Goal: Task Accomplishment & Management: Manage account settings

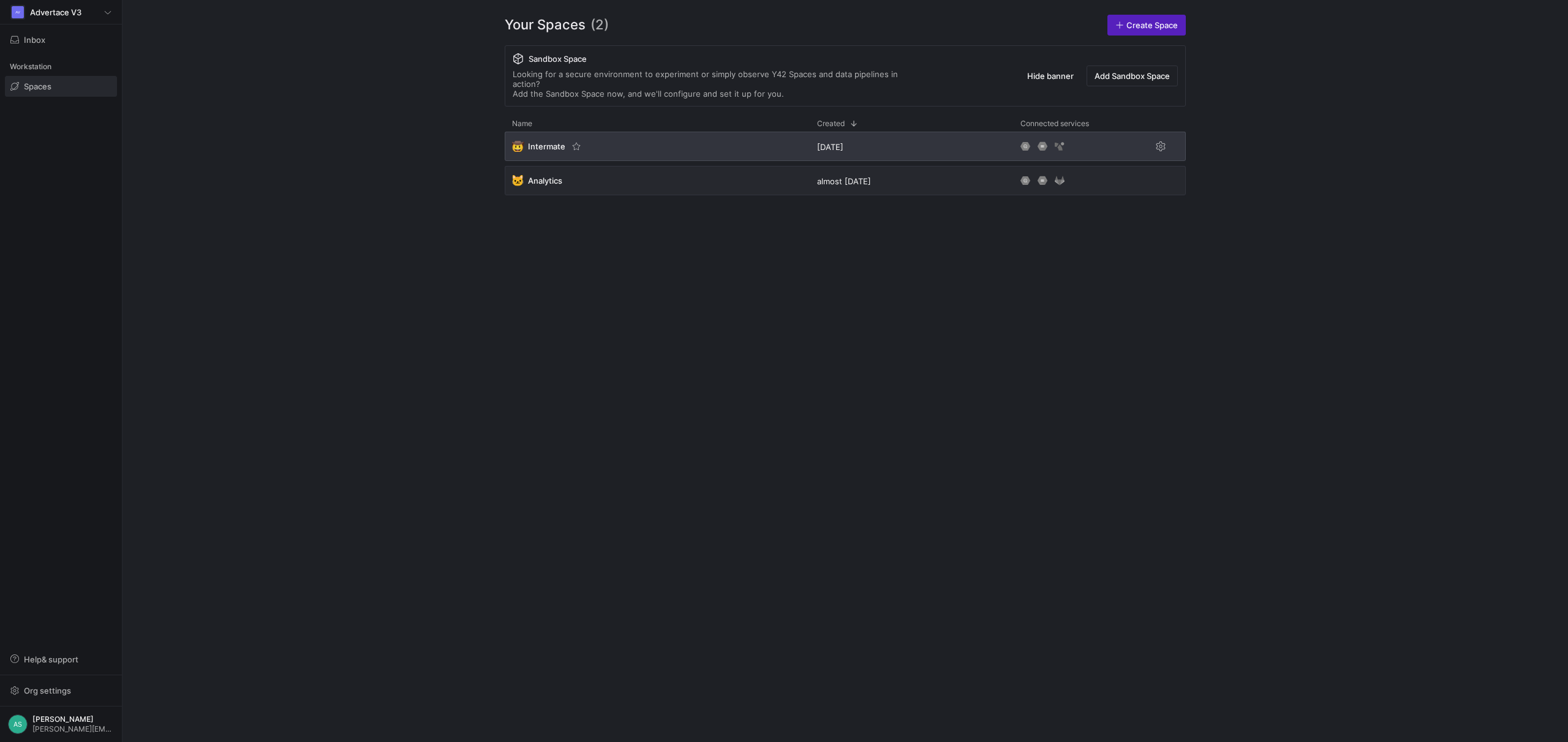
click at [610, 143] on div "🤠 Intermate" at bounding box center [657, 146] width 305 height 29
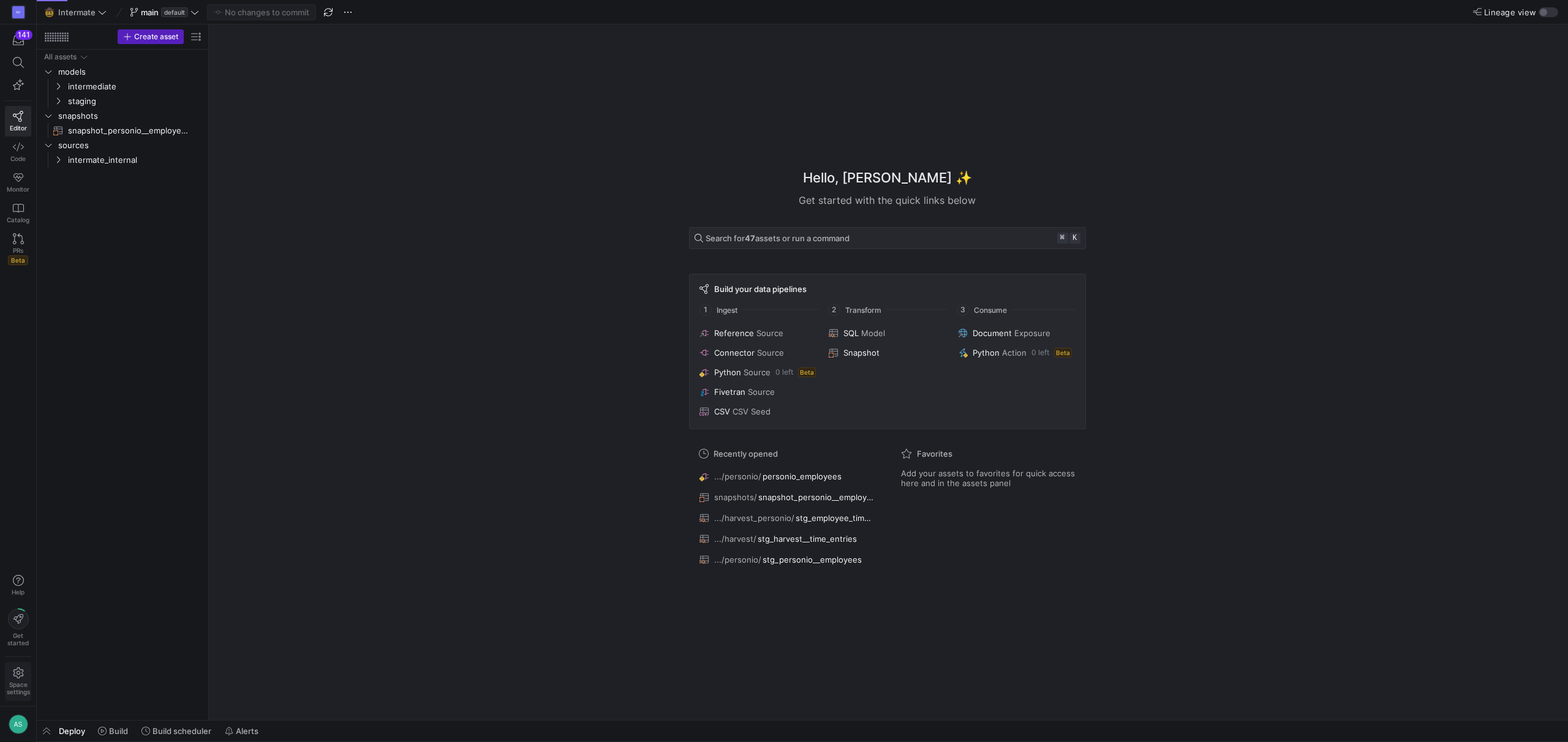
click at [22, 683] on span "Space settings" at bounding box center [19, 688] width 24 height 15
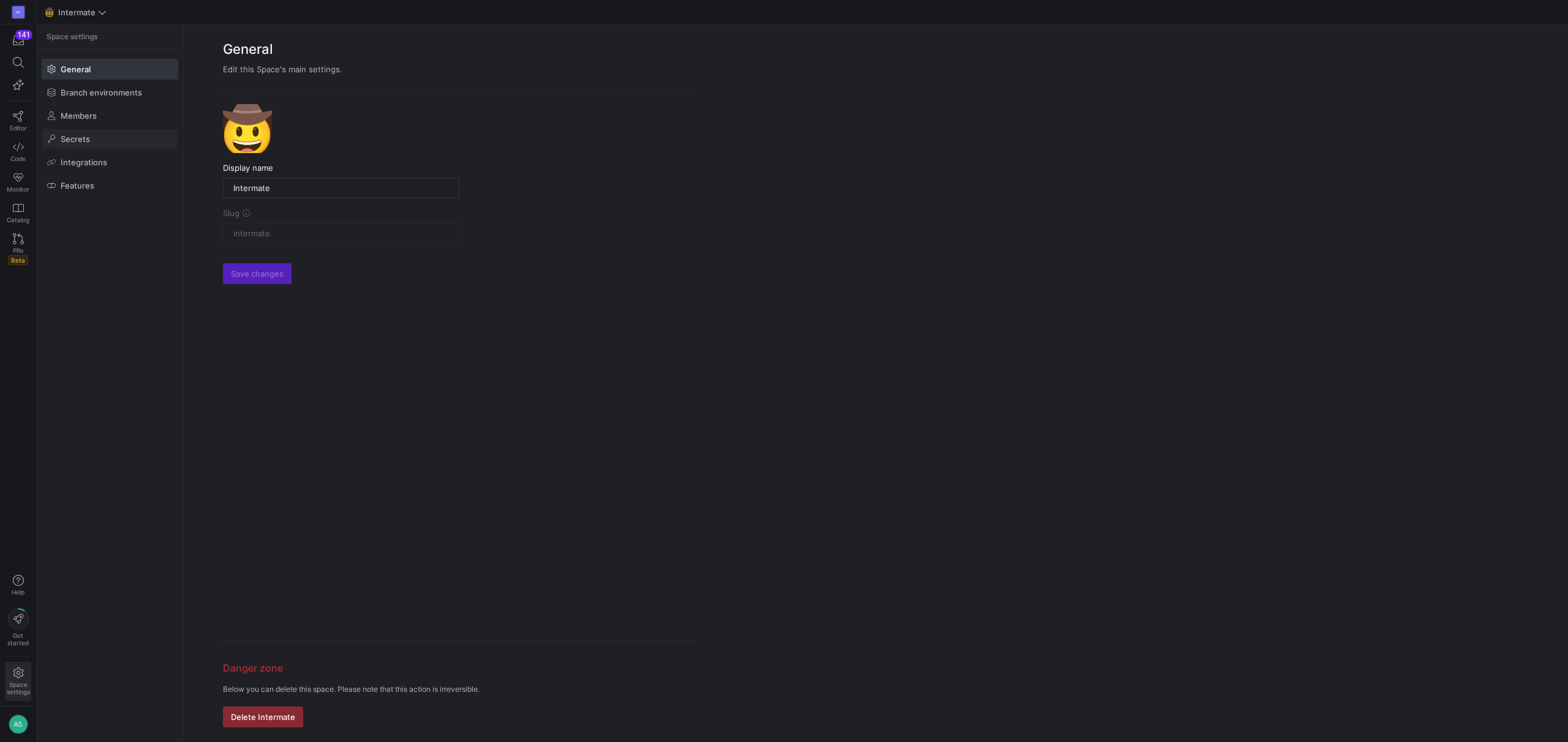
click at [122, 138] on span at bounding box center [110, 139] width 135 height 20
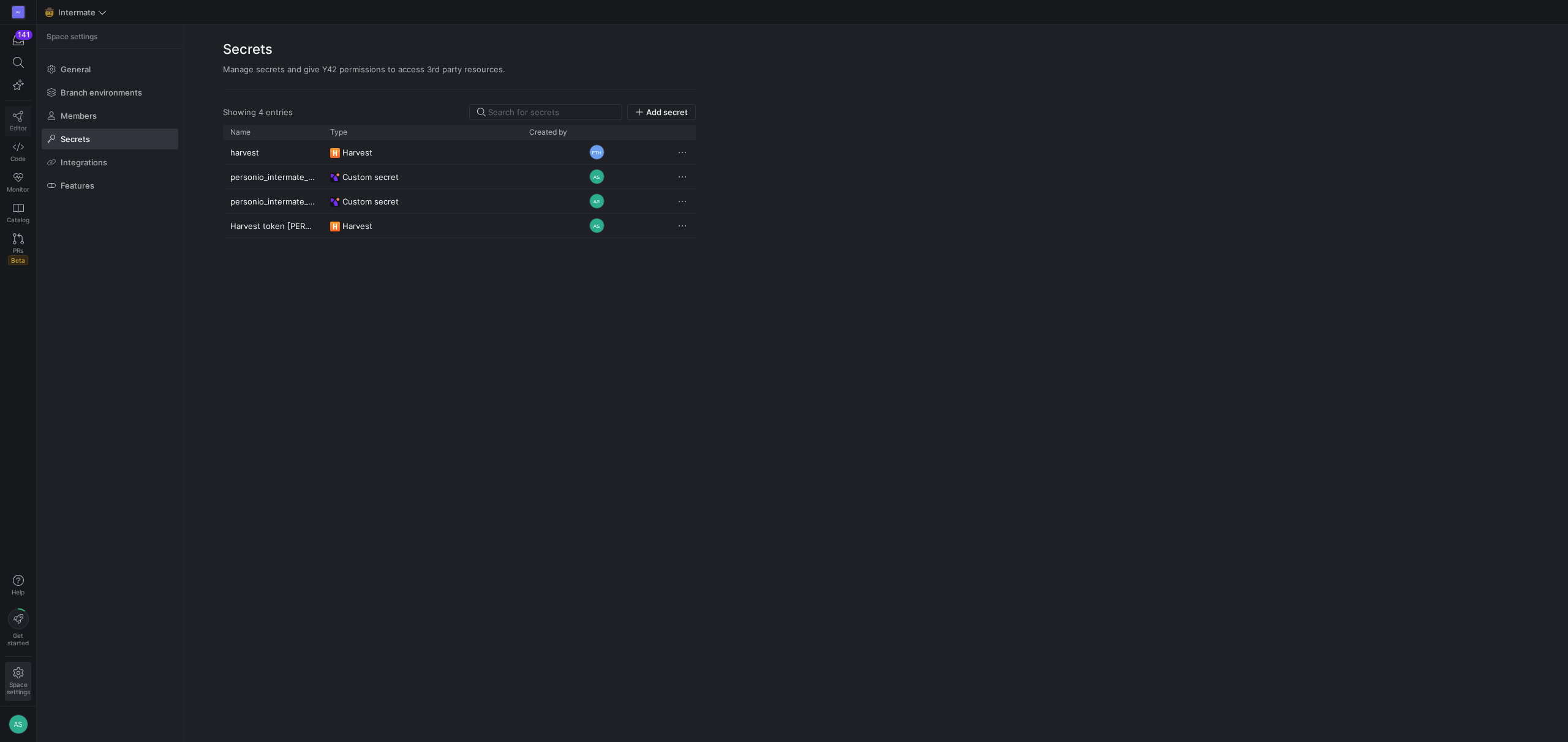
click at [17, 118] on icon at bounding box center [18, 116] width 11 height 11
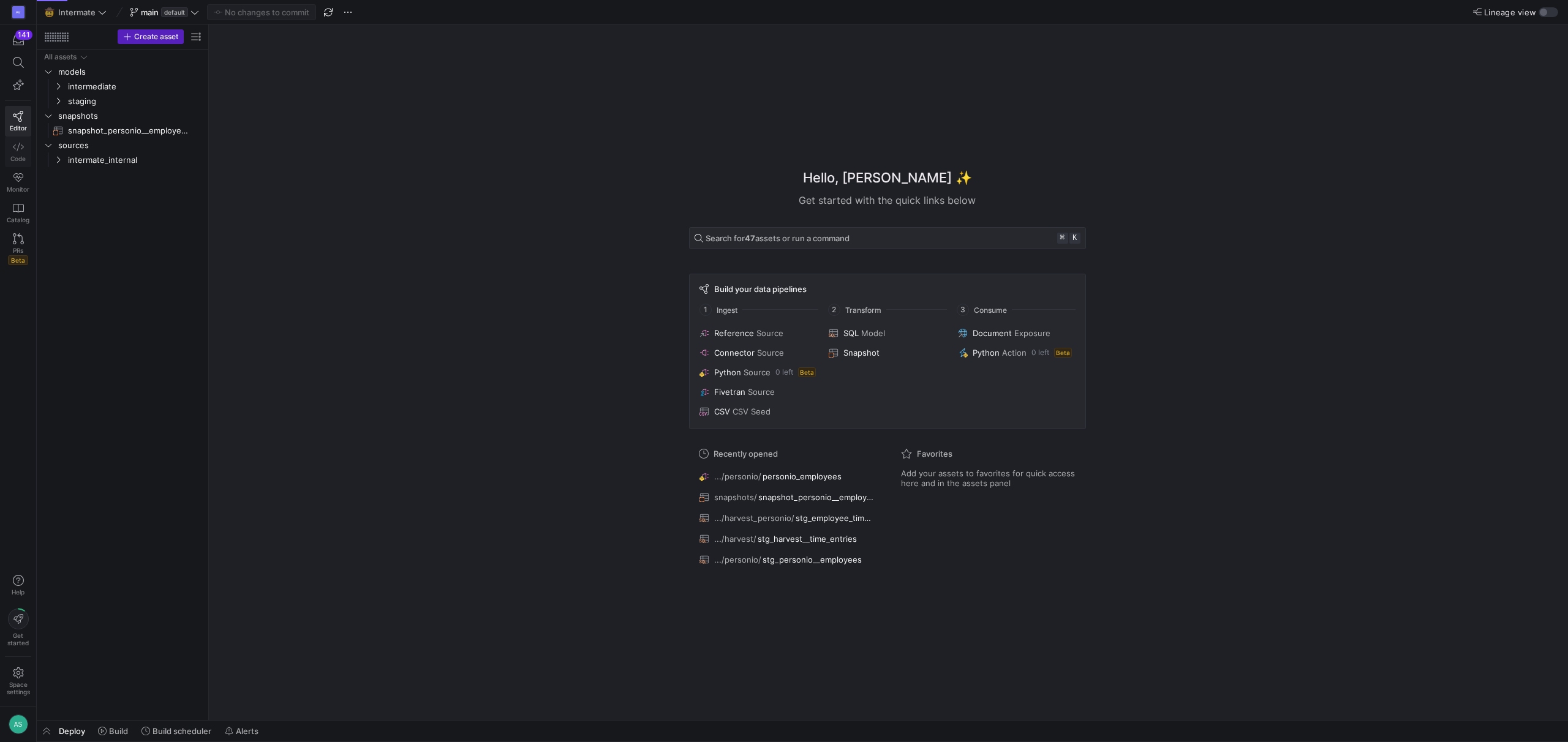
click at [23, 151] on icon at bounding box center [18, 146] width 11 height 11
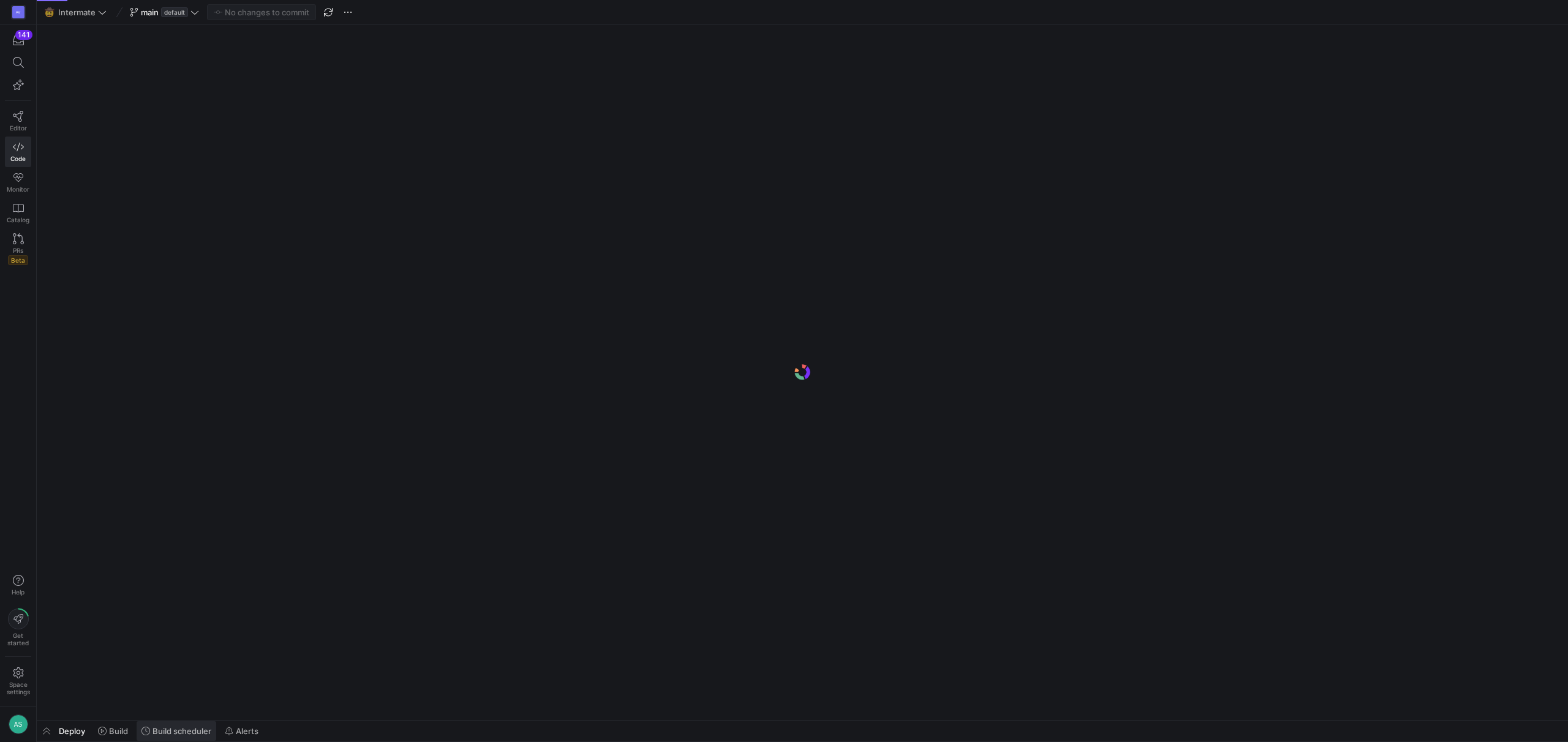
click at [185, 729] on span "Build scheduler" at bounding box center [182, 731] width 59 height 10
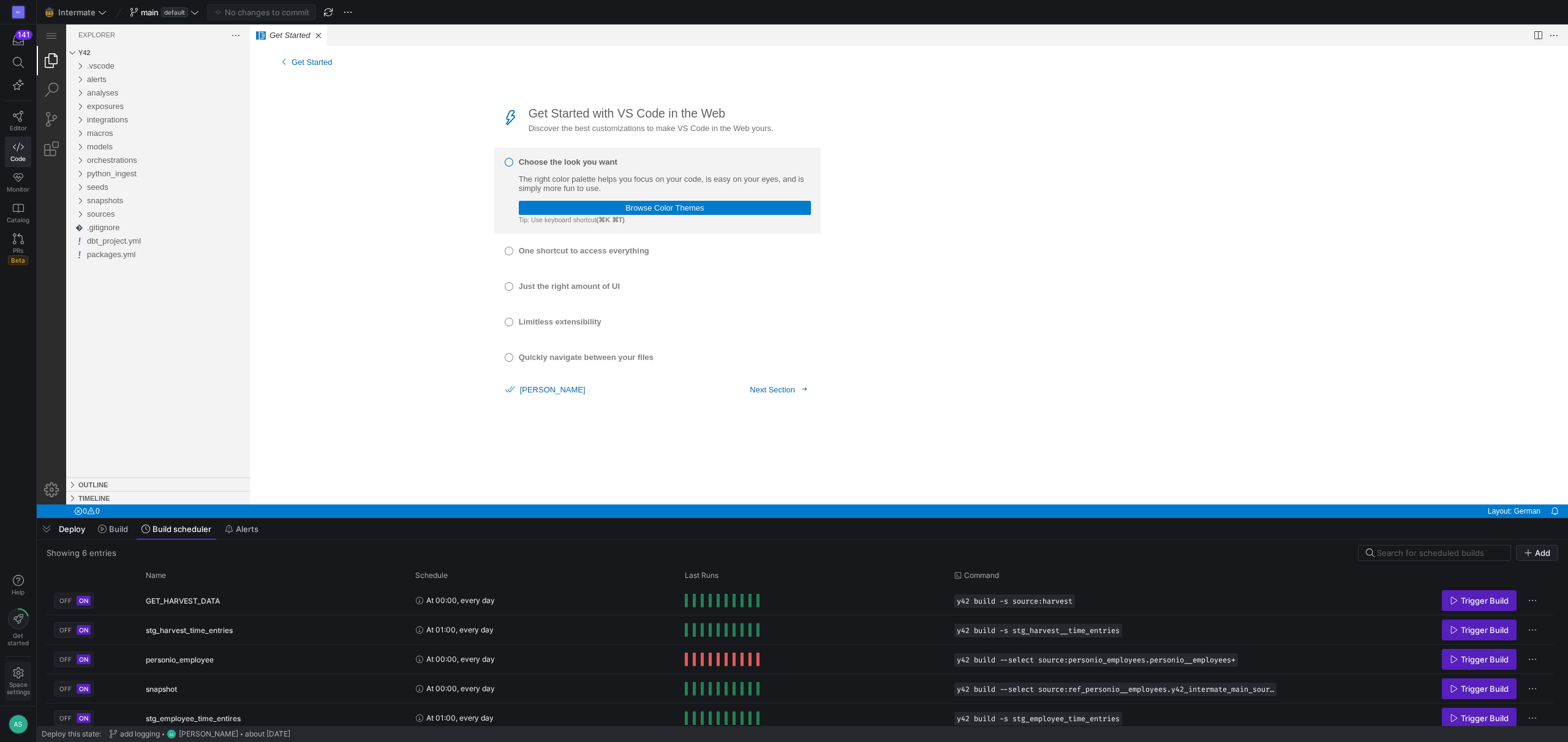
click at [17, 682] on span "Space settings" at bounding box center [19, 688] width 24 height 15
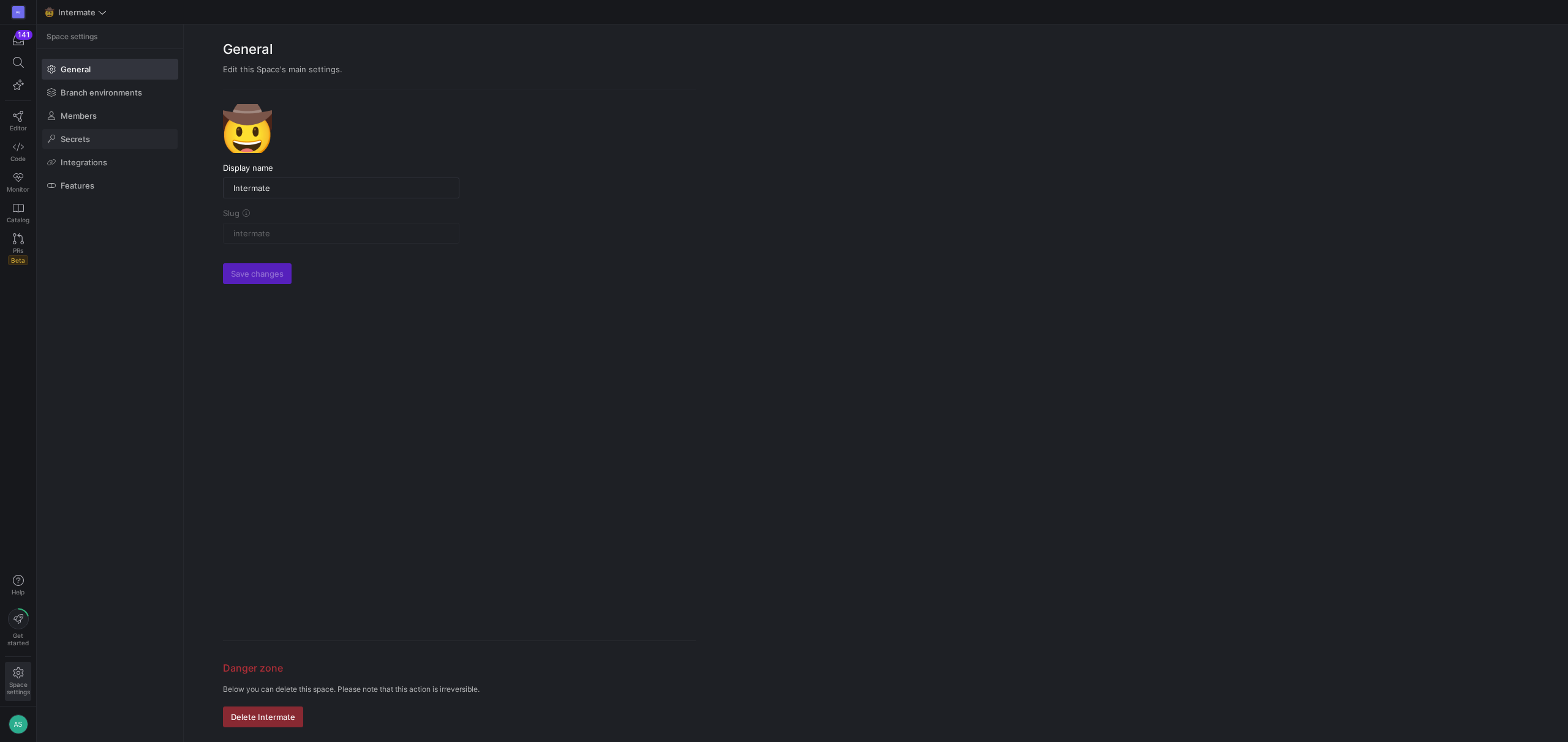
click at [73, 140] on span "Secrets" at bounding box center [76, 139] width 29 height 10
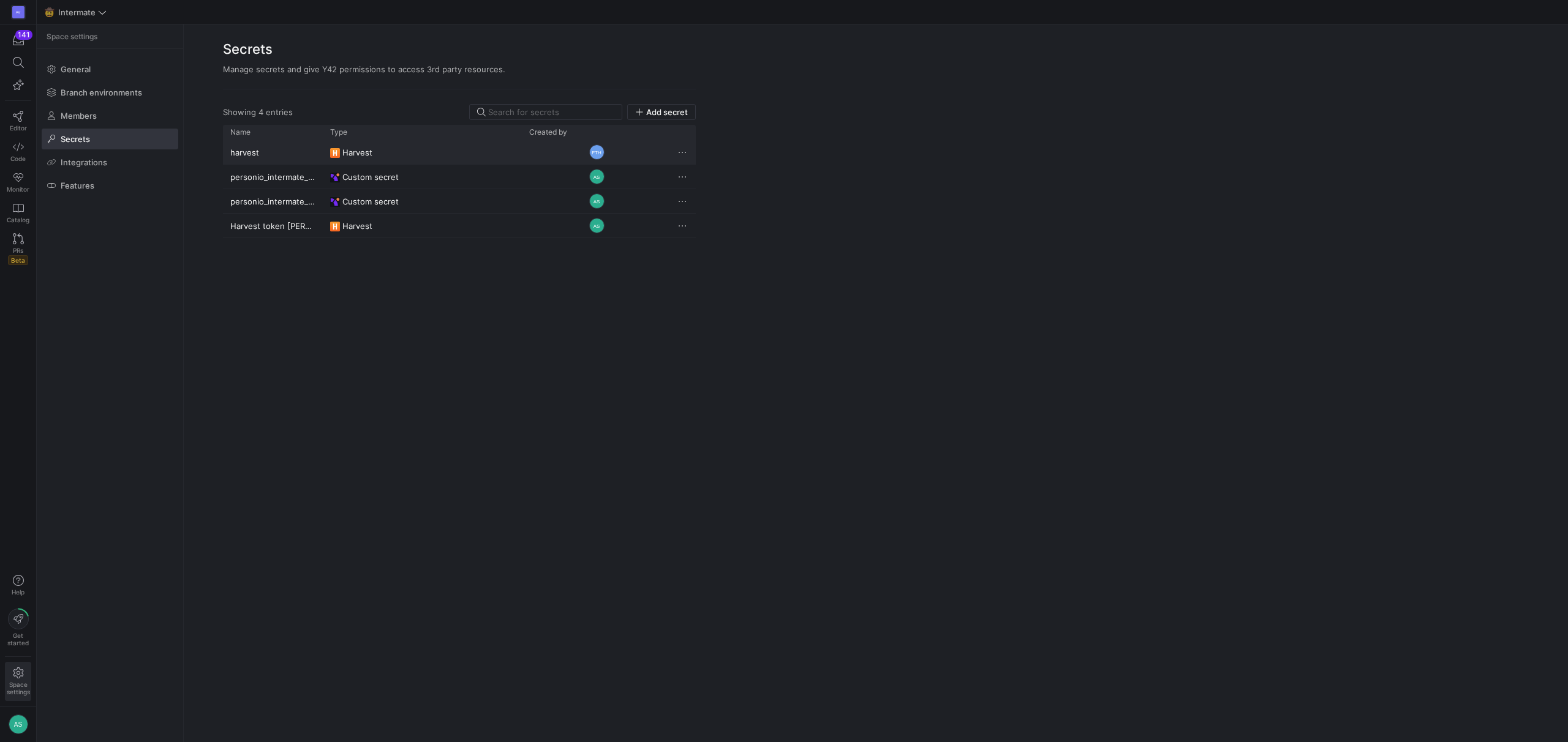
click at [313, 171] on div "personio_intermate_api_client_id" at bounding box center [273, 177] width 100 height 24
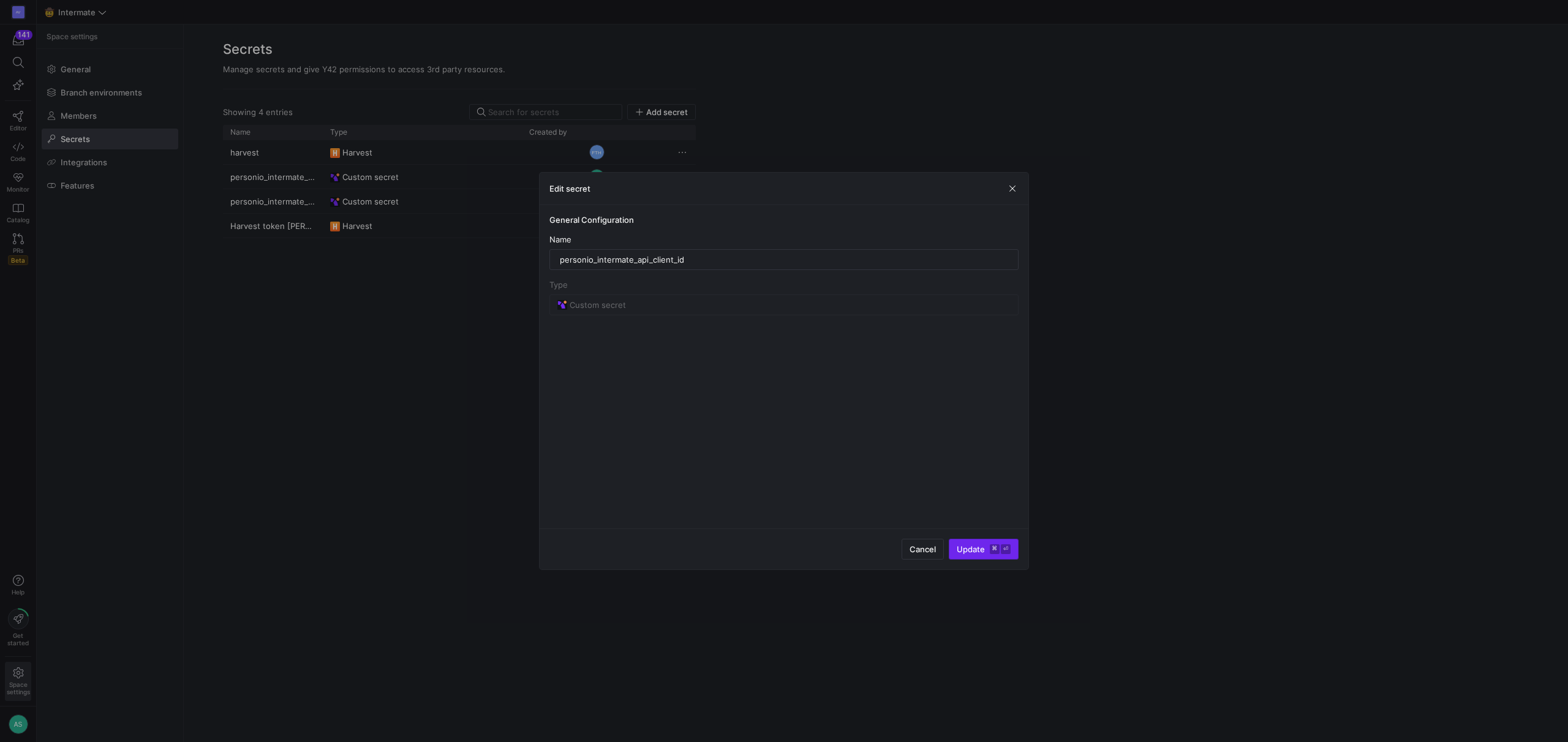
click at [977, 556] on span "submit" at bounding box center [984, 550] width 69 height 20
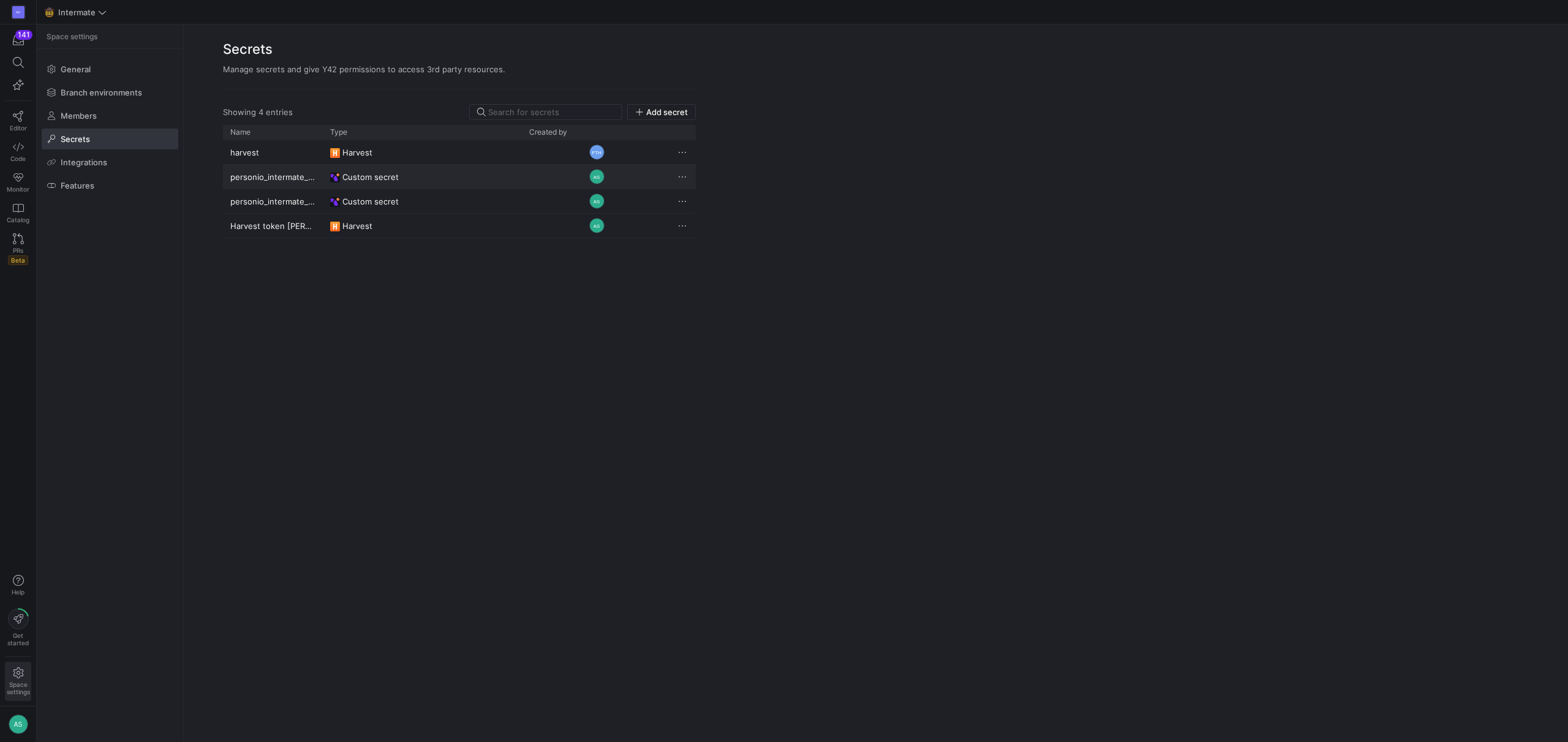
click at [682, 175] on span "Press SPACE to select this row." at bounding box center [682, 177] width 12 height 12
click at [706, 194] on span "Rename" at bounding box center [699, 193] width 30 height 10
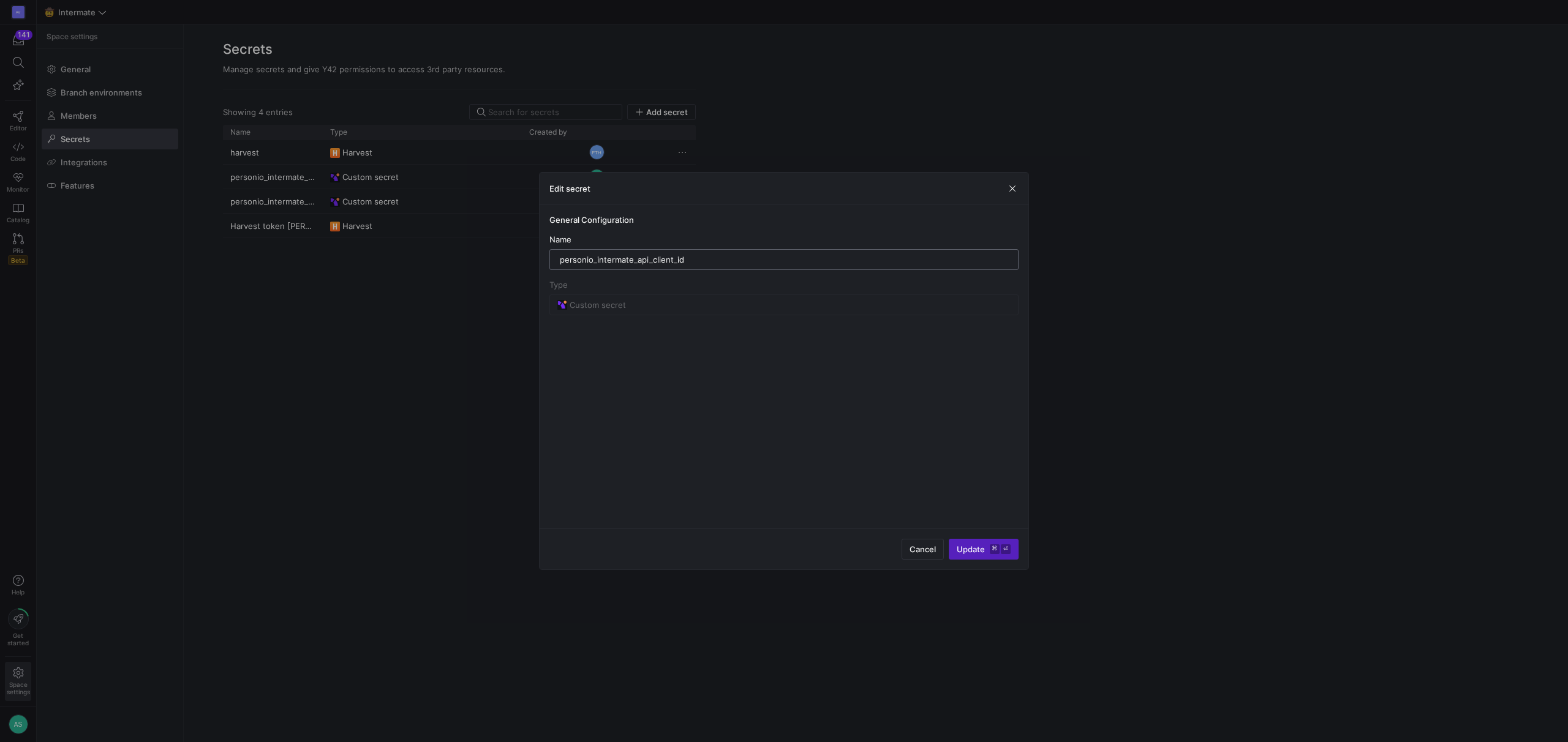
click at [705, 265] on div "personio_intermate_api_client_id" at bounding box center [784, 260] width 449 height 20
type input "personio_intermate_api_client_id_old"
click at [975, 550] on span "Update ⌘ ⏎" at bounding box center [984, 550] width 54 height 10
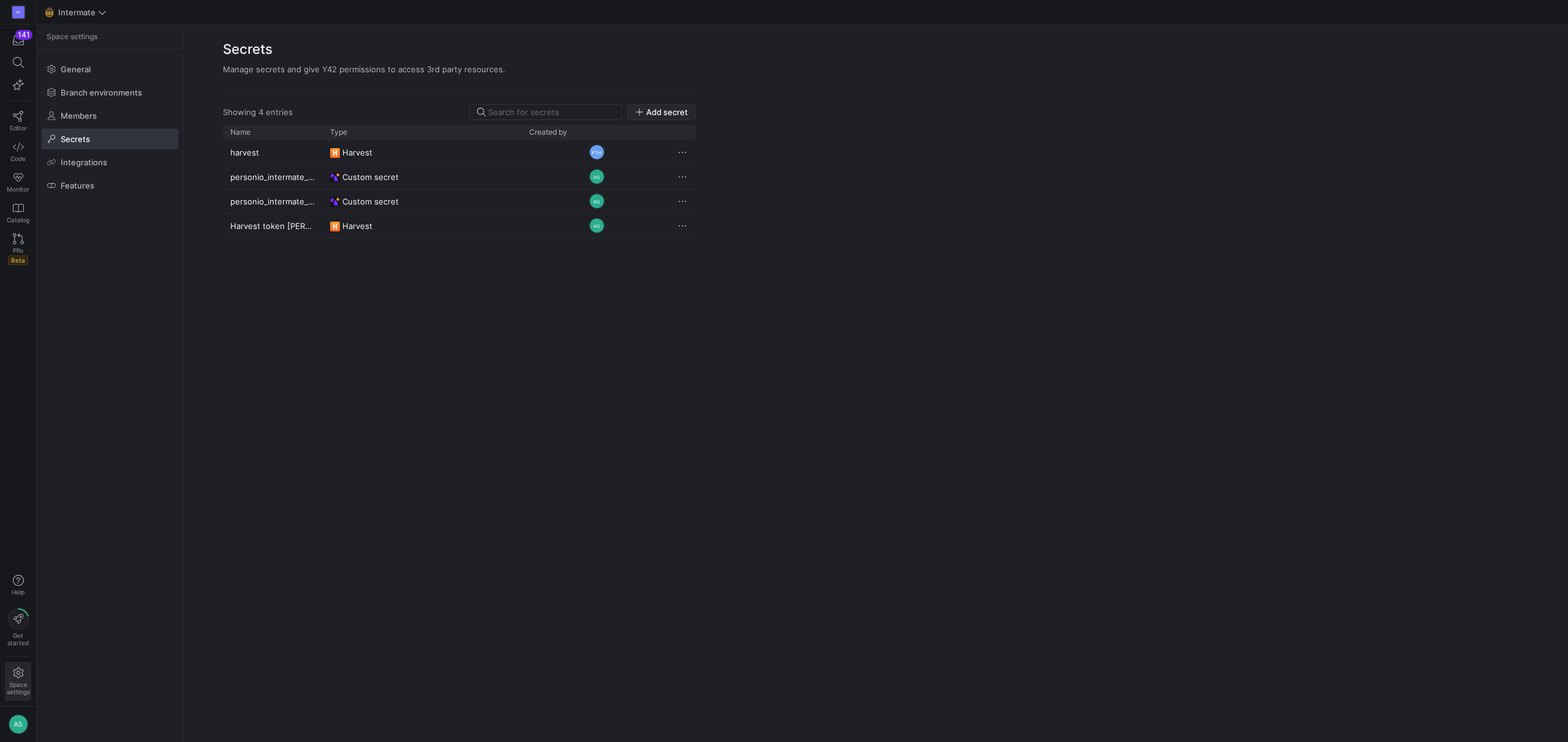
click at [649, 115] on span "Add secret" at bounding box center [667, 112] width 41 height 10
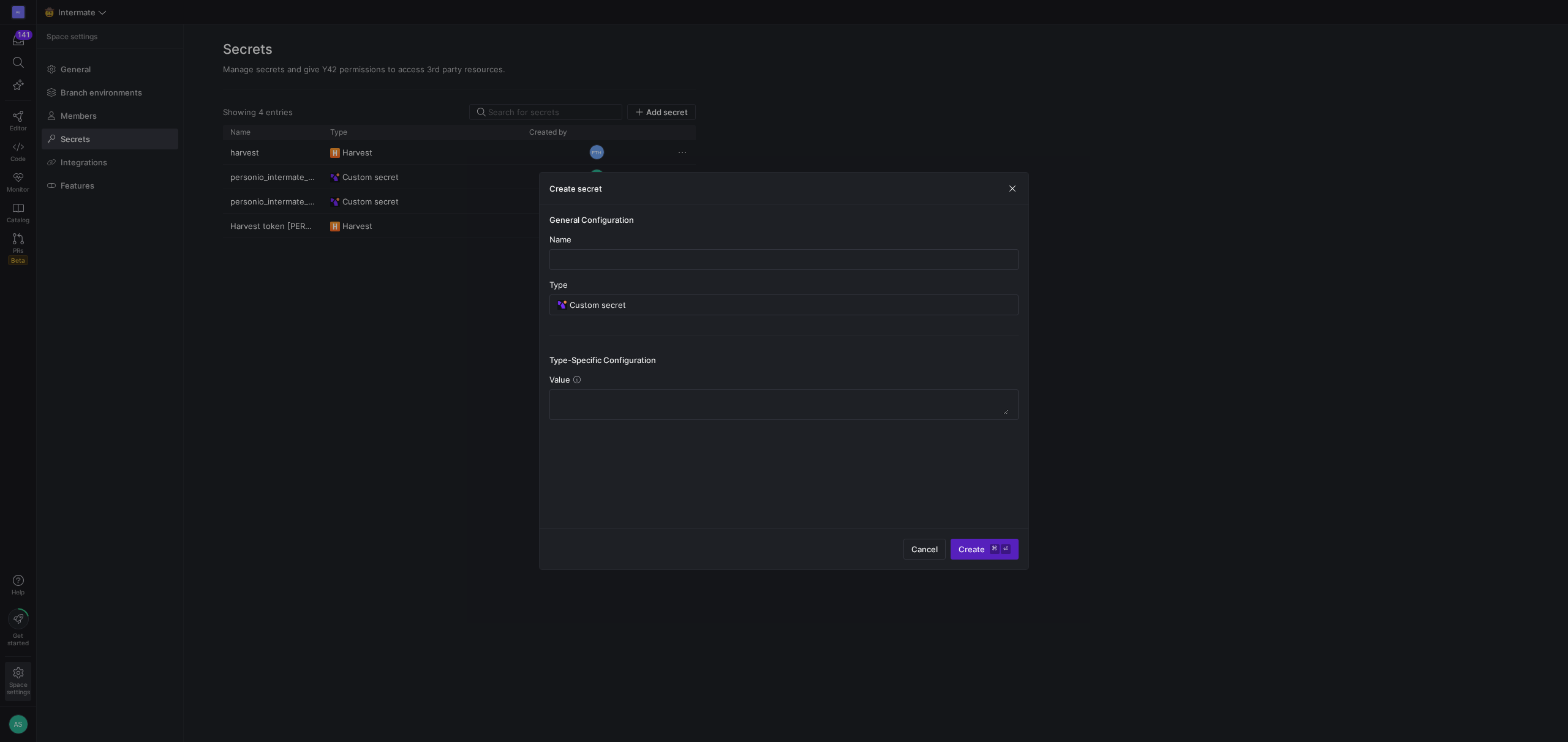
click at [407, 356] on div at bounding box center [784, 371] width 1568 height 742
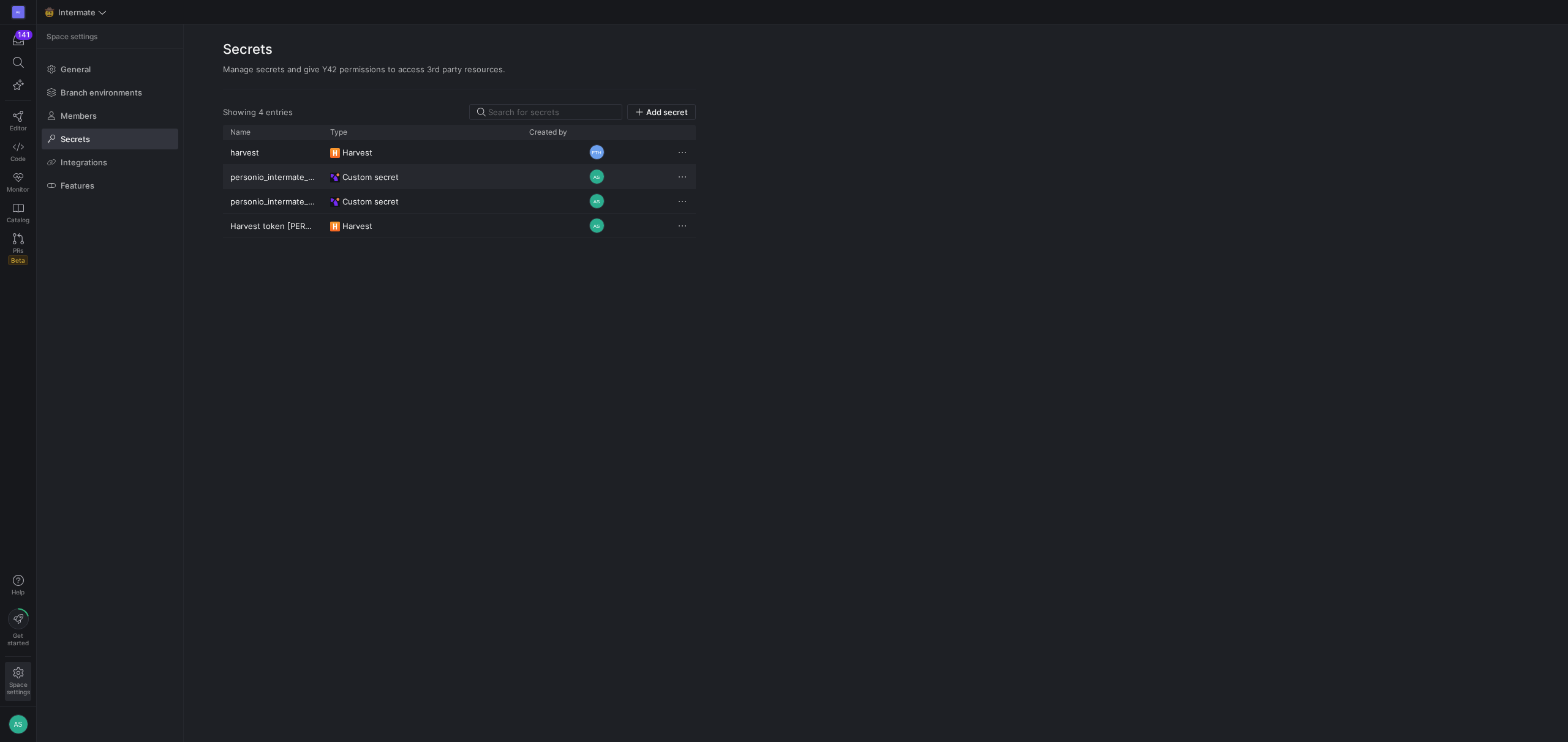
click at [301, 177] on div "personio_intermate_api_client_id_old" at bounding box center [273, 177] width 100 height 24
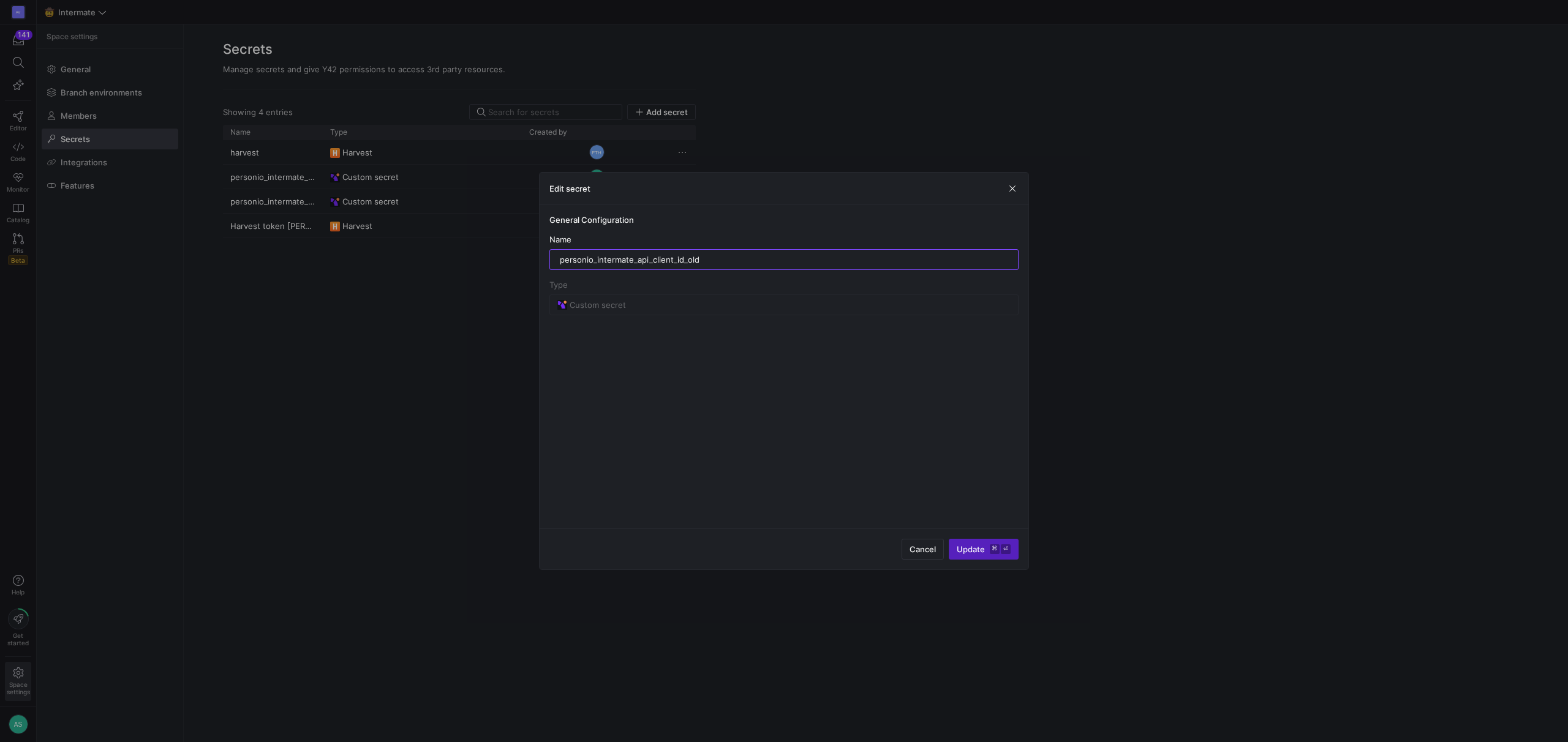
drag, startPoint x: 683, startPoint y: 259, endPoint x: 524, endPoint y: 255, distance: 159.1
click at [524, 255] on div "Edit secret General Configuration Name personio_intermate_api_client_id_old Typ…" at bounding box center [784, 371] width 1568 height 742
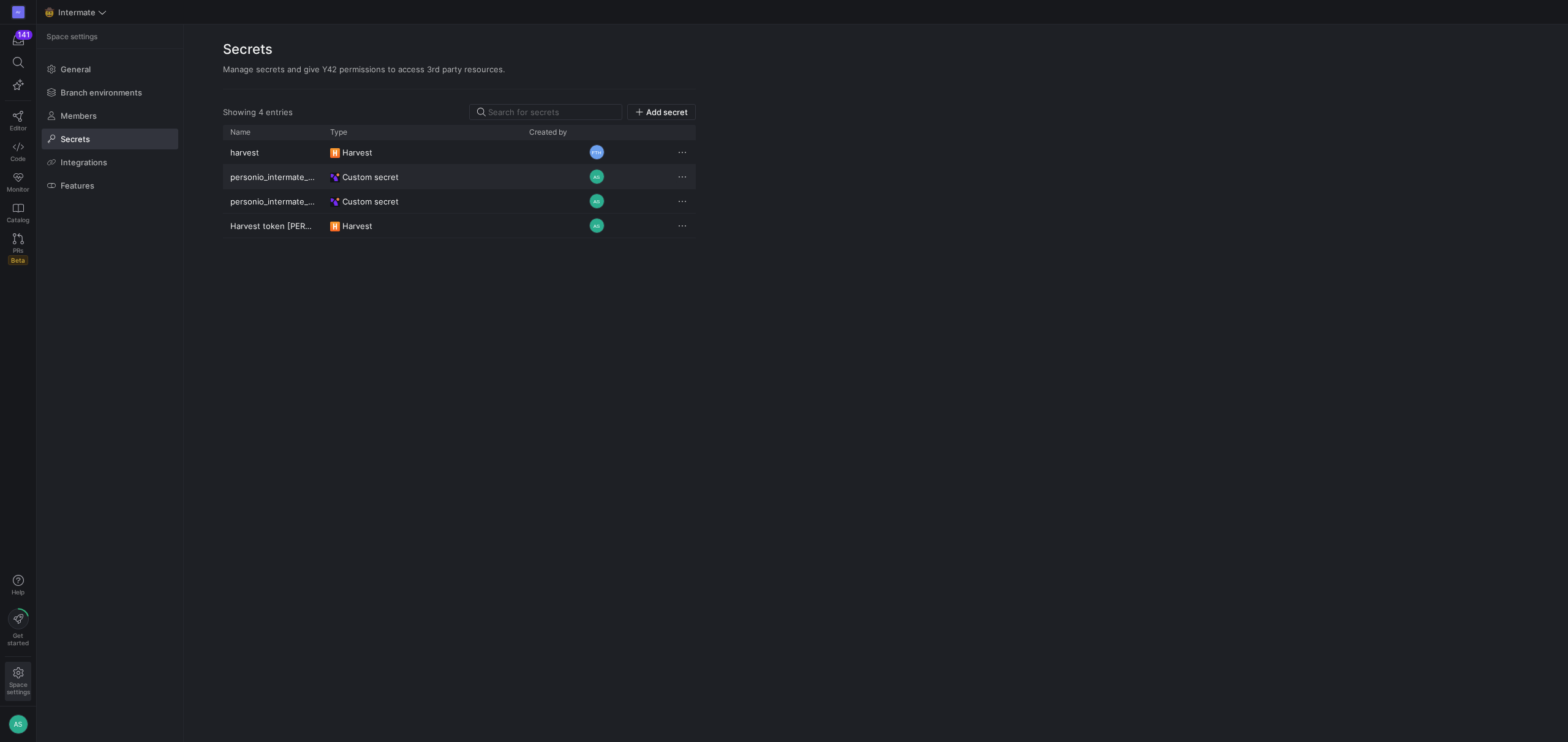
click at [687, 175] on span "Press SPACE to deselect this row." at bounding box center [682, 177] width 12 height 12
click at [702, 186] on button "Rename" at bounding box center [727, 193] width 100 height 20
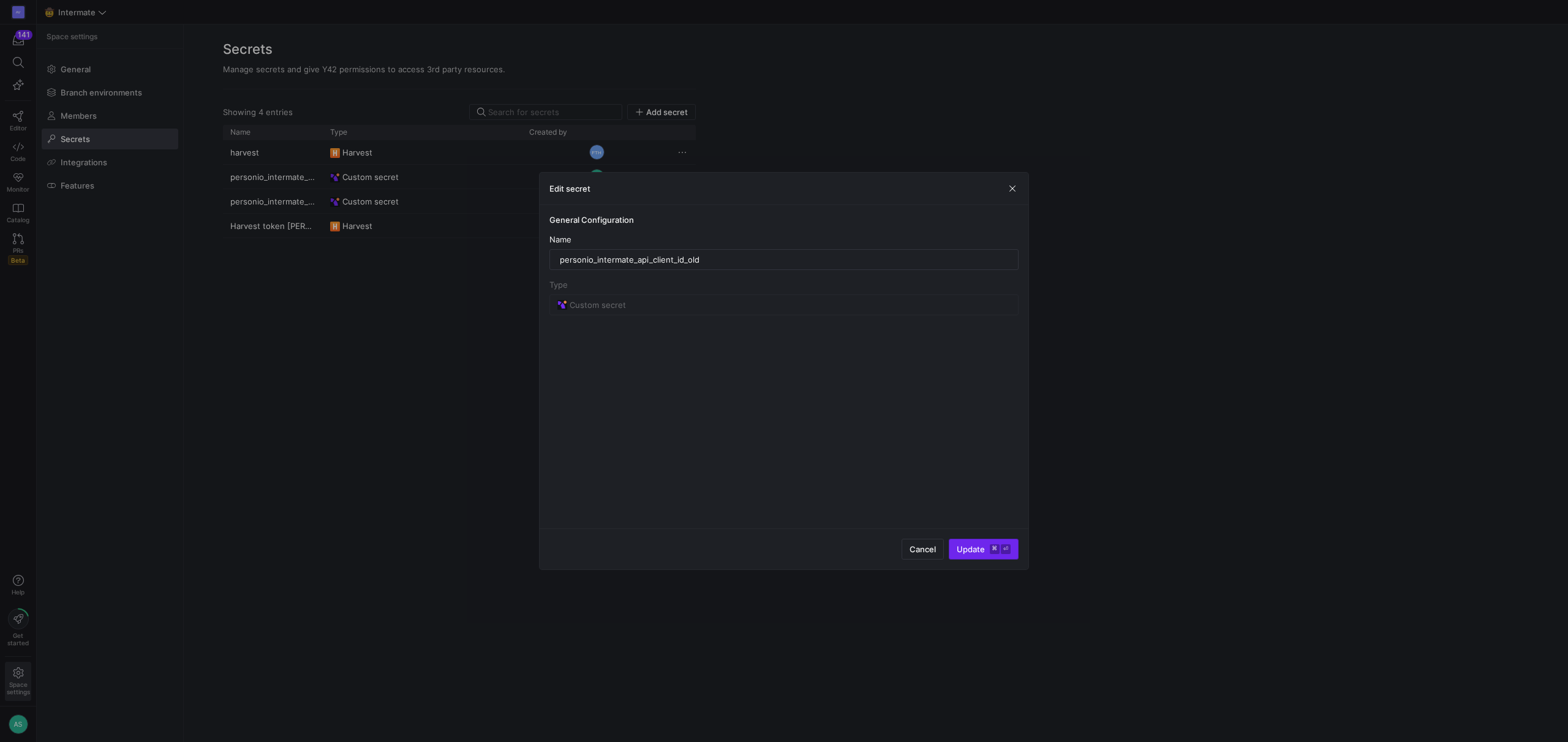
click at [1000, 554] on y42-keyboard-shortcut "⌘ ⏎" at bounding box center [1000, 550] width 21 height 10
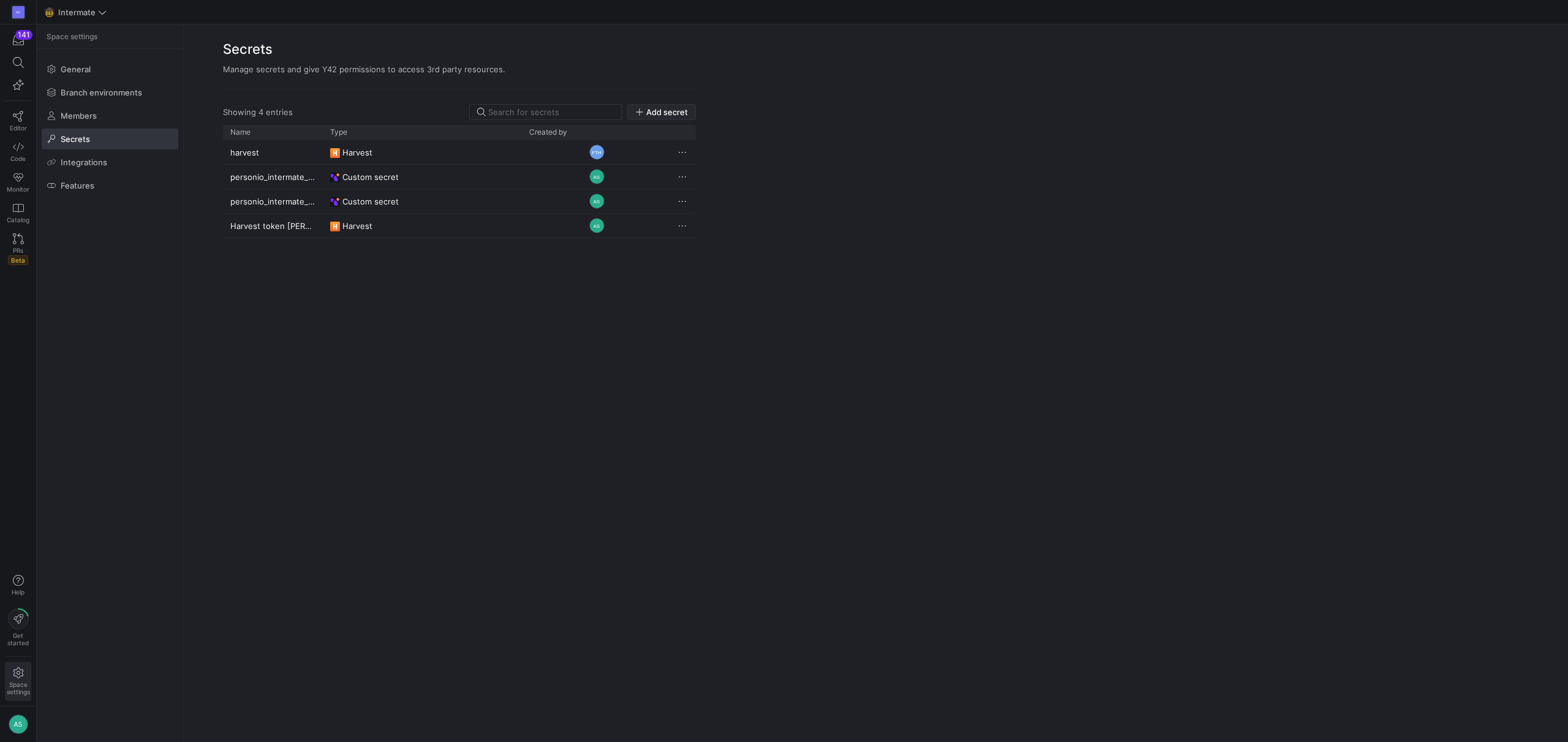
click at [639, 116] on icon "button" at bounding box center [639, 112] width 9 height 9
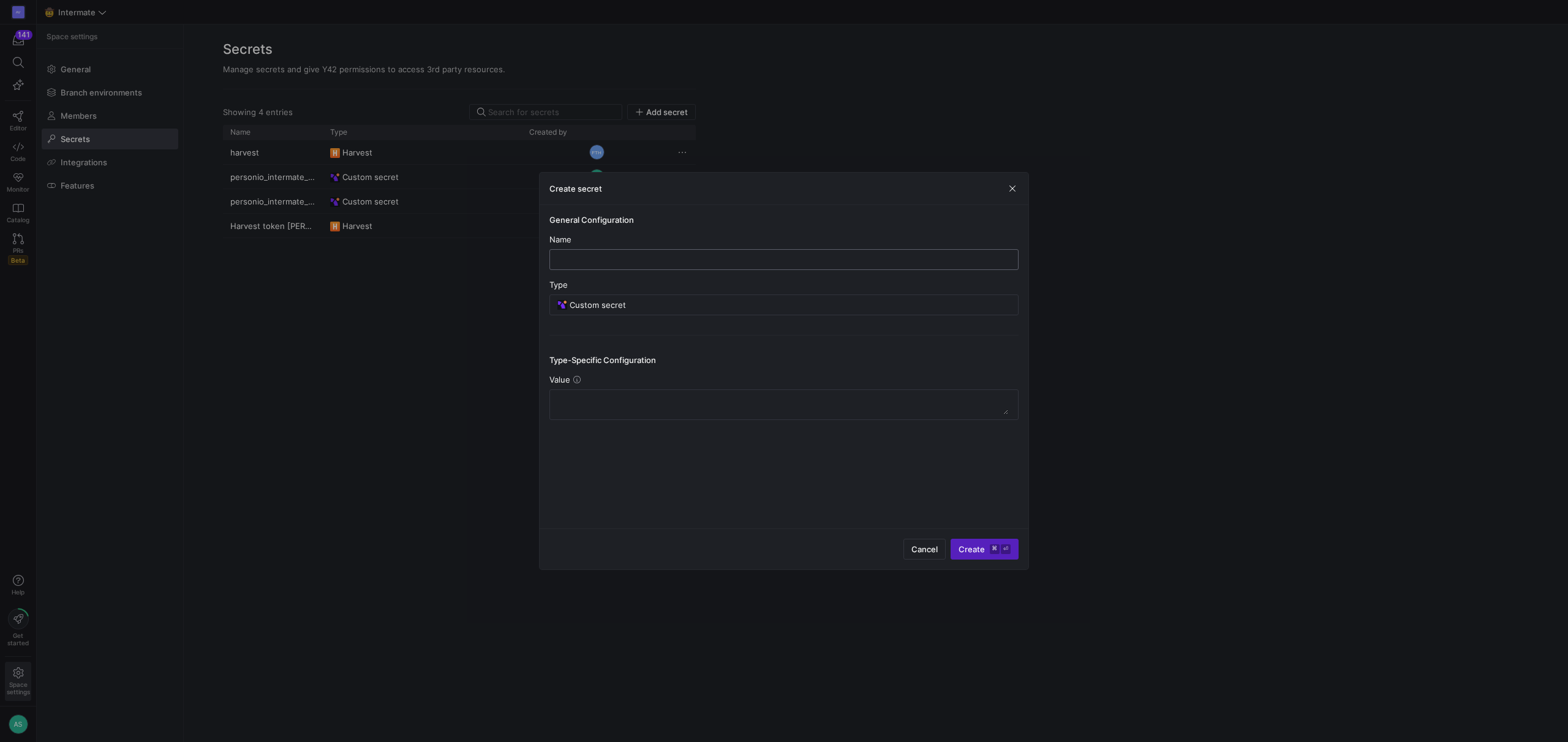
click at [640, 266] on div at bounding box center [784, 260] width 449 height 20
paste input "personio_intermate_api_client_id"
type input "personio_intermate_api_client_id"
click at [657, 409] on textarea at bounding box center [784, 404] width 449 height 20
click at [653, 399] on textarea at bounding box center [784, 404] width 449 height 20
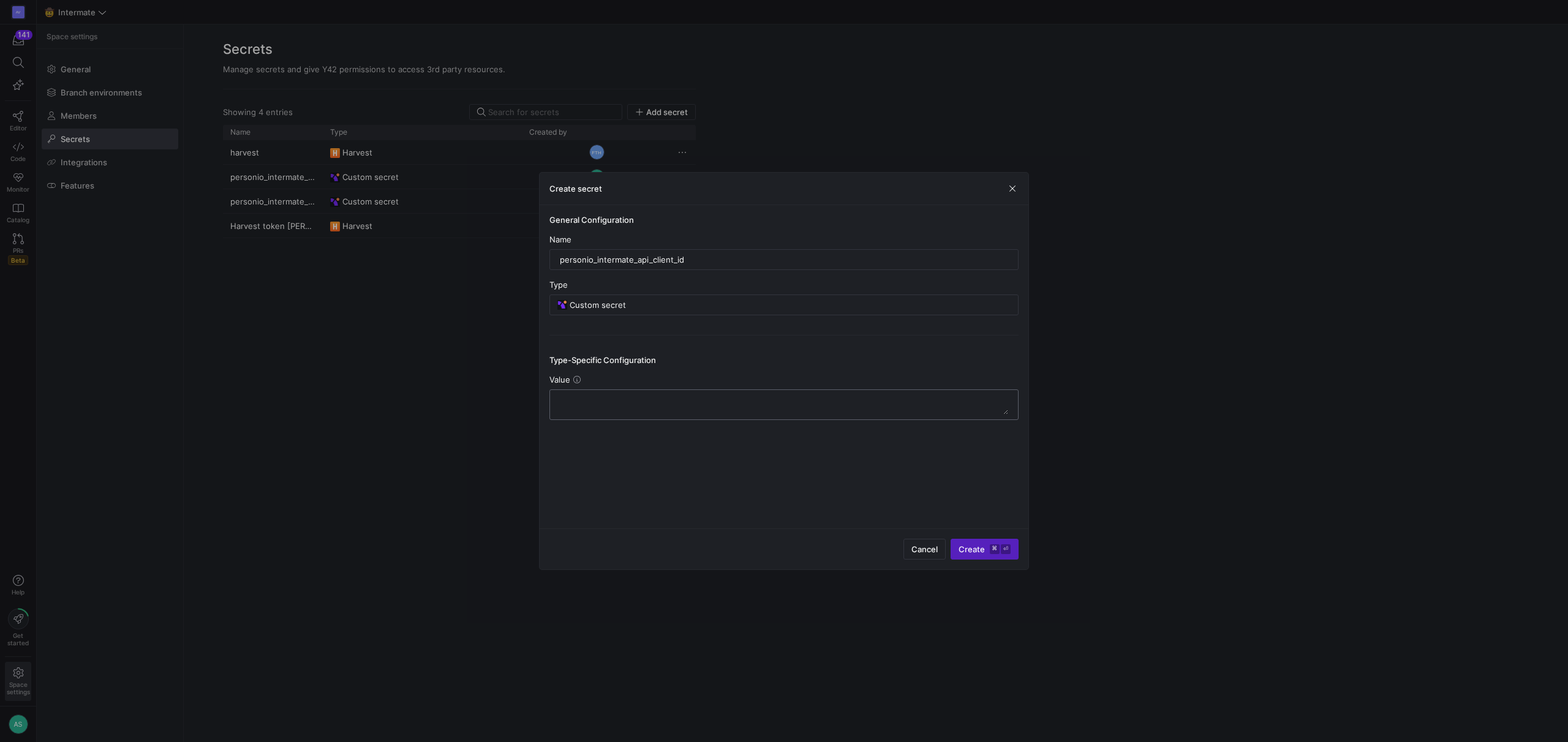
paste textarea "papi-e8ebfc5b-286b-46db-8a84-8530992a1761"
type textarea "papi-e8ebfc5b-286b-46db-8a84-8530992a1761"
click at [978, 553] on span "Create ⌘ ⏎" at bounding box center [984, 550] width 52 height 10
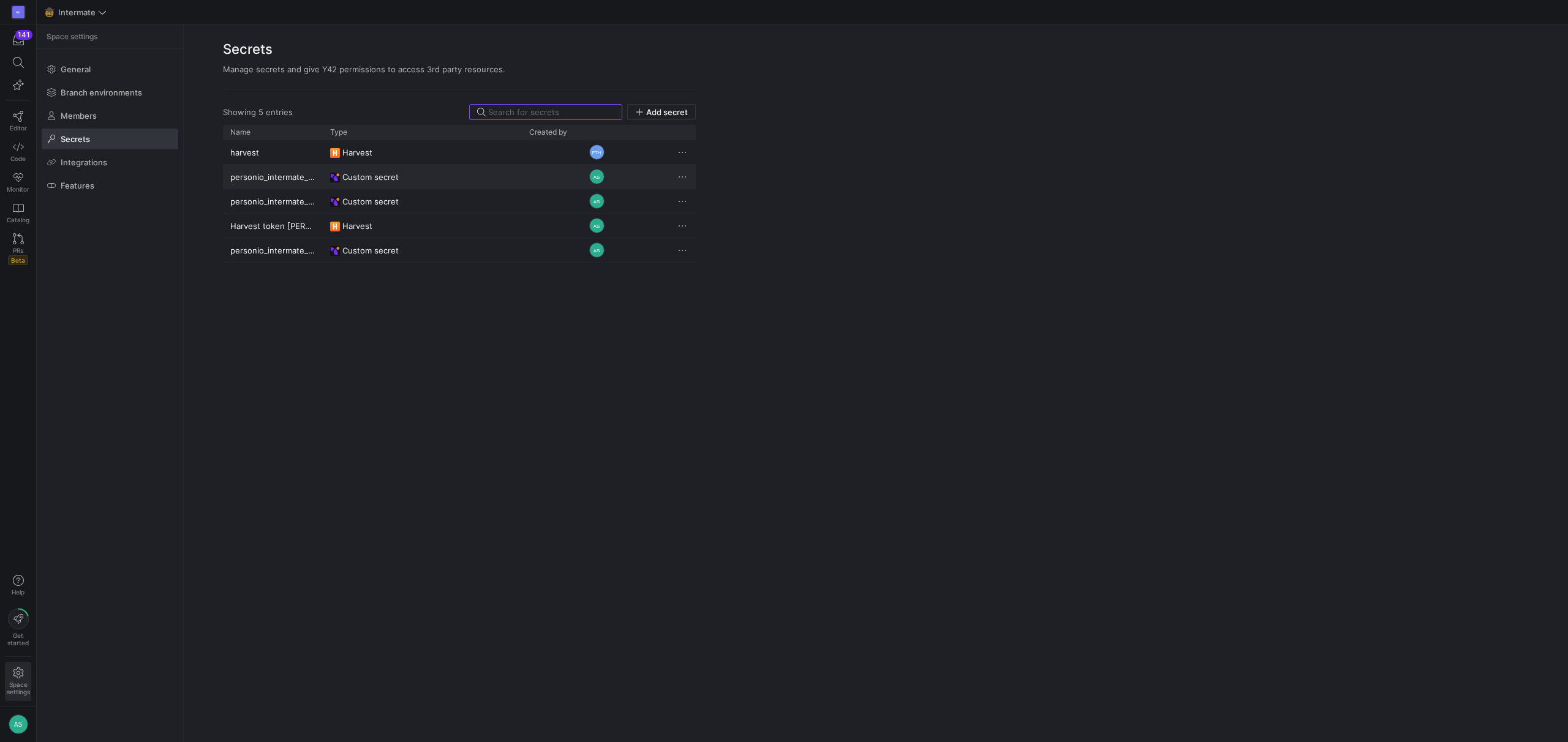
click at [312, 176] on div "personio_intermate_api_client_id_old" at bounding box center [273, 177] width 100 height 24
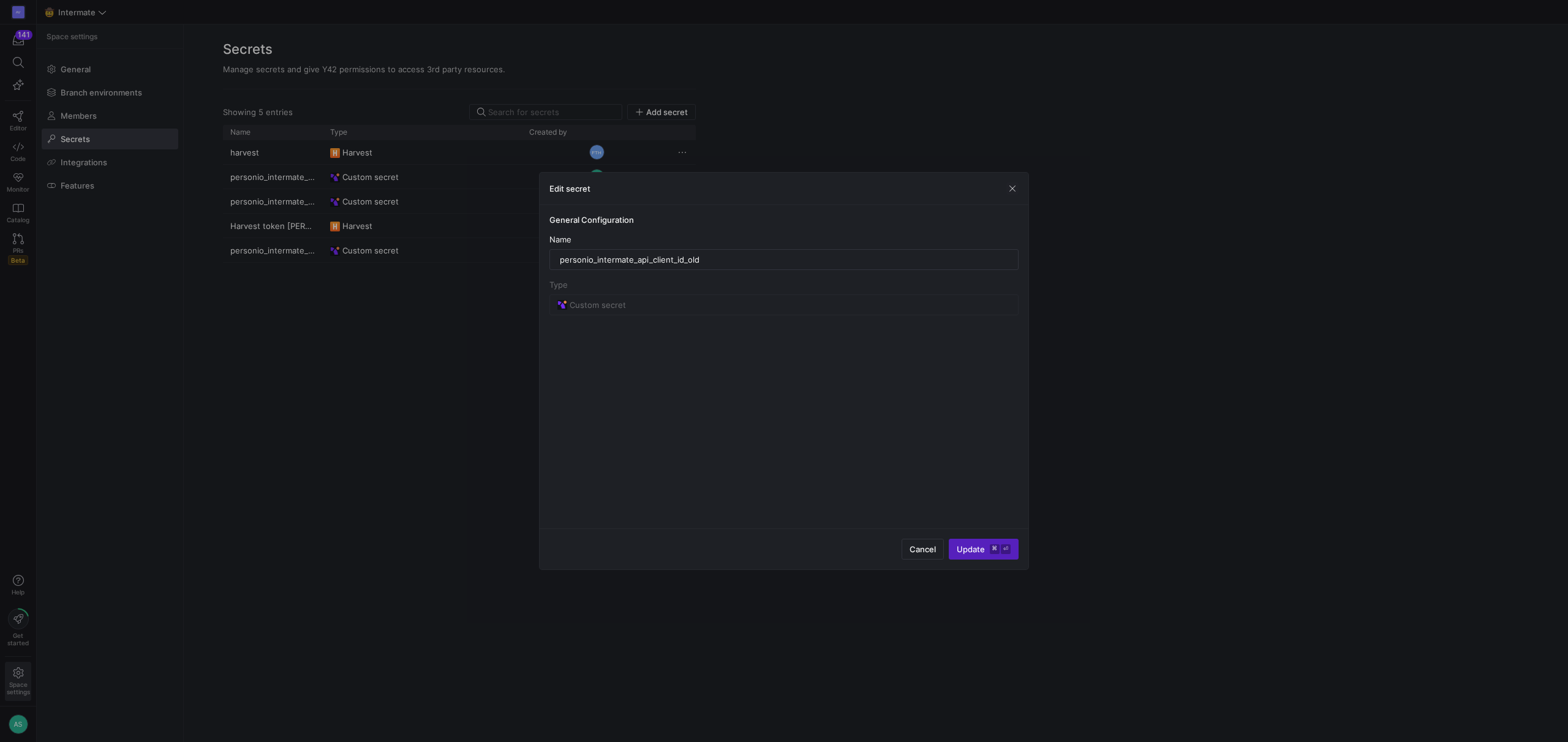
drag, startPoint x: 338, startPoint y: 298, endPoint x: 309, endPoint y: 226, distance: 77.6
click at [338, 297] on div at bounding box center [784, 371] width 1568 height 742
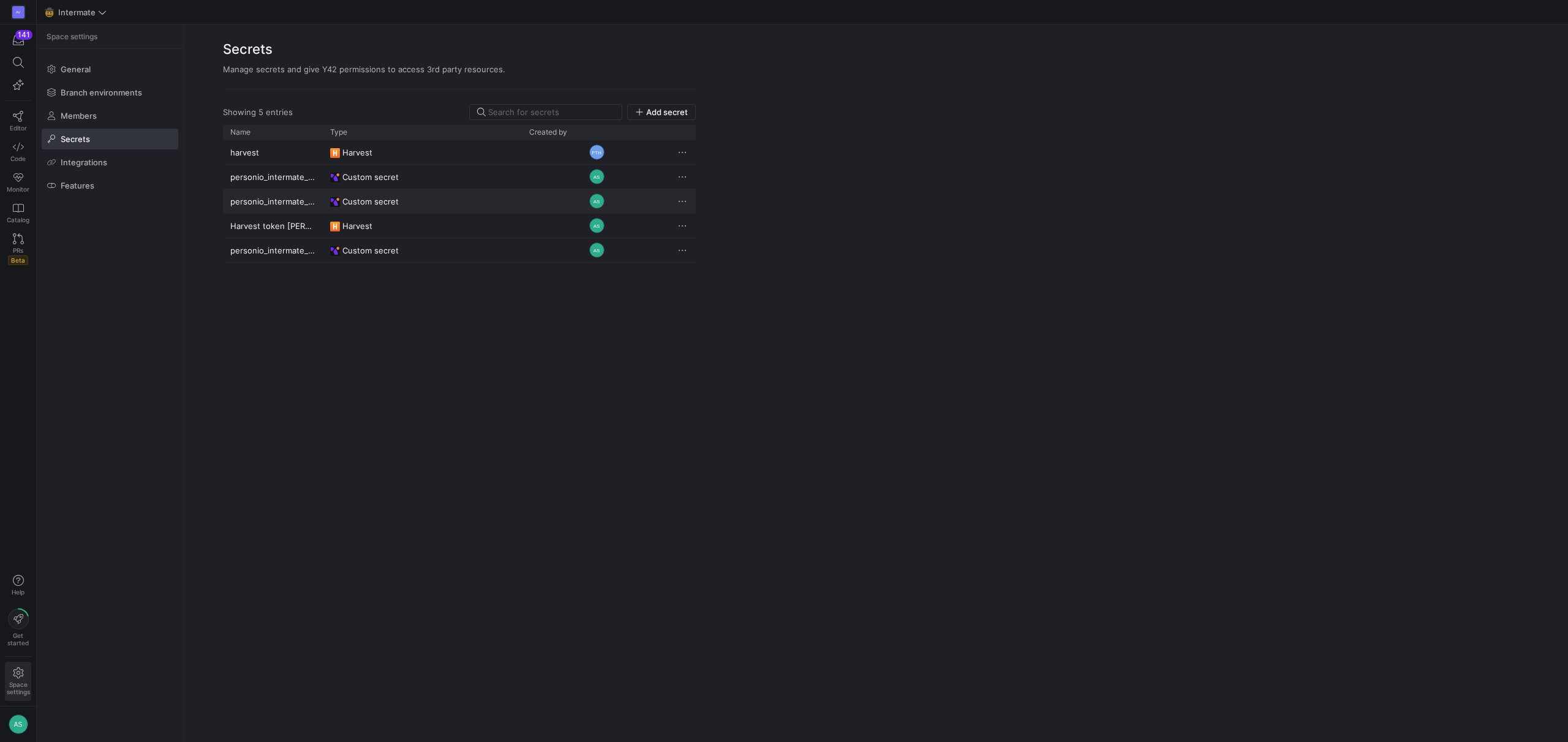
click at [302, 203] on div "personio_intermate_api_client_secret" at bounding box center [273, 201] width 100 height 24
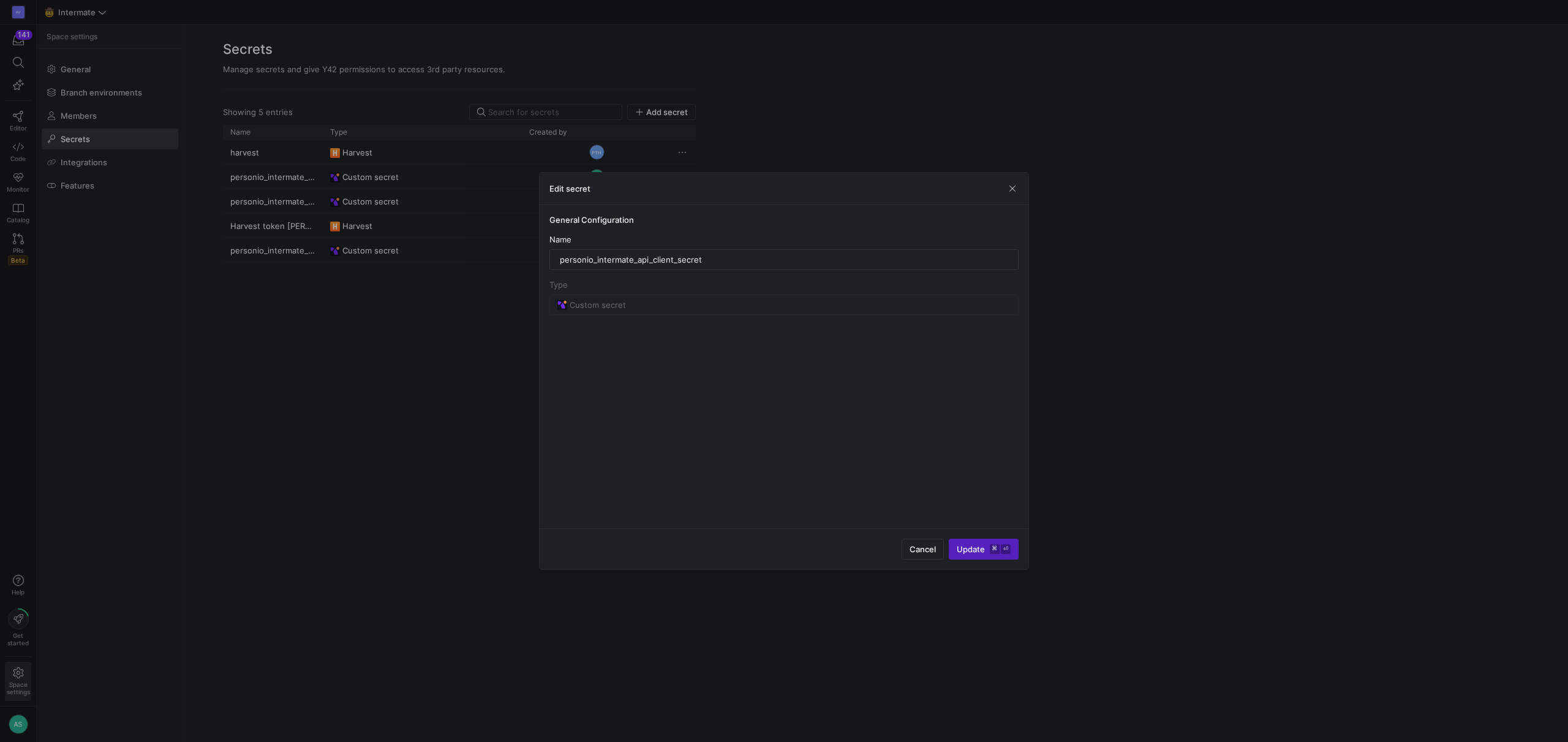
click at [317, 316] on div at bounding box center [784, 371] width 1568 height 742
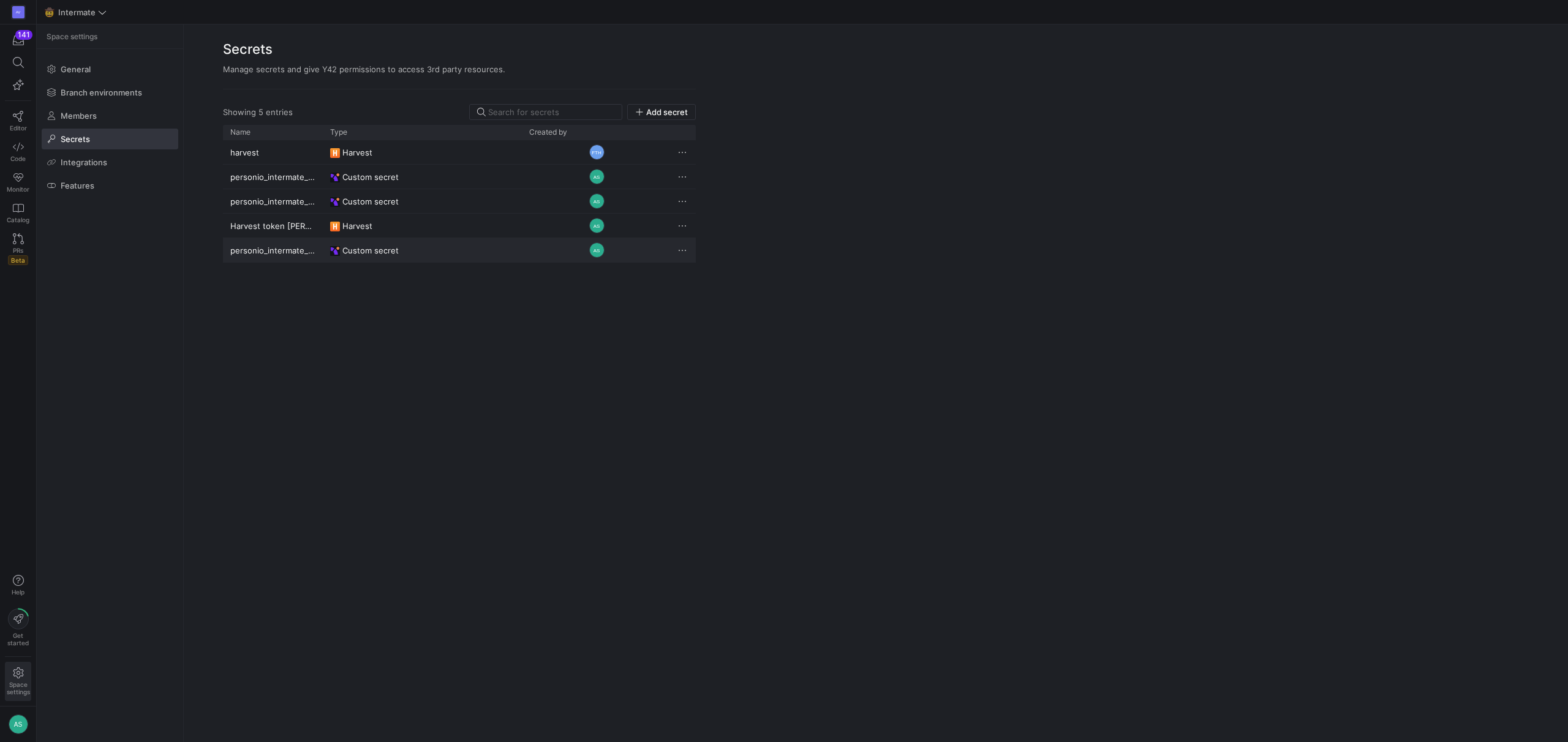
click at [302, 250] on div "personio_intermate_api_client_id" at bounding box center [273, 250] width 100 height 24
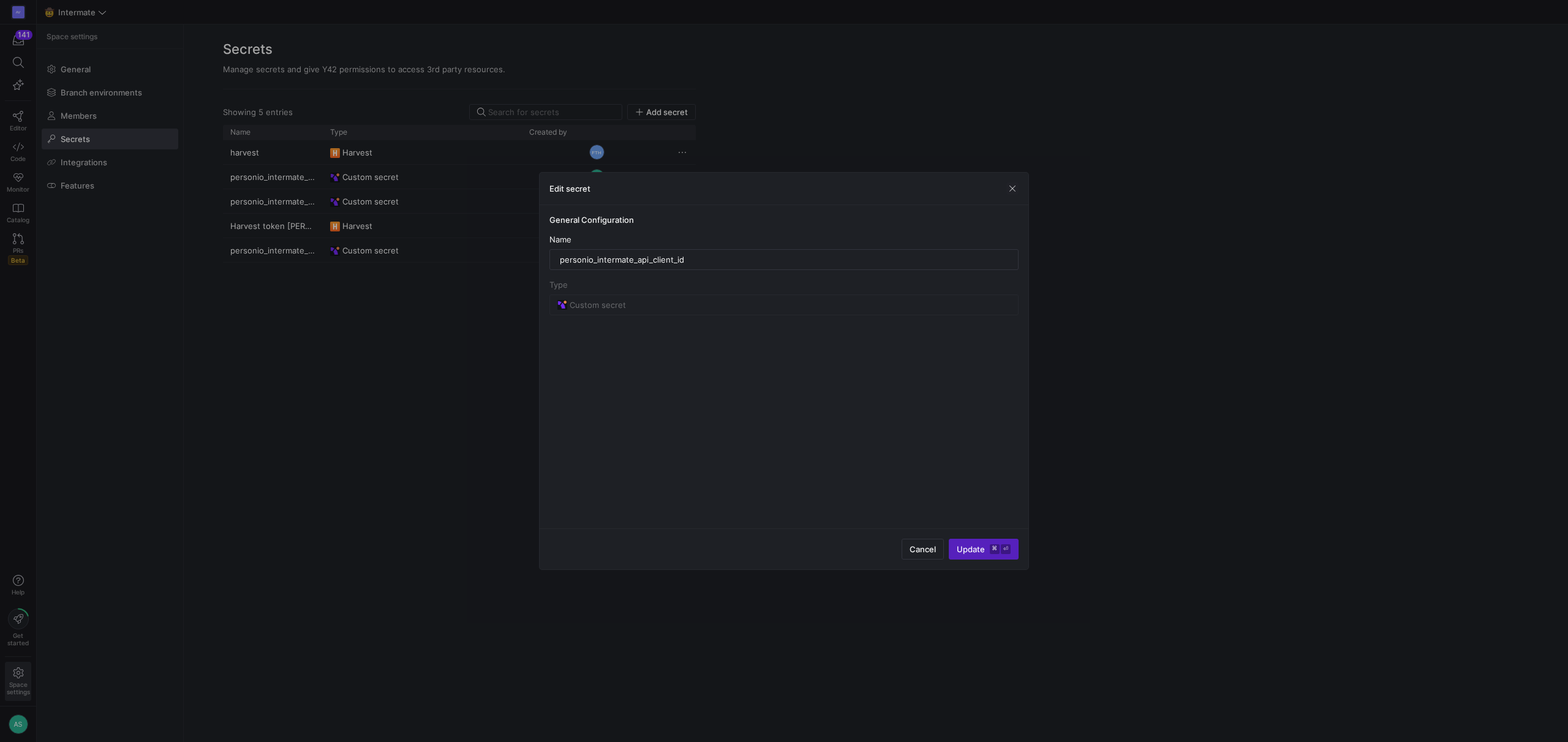
click at [366, 307] on div at bounding box center [784, 371] width 1568 height 742
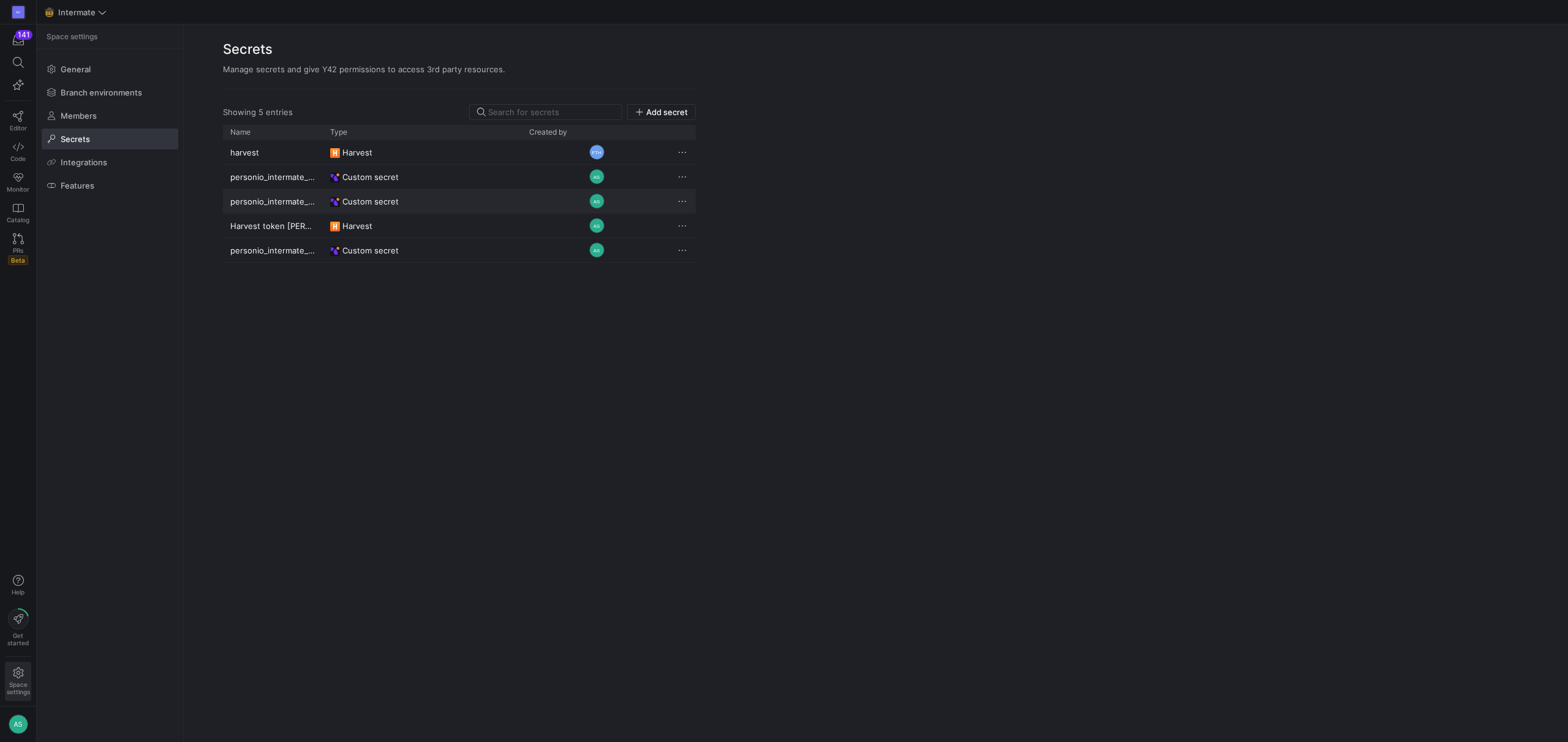
click at [292, 202] on div "personio_intermate_api_client_secret" at bounding box center [273, 201] width 100 height 24
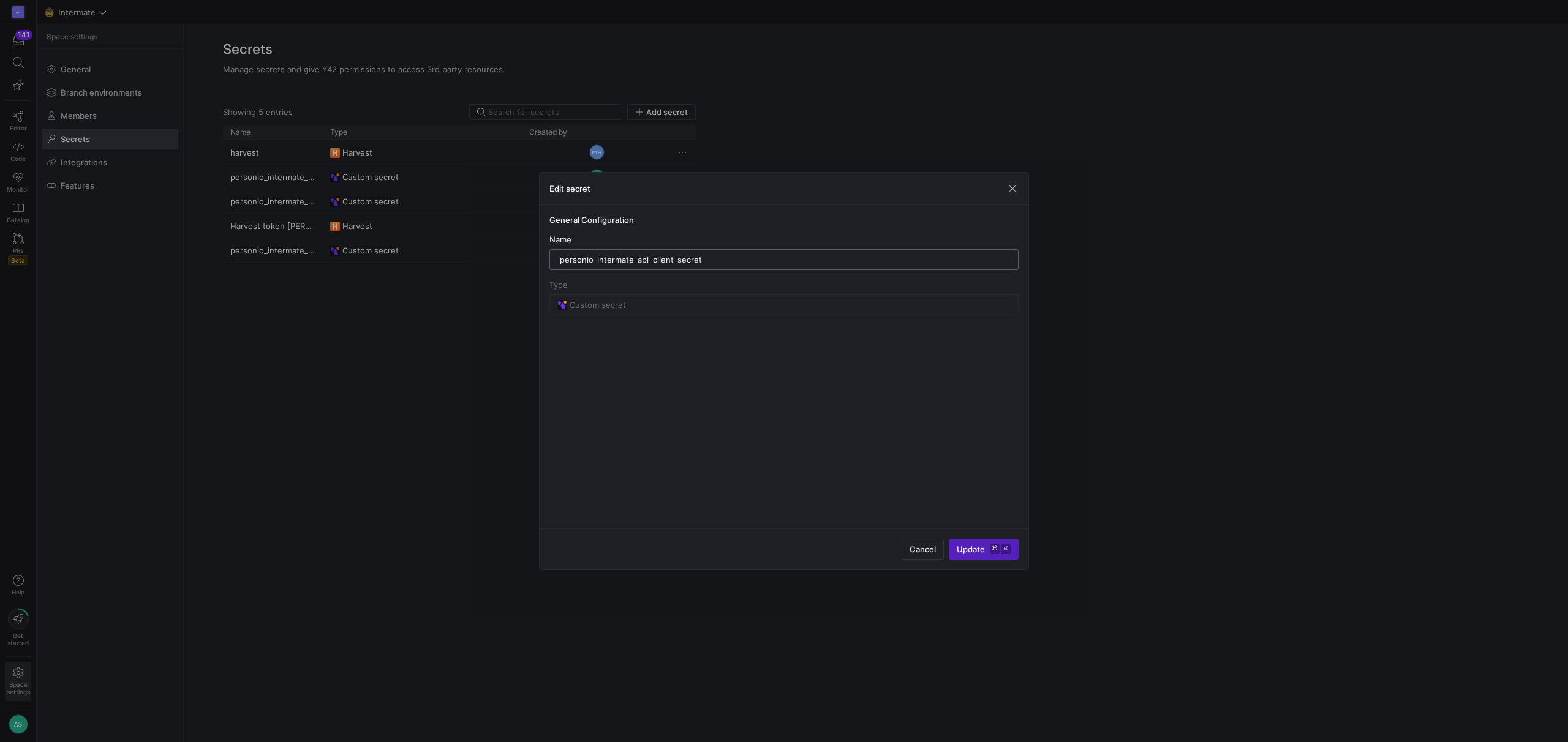
click at [723, 263] on input "personio_intermate_api_client_secret" at bounding box center [784, 260] width 449 height 10
drag, startPoint x: 723, startPoint y: 263, endPoint x: 436, endPoint y: 236, distance: 288.3
click at [436, 236] on div "Edit secret General Configuration Name personio_intermate_api_client_secret Typ…" at bounding box center [784, 371] width 1568 height 742
click at [717, 238] on div "Name" at bounding box center [784, 239] width 469 height 10
click at [726, 260] on input "personio_intermate_api_client_secret" at bounding box center [784, 260] width 449 height 10
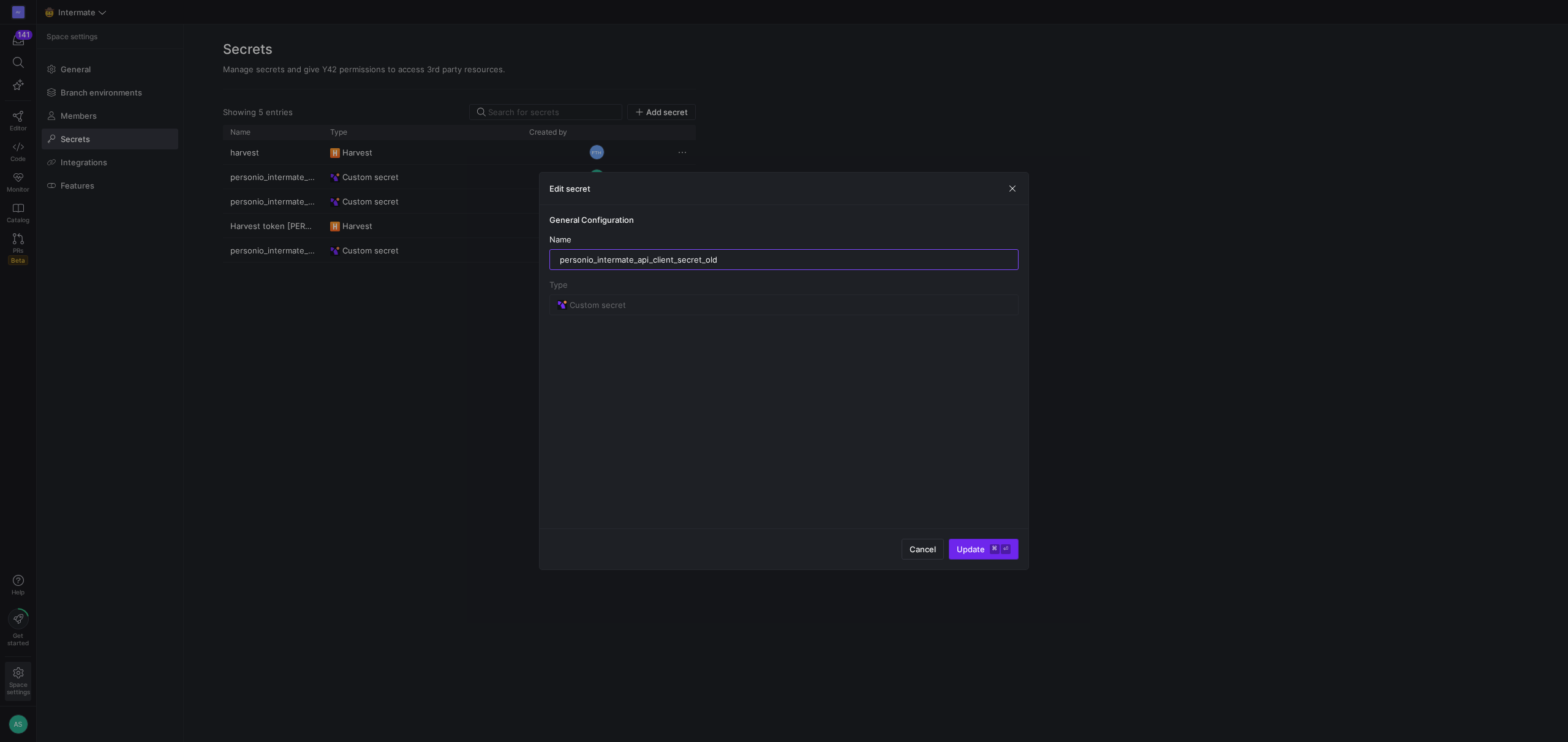
type input "personio_intermate_api_client_secret_old"
click at [992, 548] on kbd "⌘" at bounding box center [995, 550] width 10 height 10
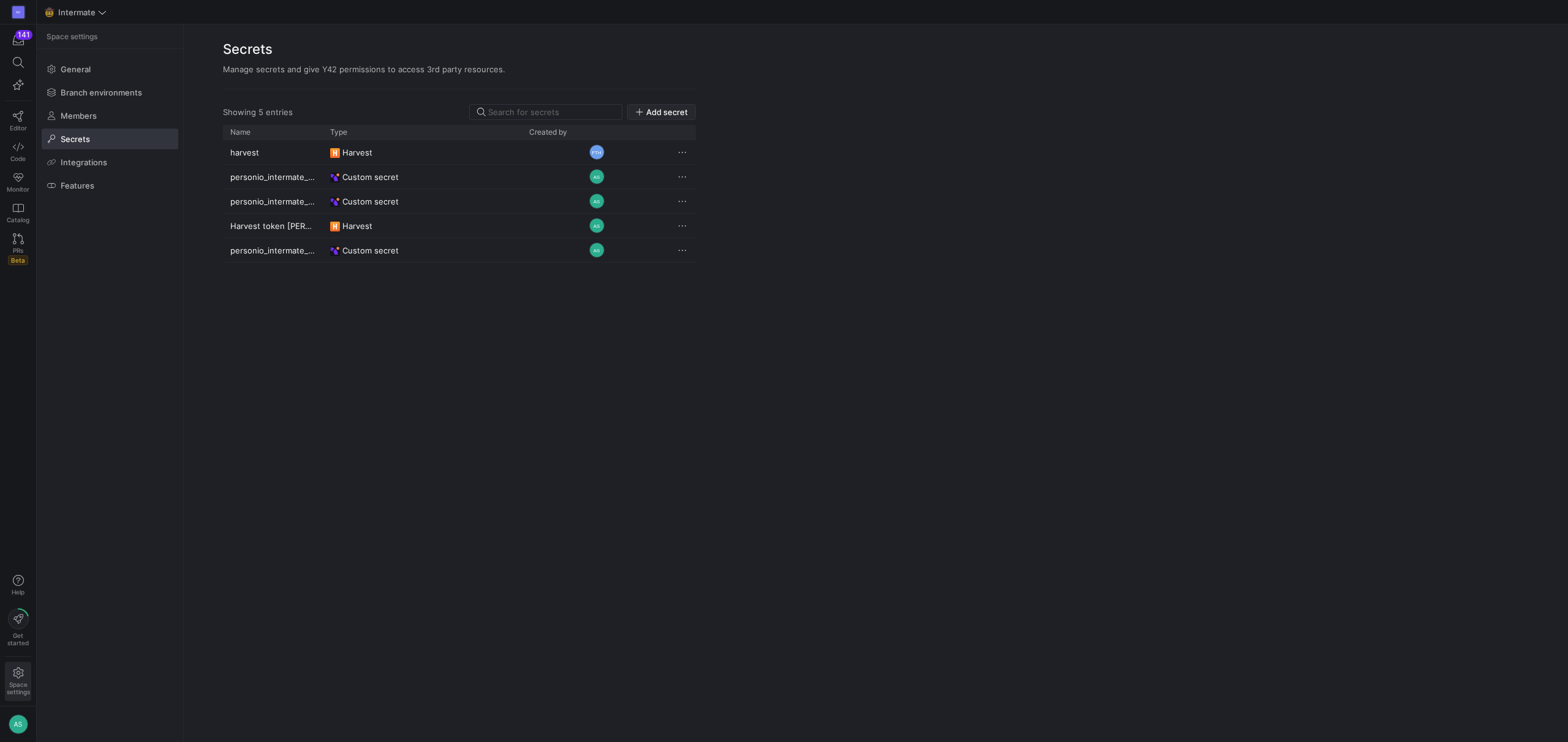
click at [646, 113] on span "Add secret" at bounding box center [667, 112] width 41 height 10
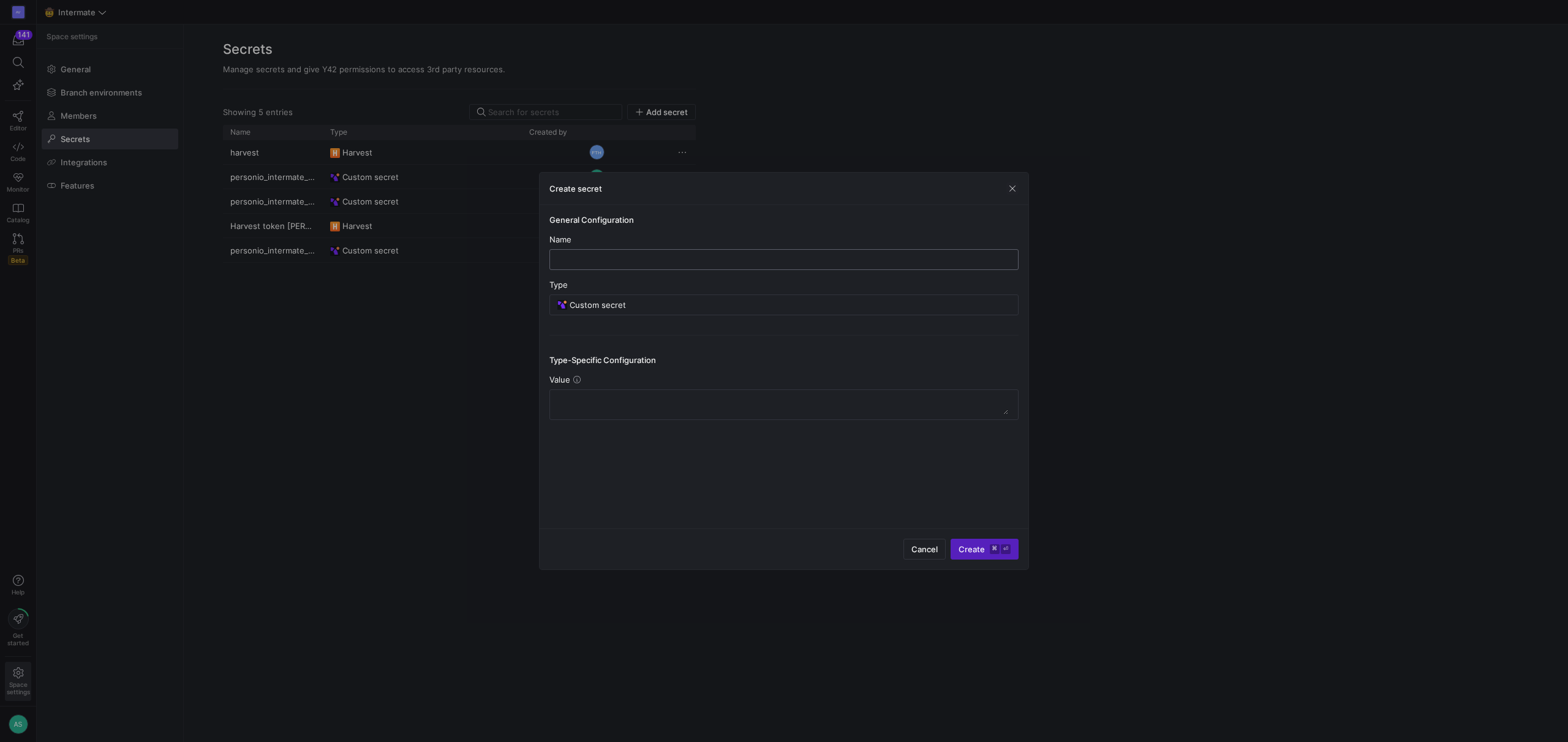
click at [654, 266] on div at bounding box center [784, 260] width 449 height 20
paste input "personio_intermate_api_client_secret"
type input "personio_intermate_api_client_secret"
click at [625, 401] on textarea at bounding box center [784, 404] width 449 height 20
paste textarea "papi-ZDhiMjAxZTUtMDNkNy00YWJhLWE4MDktZmU3ZDVlMGMwNTAz"
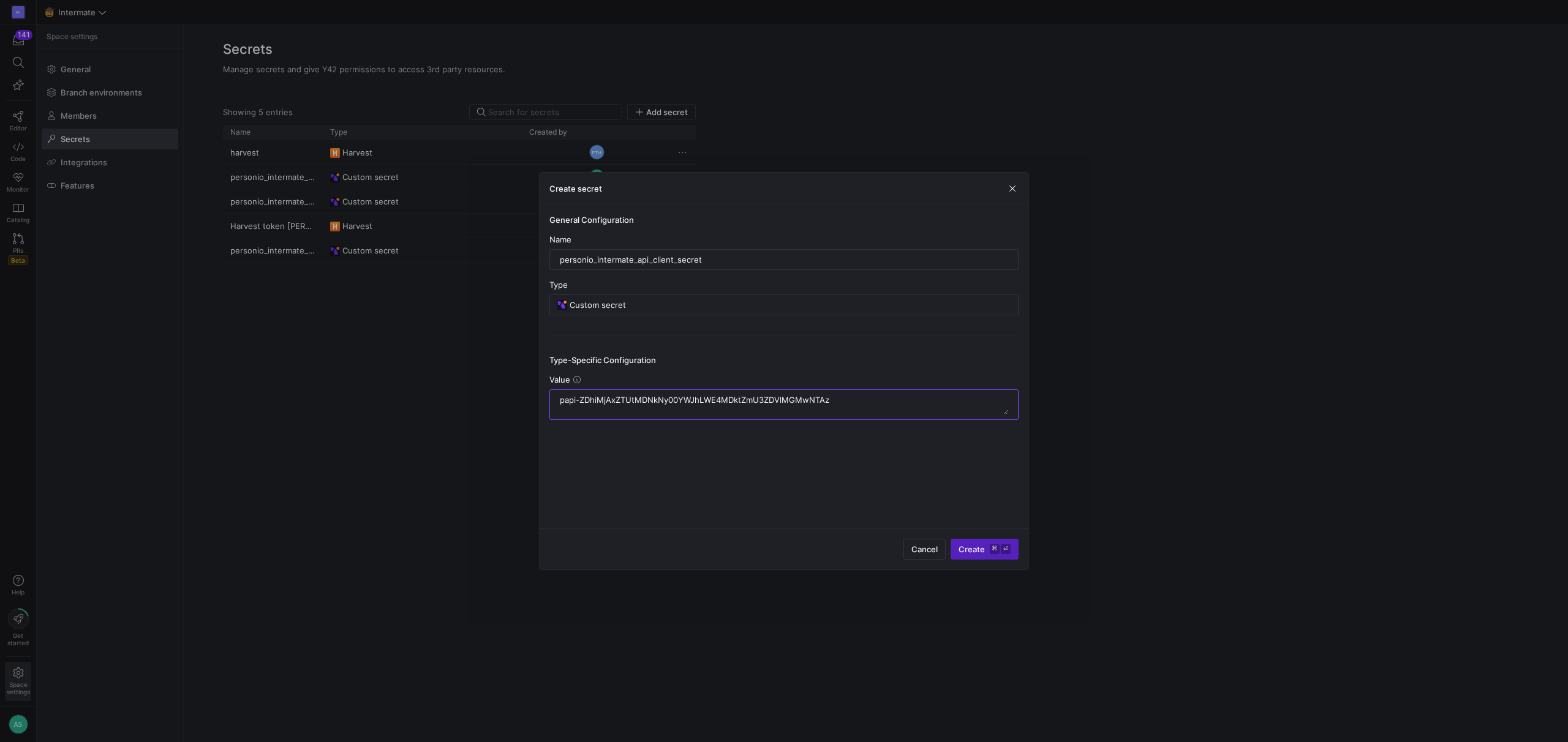
type textarea "papi-ZDhiMjAxZTUtMDNkNy00YWJhLWE4MDktZmU3ZDVlMGMwNTAz"
click at [678, 443] on div "General Configuration Name personio_intermate_api_client_secret Type Custom sec…" at bounding box center [784, 366] width 489 height 323
click at [972, 552] on span "Create ⌘ ⏎" at bounding box center [984, 550] width 52 height 10
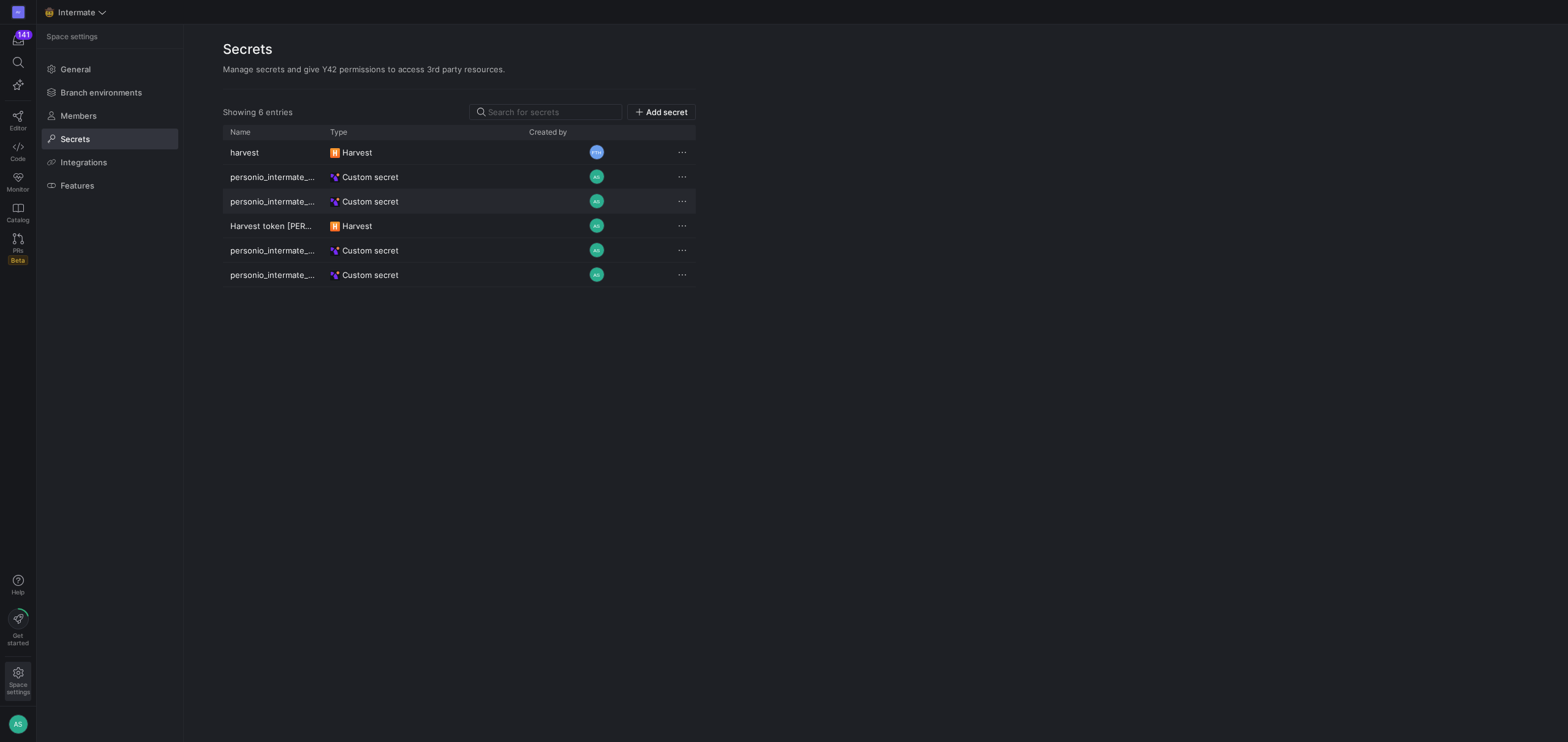
click at [415, 196] on y42-credential-type "Custom secret" at bounding box center [422, 201] width 185 height 24
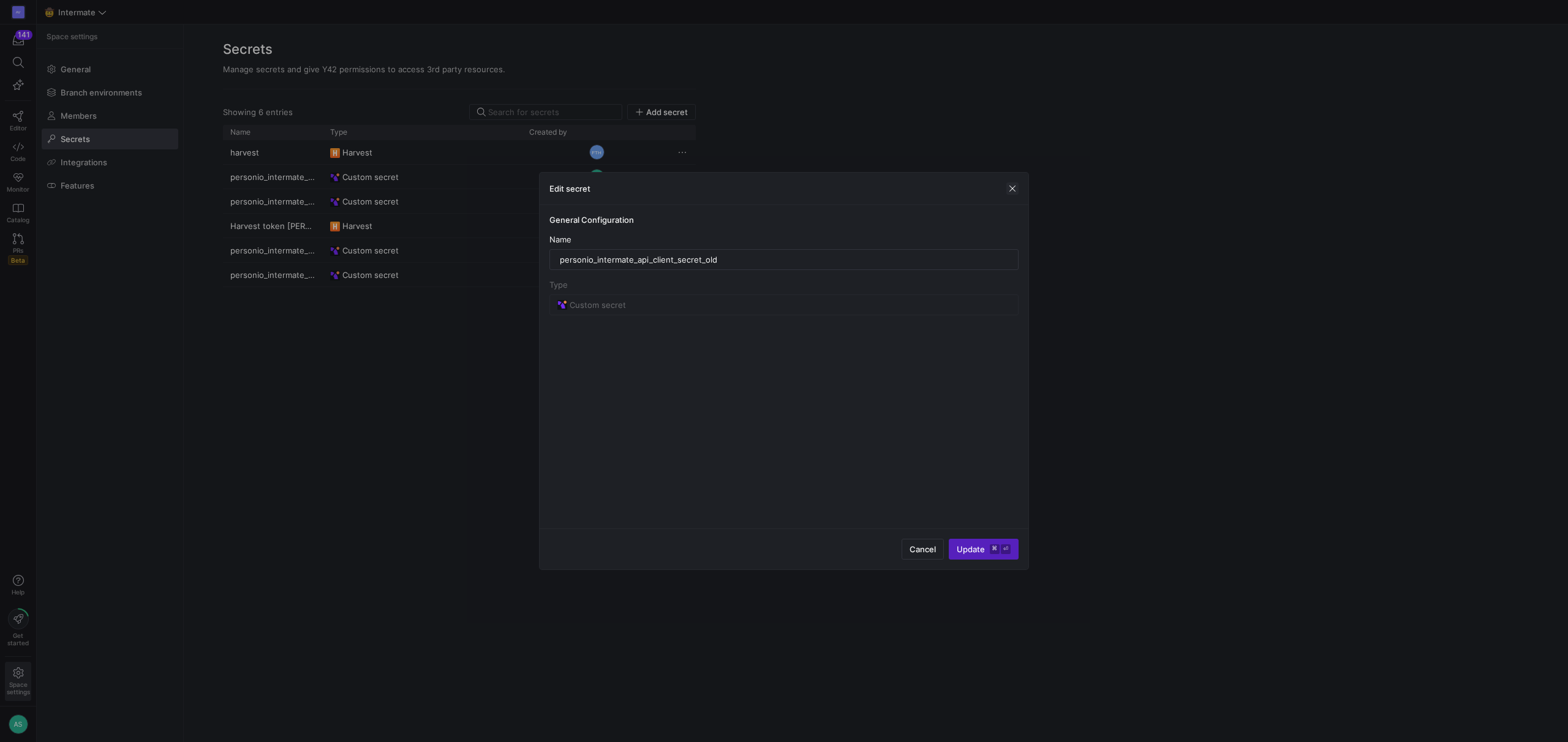
click at [1014, 189] on span "button" at bounding box center [1012, 188] width 12 height 12
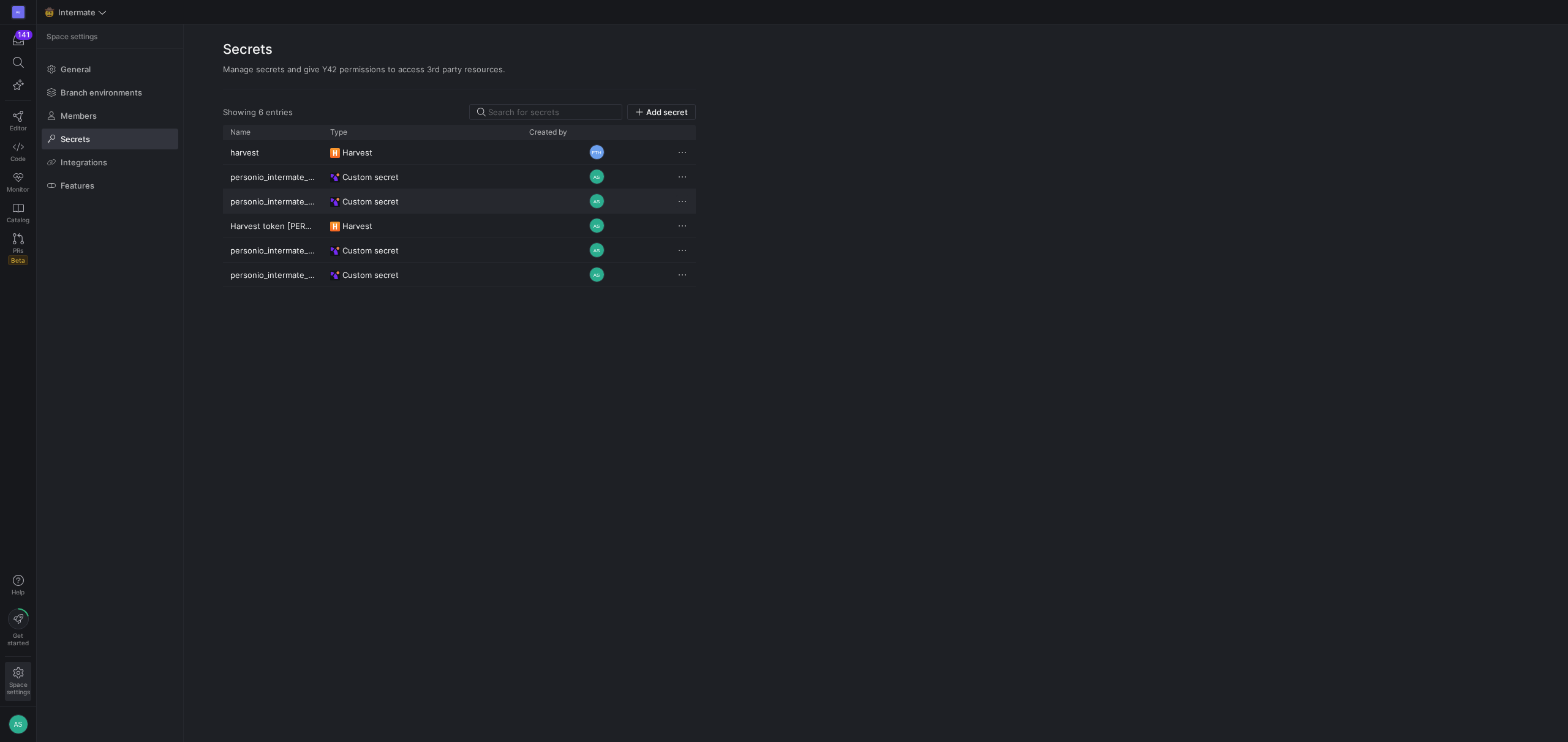
click at [676, 200] on span "Press SPACE to deselect this row." at bounding box center [682, 201] width 12 height 12
click at [709, 238] on span "Delete" at bounding box center [708, 238] width 26 height 10
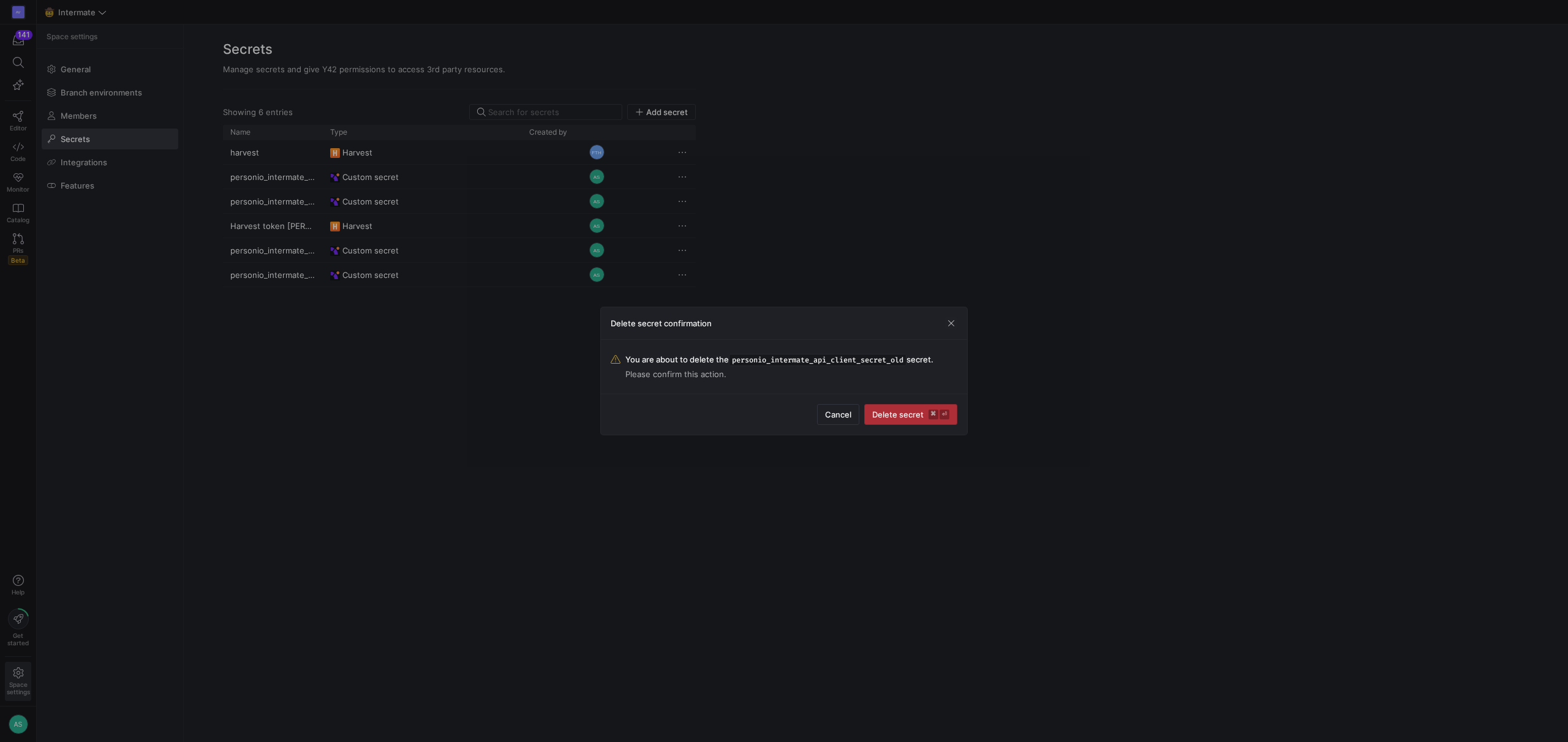
click at [886, 414] on span "Delete secret ⌘ ⏎" at bounding box center [910, 414] width 78 height 10
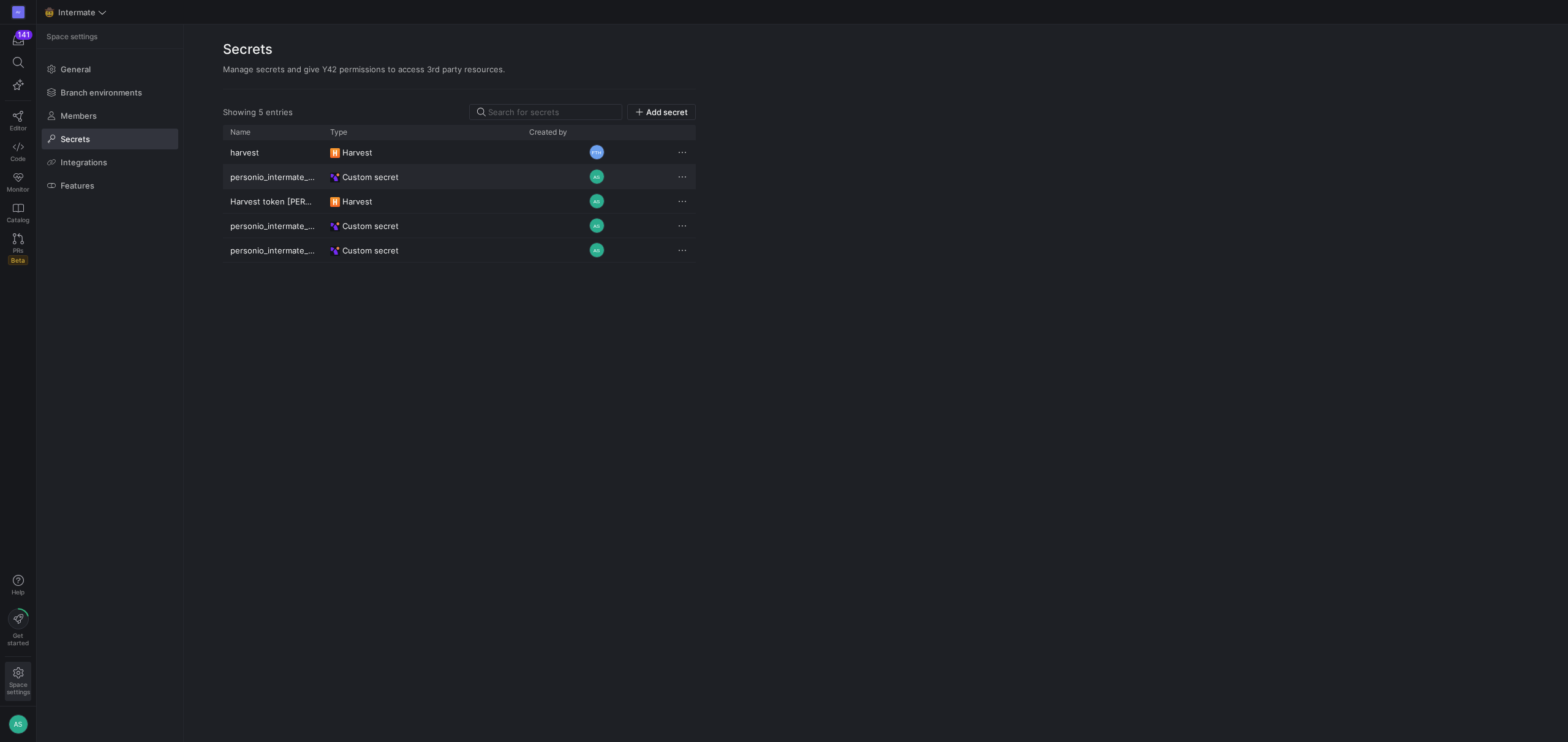
click at [476, 179] on y42-credential-type "Custom secret" at bounding box center [422, 177] width 185 height 24
click at [685, 174] on span "Press SPACE to deselect this row." at bounding box center [682, 177] width 12 height 12
click at [704, 213] on span "Delete" at bounding box center [708, 213] width 26 height 10
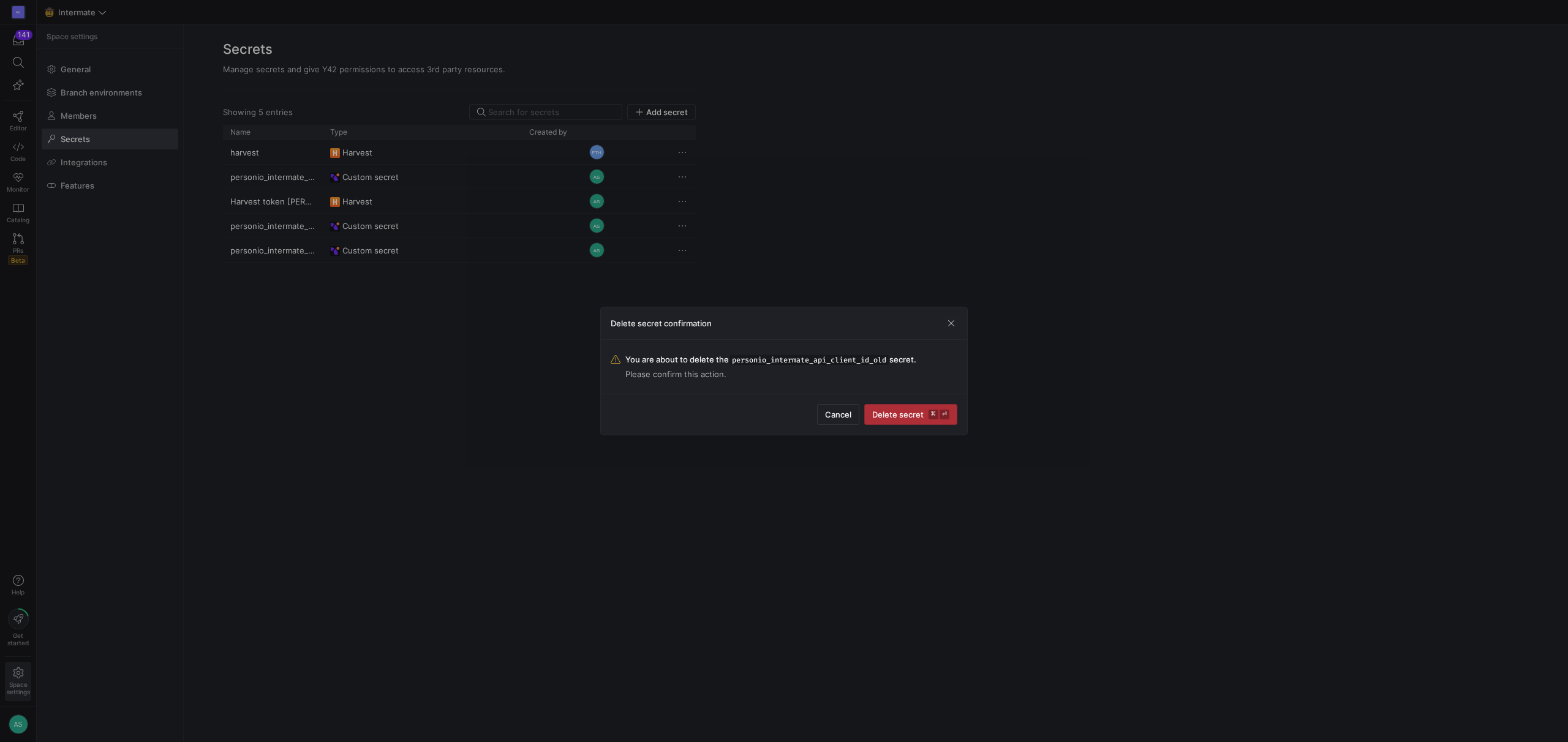
click at [911, 418] on span "Delete secret ⌘ ⏎" at bounding box center [910, 414] width 78 height 10
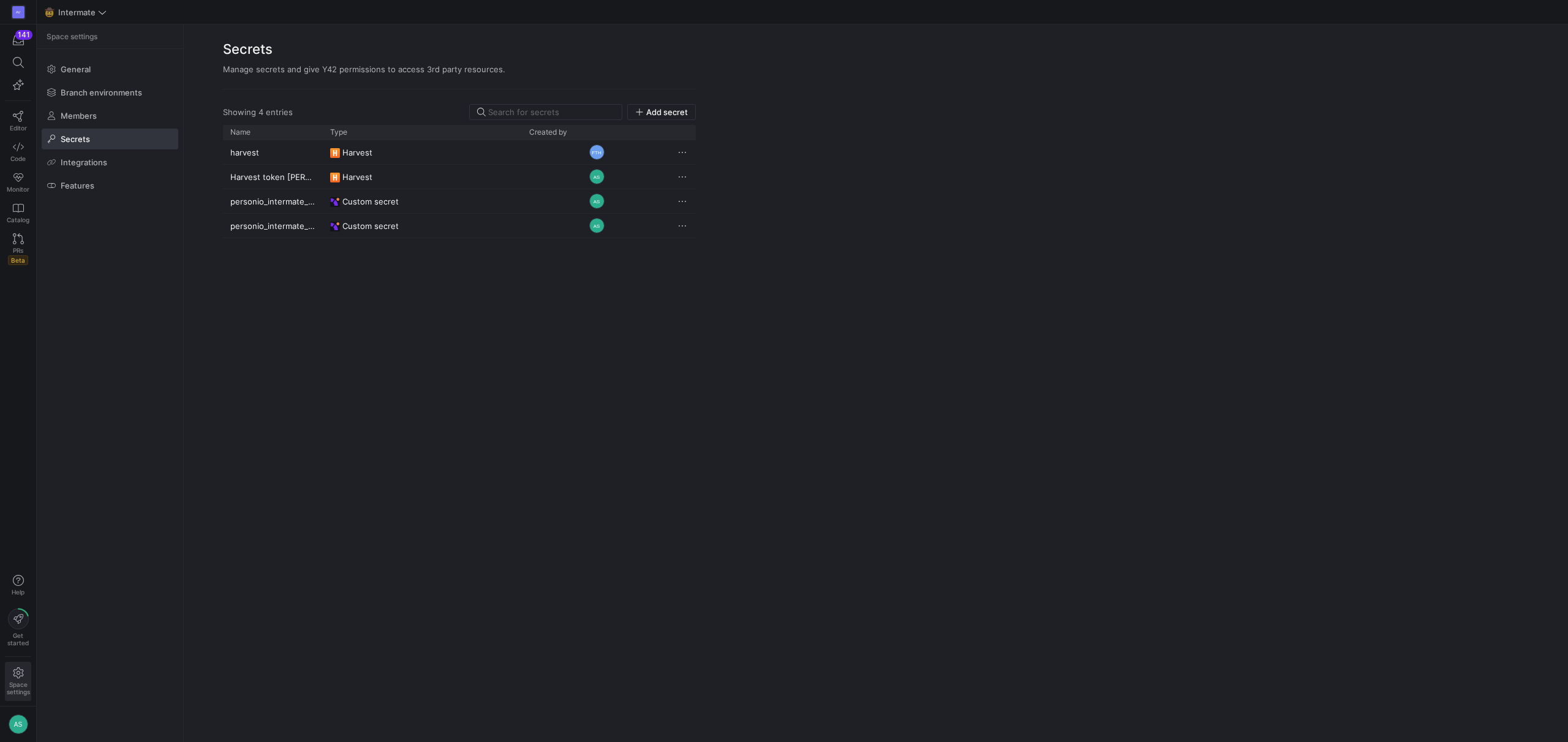
click at [585, 381] on div "harvest Harvest FTH Harvest token [PERSON_NAME] AS personio_intermate_api_clien…" at bounding box center [460, 434] width 473 height 587
click at [19, 149] on icon at bounding box center [18, 146] width 11 height 11
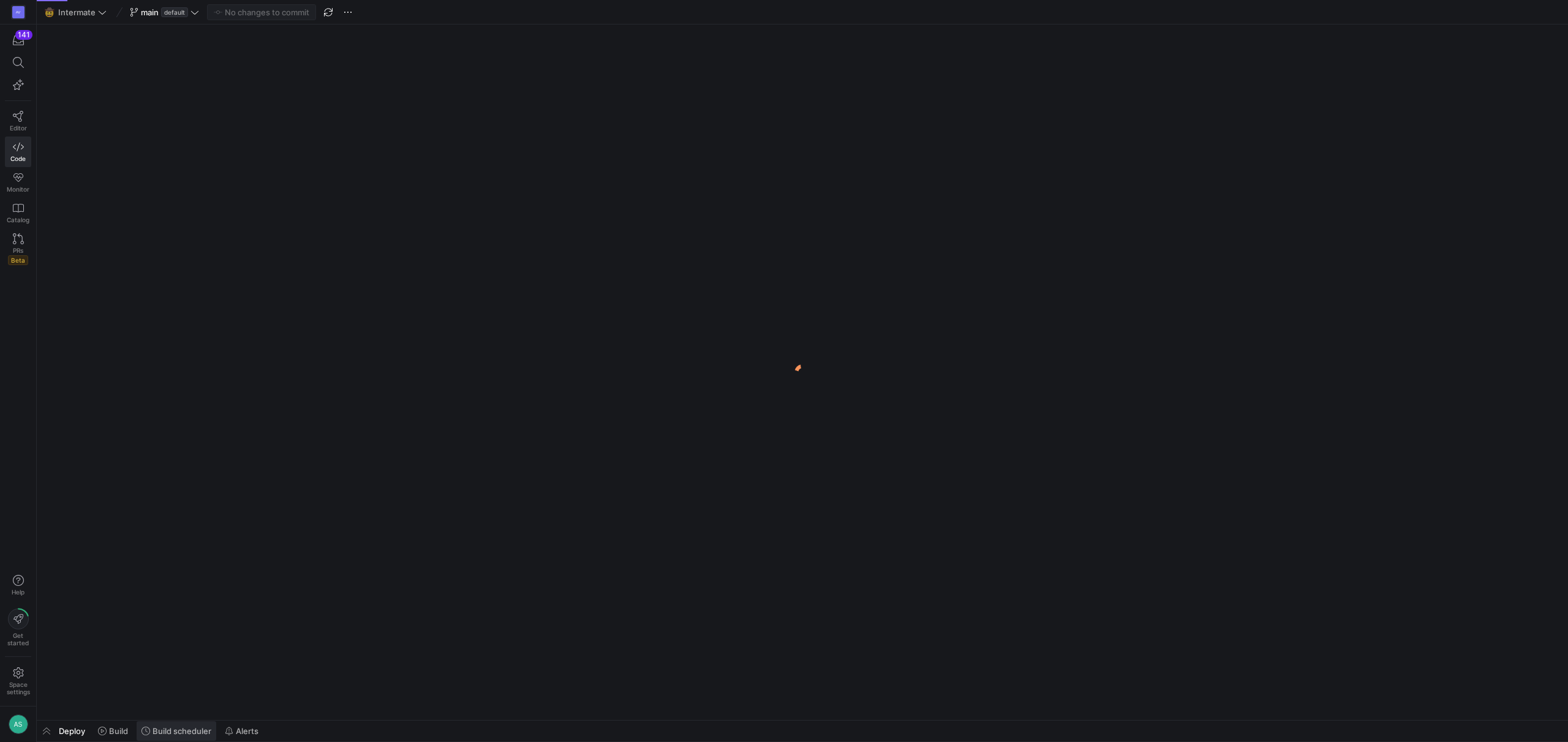
click at [161, 733] on span "Build scheduler" at bounding box center [182, 731] width 59 height 10
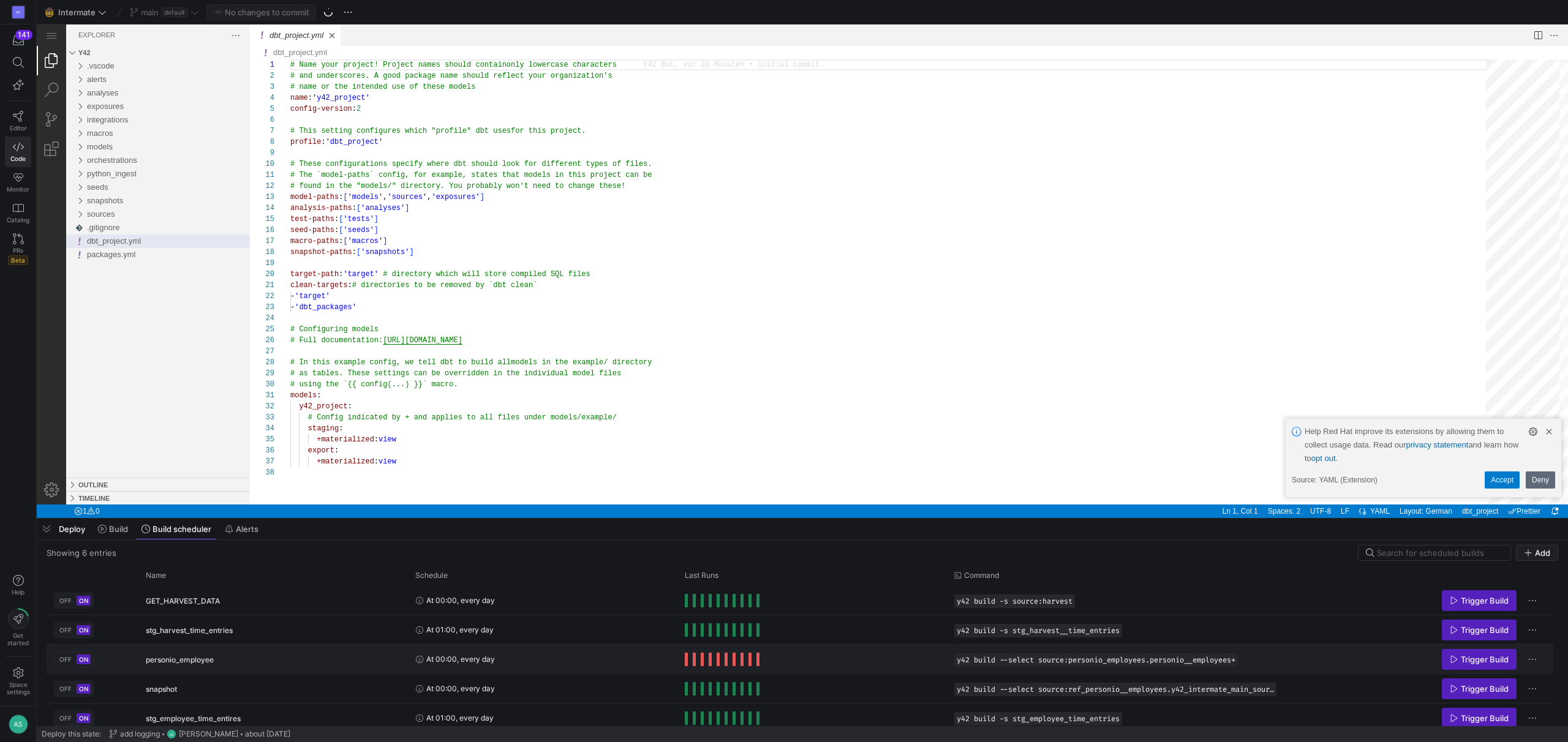
click at [610, 668] on div "At 00:00, every day" at bounding box center [543, 660] width 255 height 27
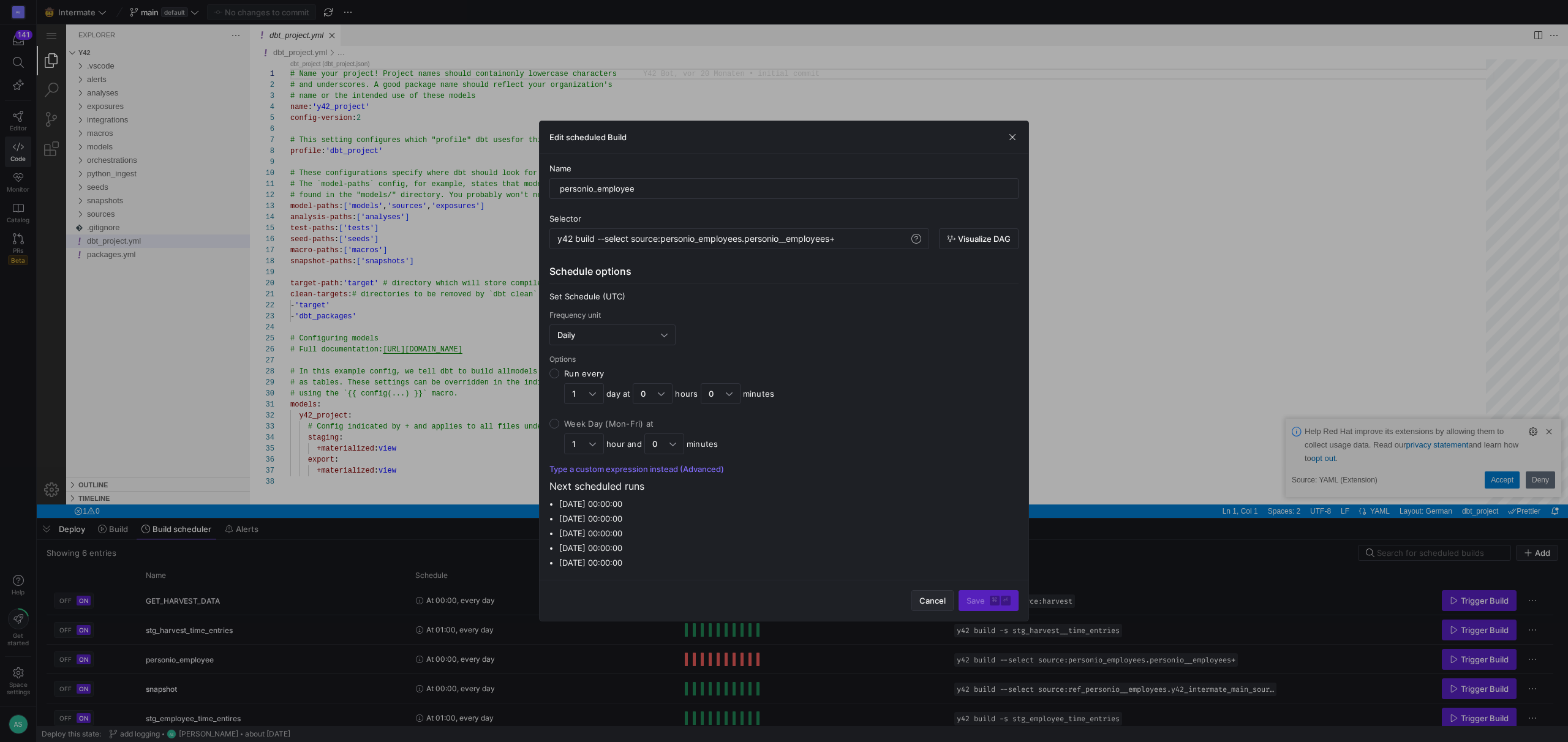
click at [931, 607] on span "button" at bounding box center [933, 601] width 41 height 20
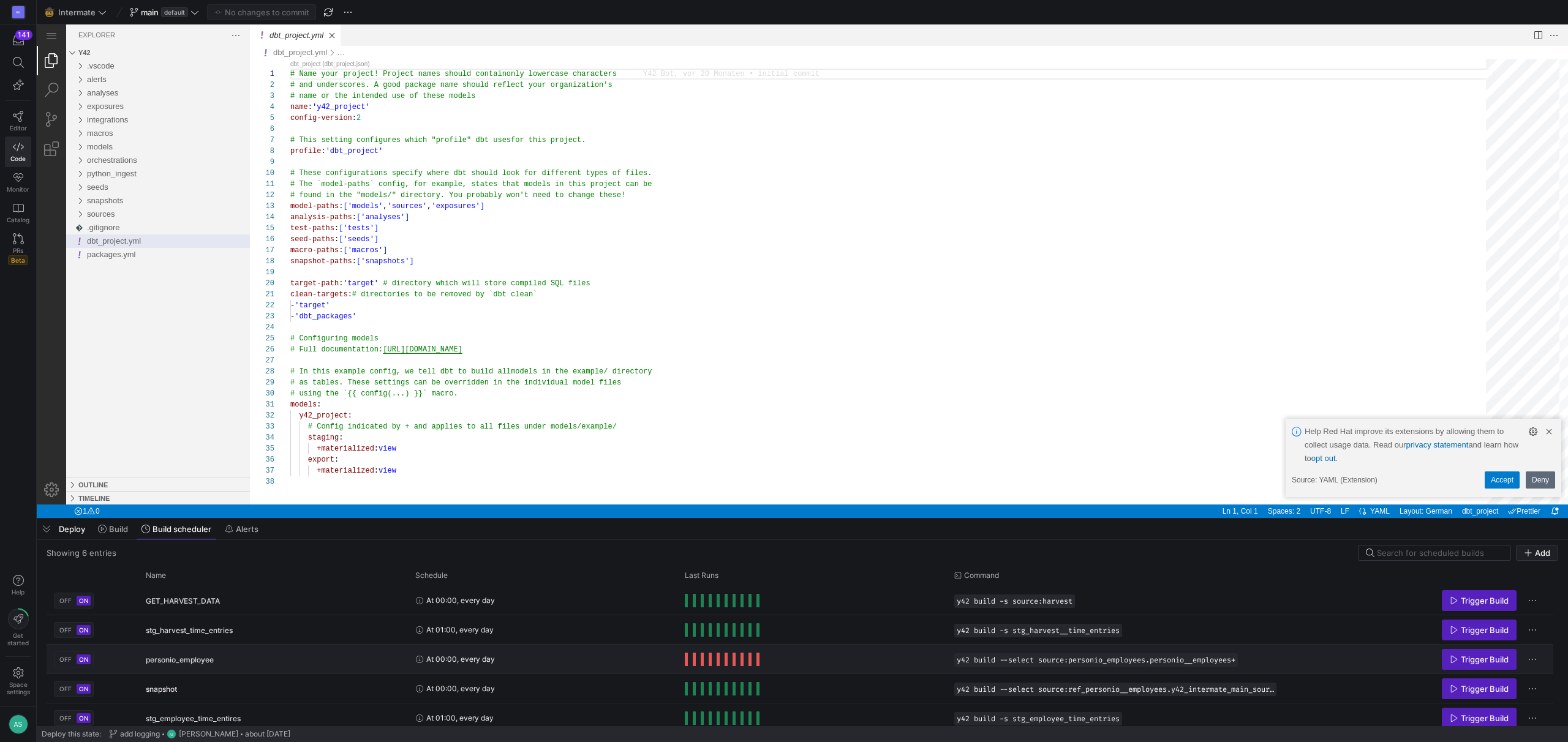
click at [204, 658] on span "personio_employee" at bounding box center [179, 660] width 68 height 28
click at [1078, 661] on span "y42 build --select source:personio_employees.personio__employees+" at bounding box center [1090, 660] width 266 height 9
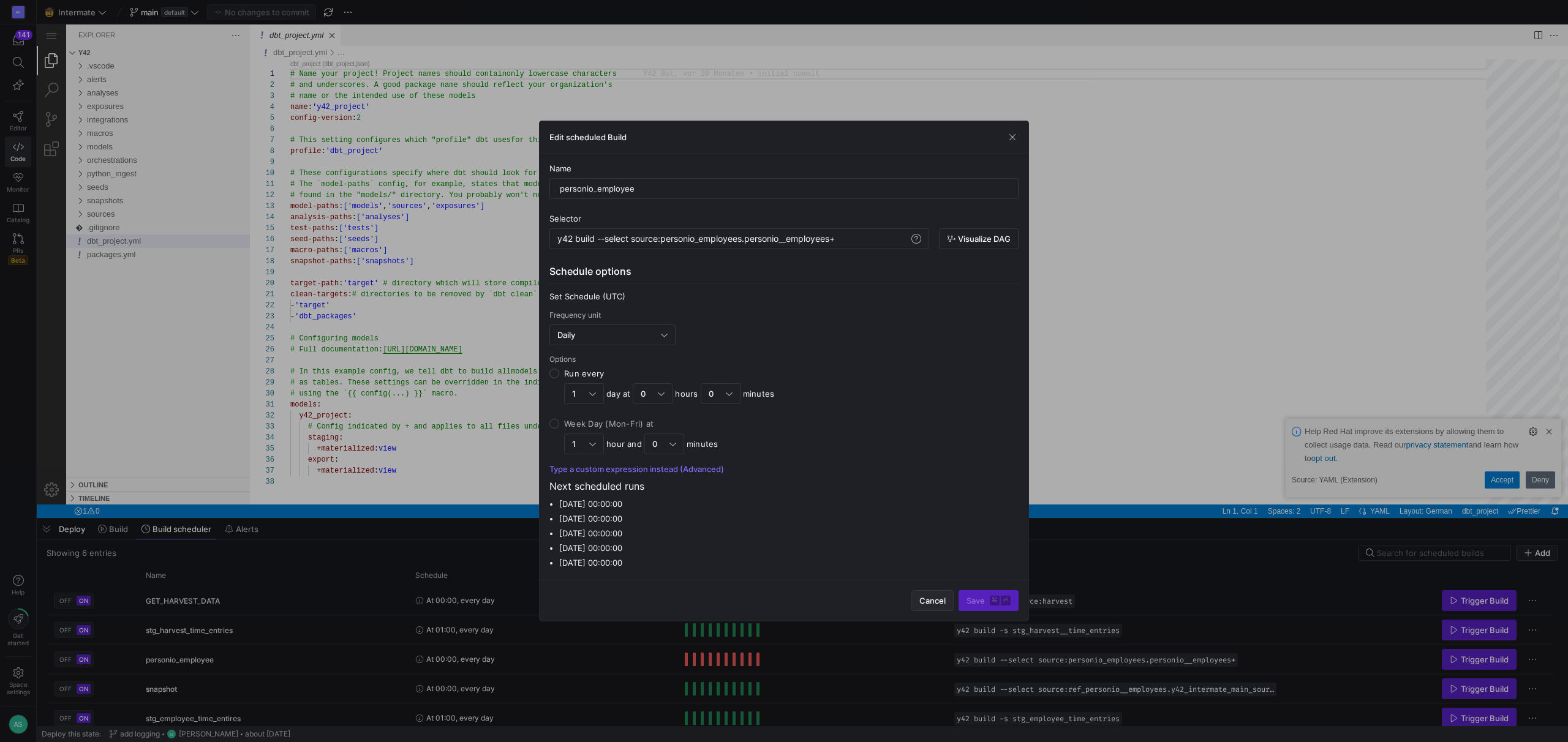
click at [934, 610] on span "button" at bounding box center [933, 601] width 41 height 20
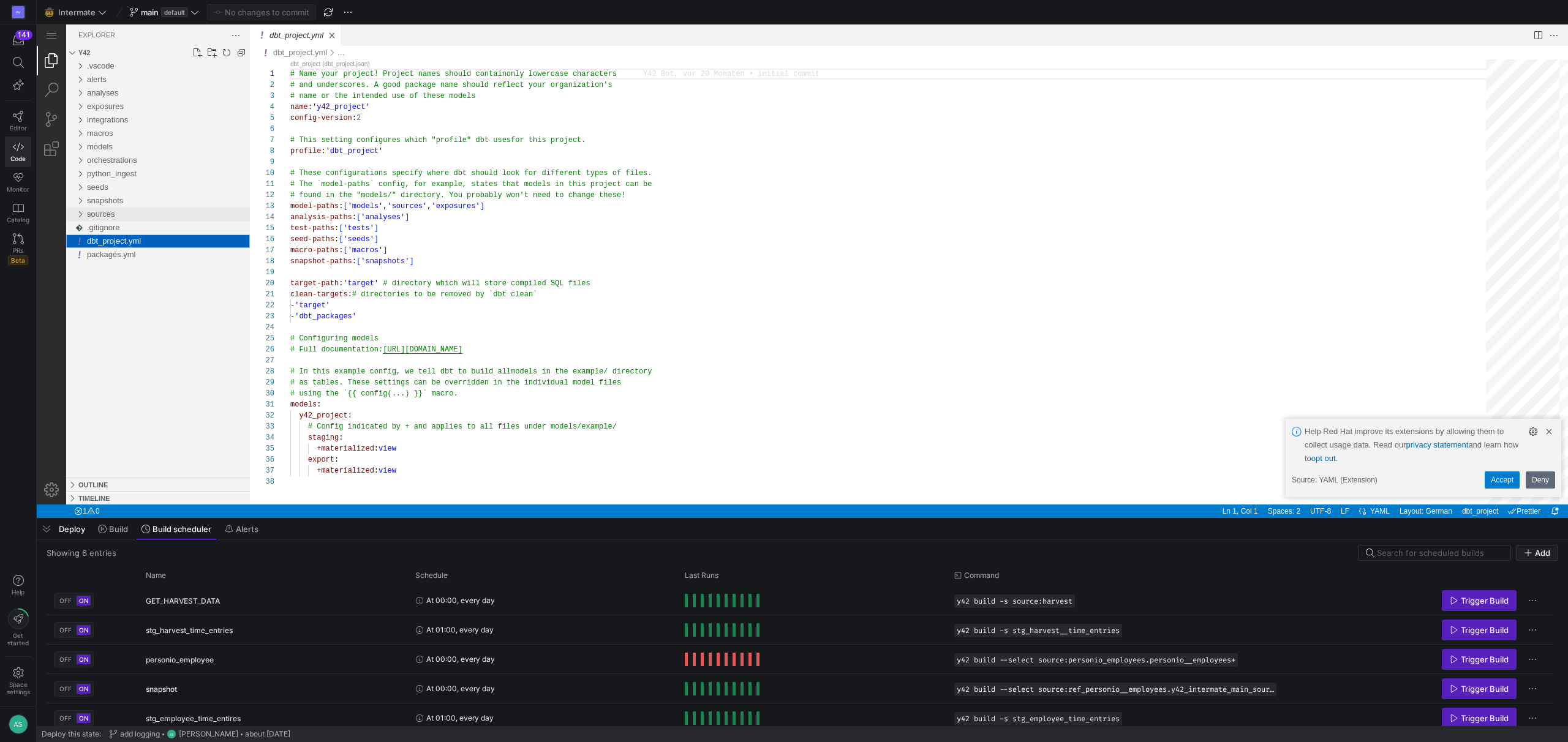
click at [84, 219] on div "sources" at bounding box center [80, 215] width 19 height 14
click at [87, 241] on div "personio" at bounding box center [82, 241] width 24 height 14
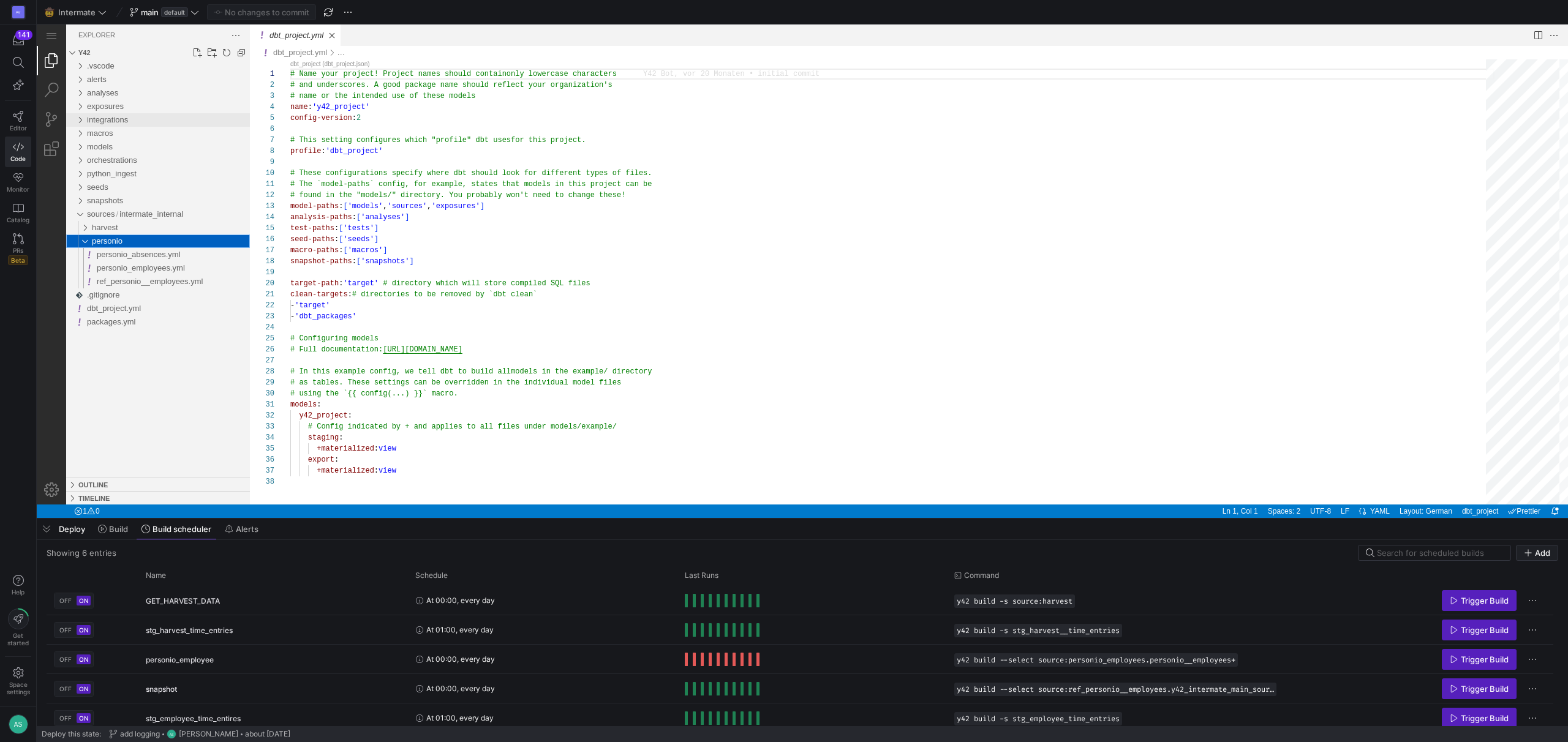
click at [79, 121] on div "integrations" at bounding box center [80, 120] width 19 height 14
click at [79, 146] on div "models" at bounding box center [80, 147] width 19 height 14
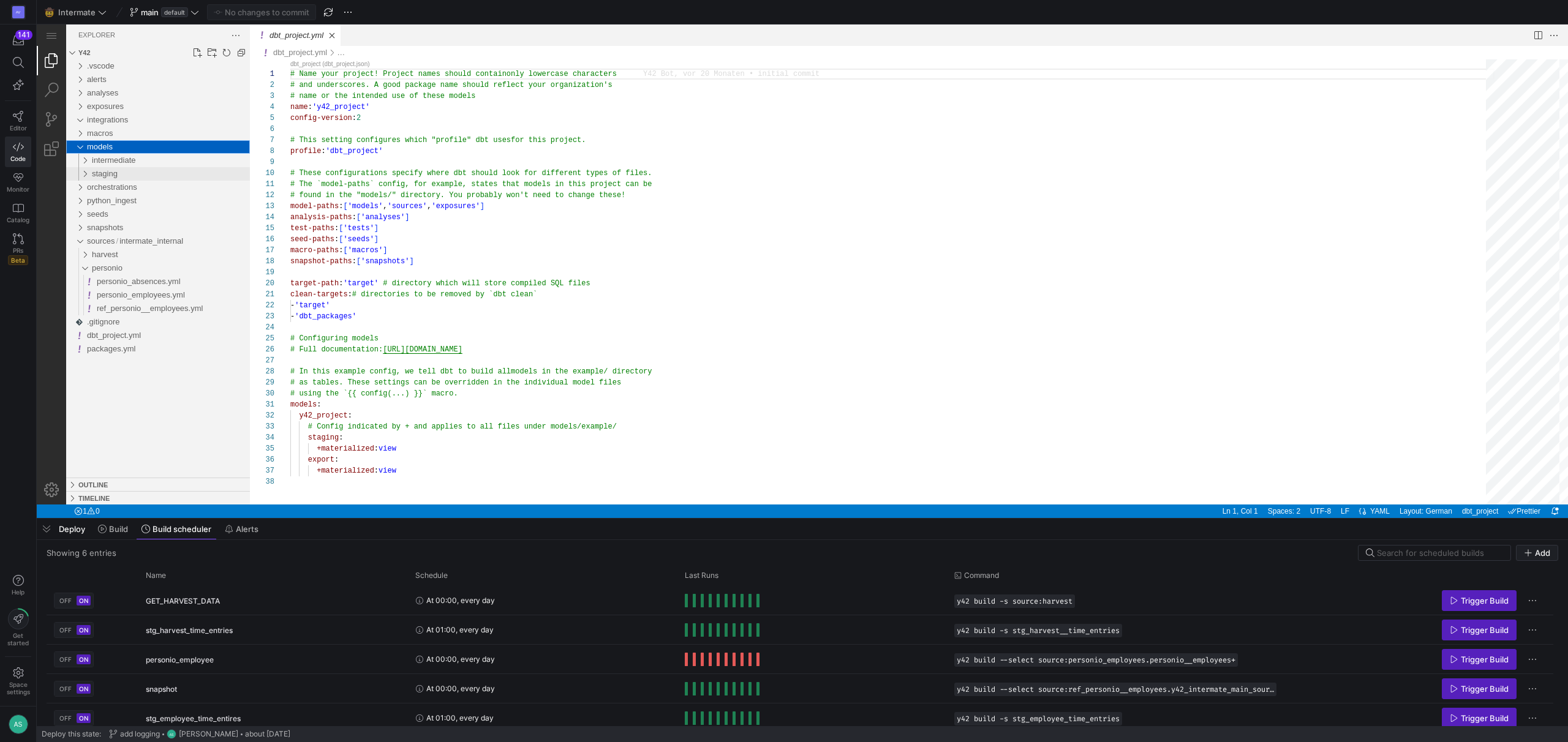
click at [87, 178] on div "staging" at bounding box center [82, 174] width 24 height 14
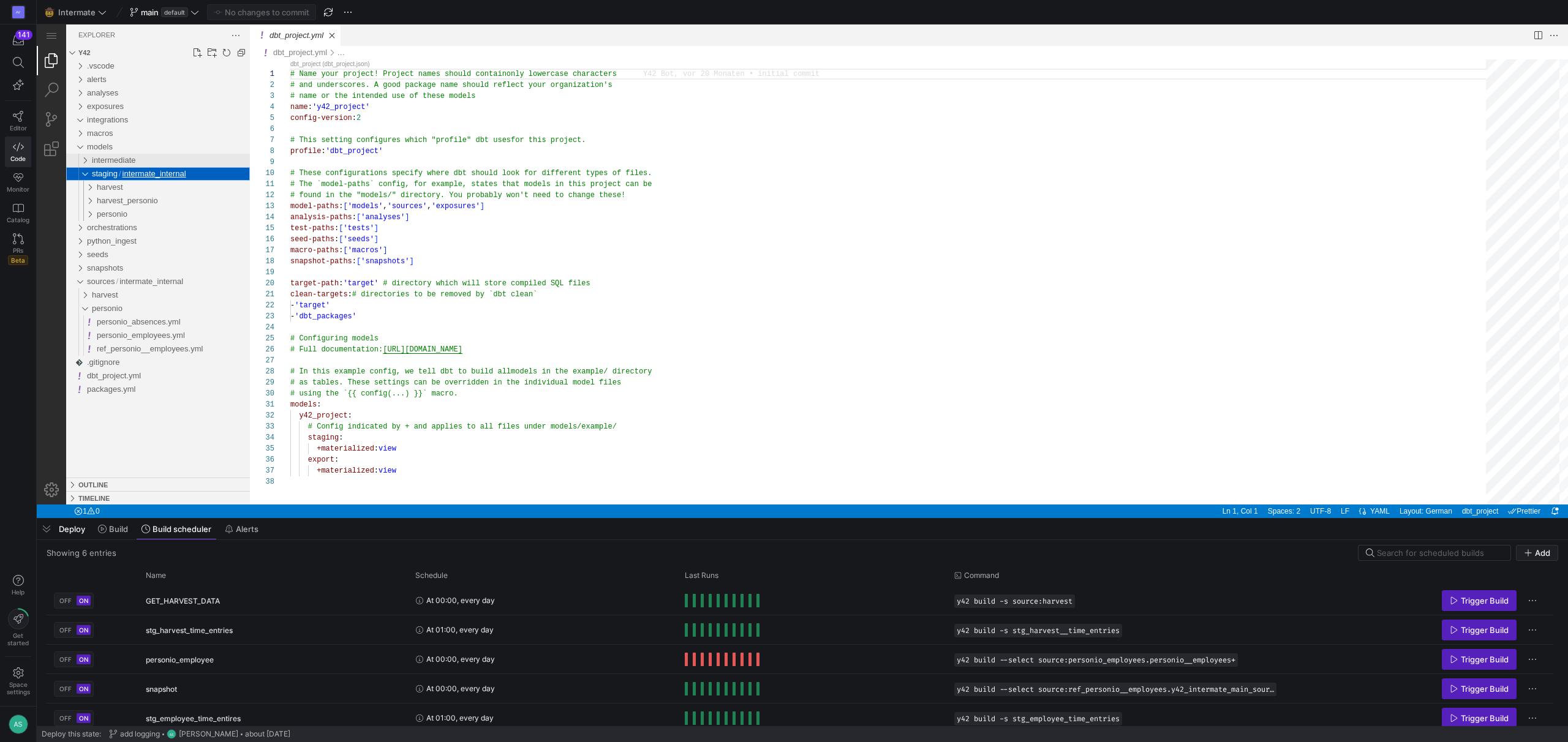
click at [85, 161] on div "intermediate" at bounding box center [82, 161] width 24 height 14
click at [89, 240] on div "personio" at bounding box center [84, 241] width 28 height 14
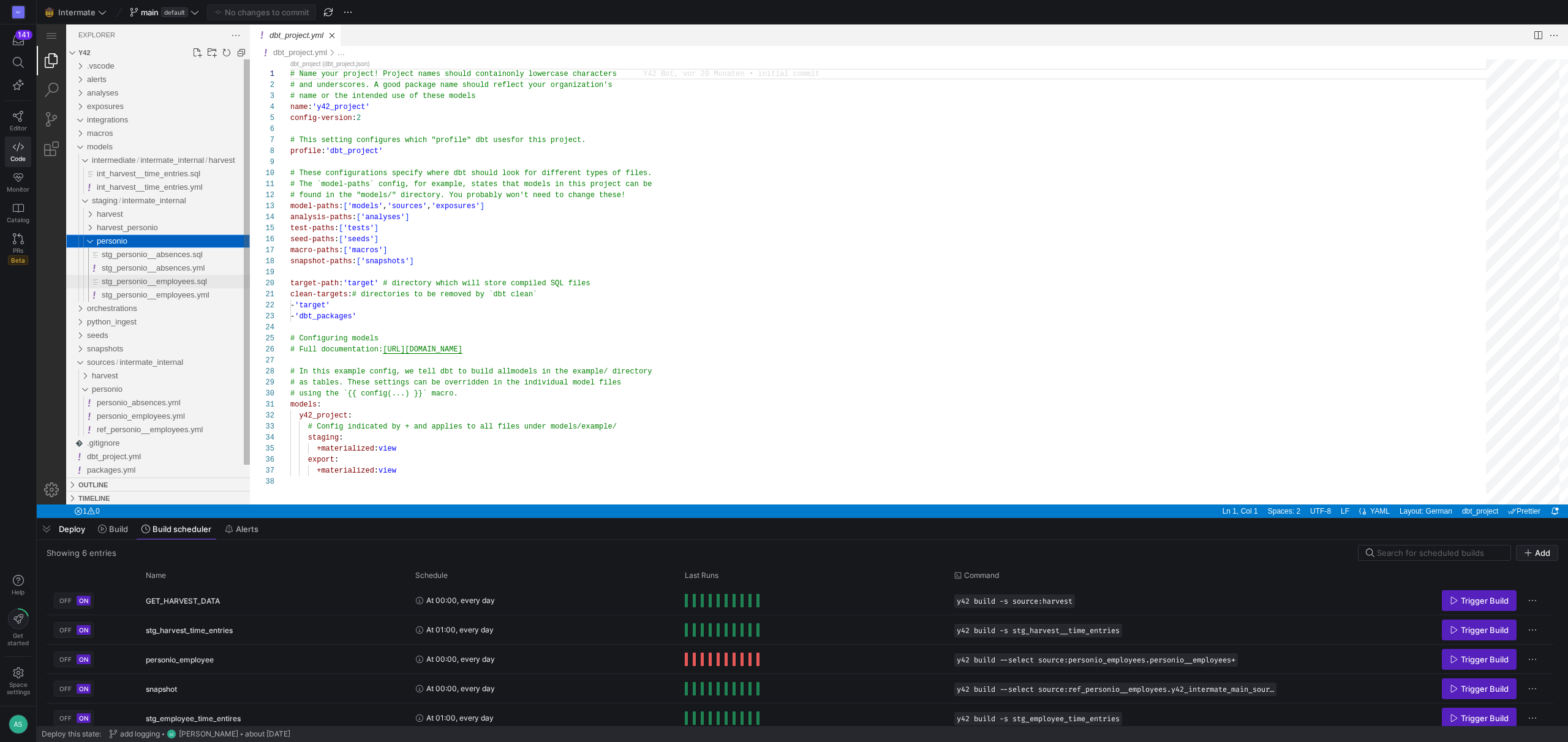
click at [160, 283] on span "stg_personio__employees.sql" at bounding box center [154, 281] width 105 height 9
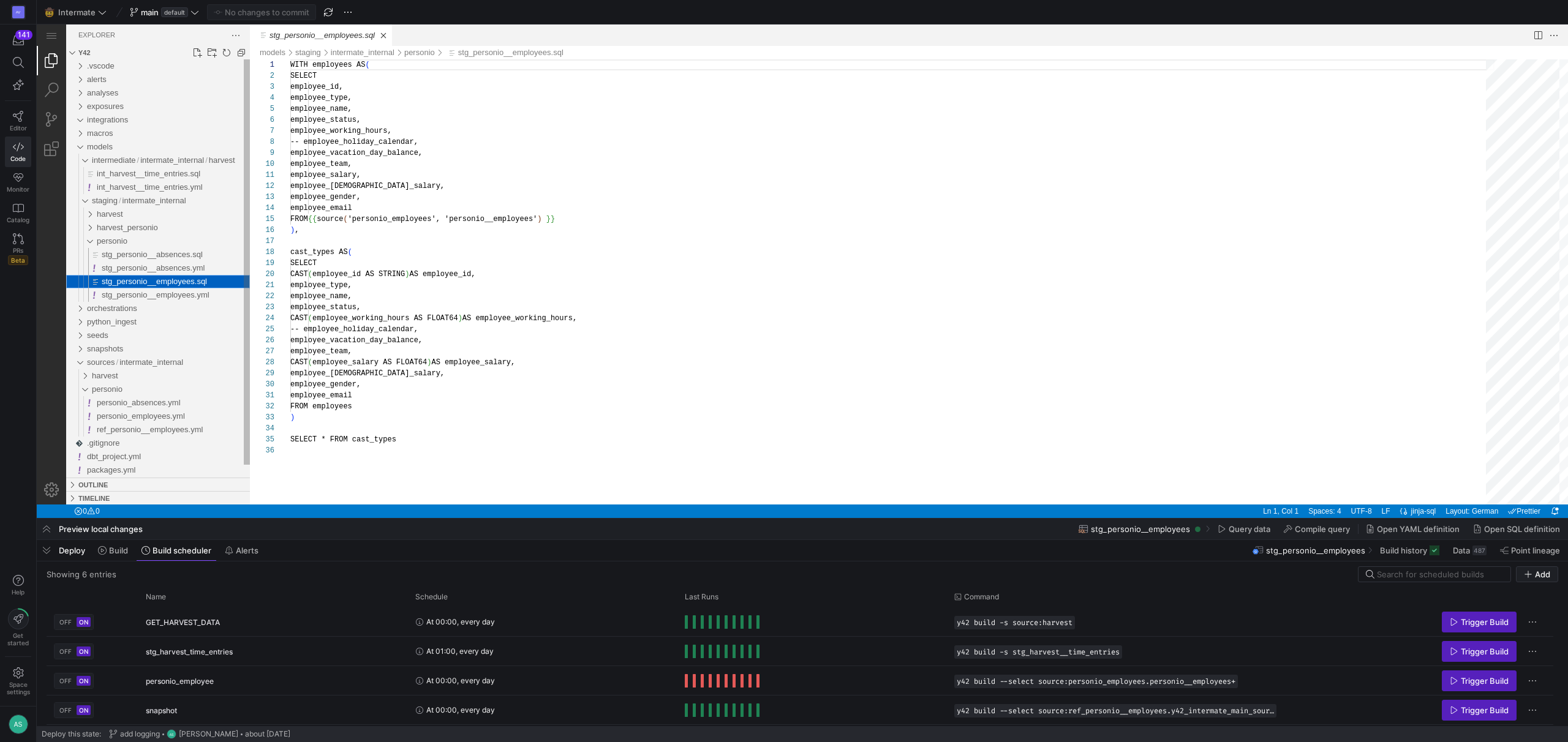
scroll to position [110, 0]
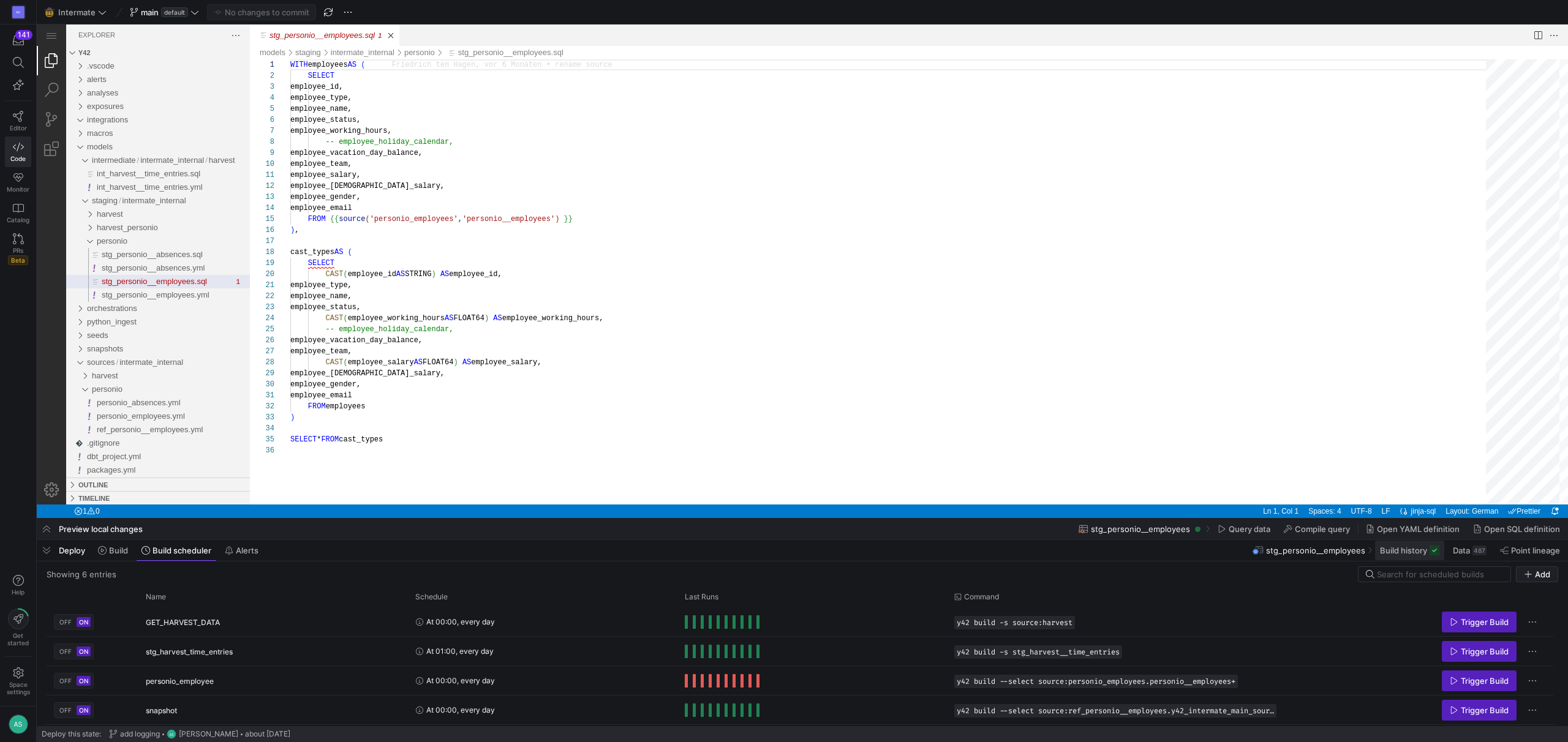
click at [1402, 551] on span "Build history" at bounding box center [1404, 551] width 47 height 10
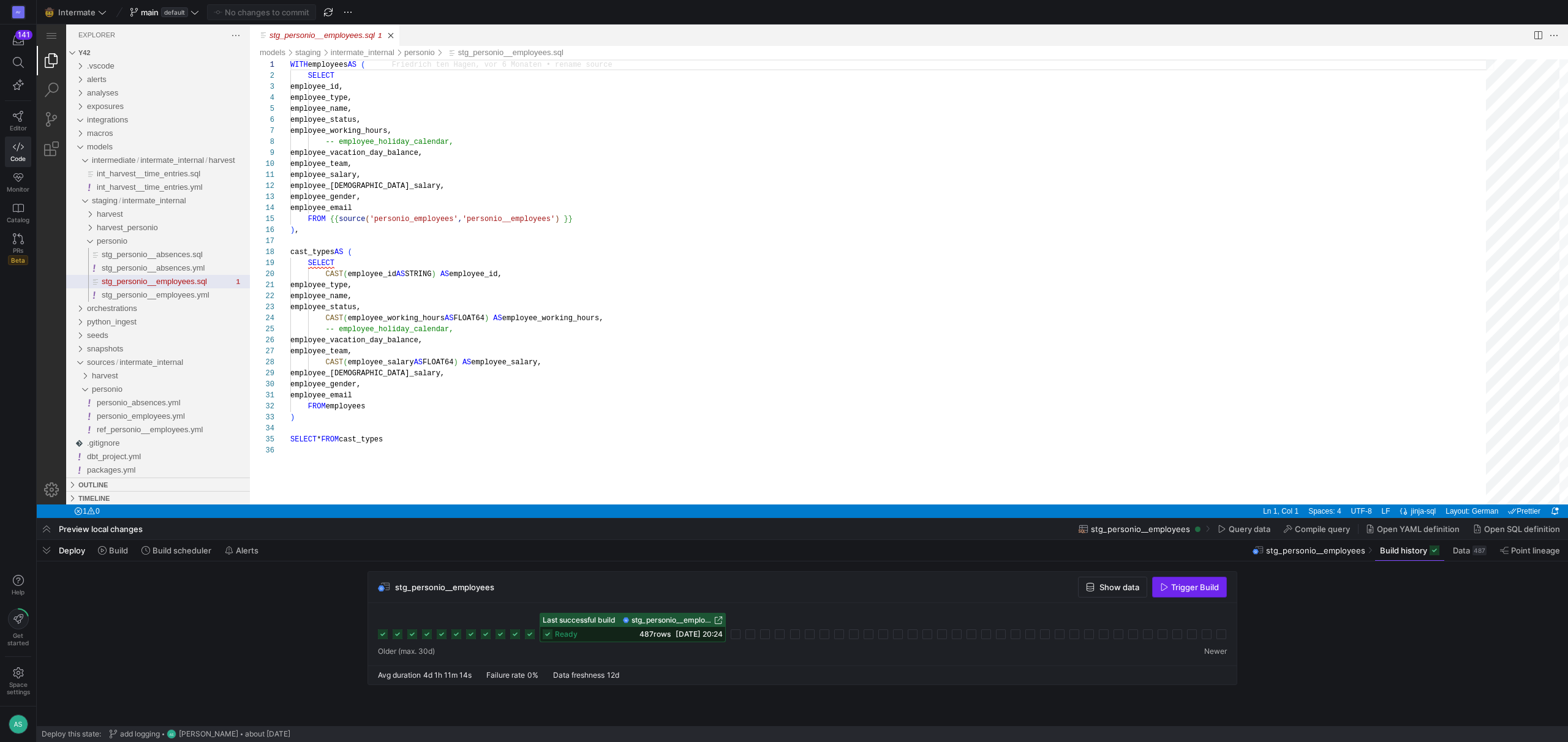
click at [1188, 595] on span "button" at bounding box center [1189, 587] width 74 height 20
click at [734, 637] on icon at bounding box center [735, 634] width 10 height 10
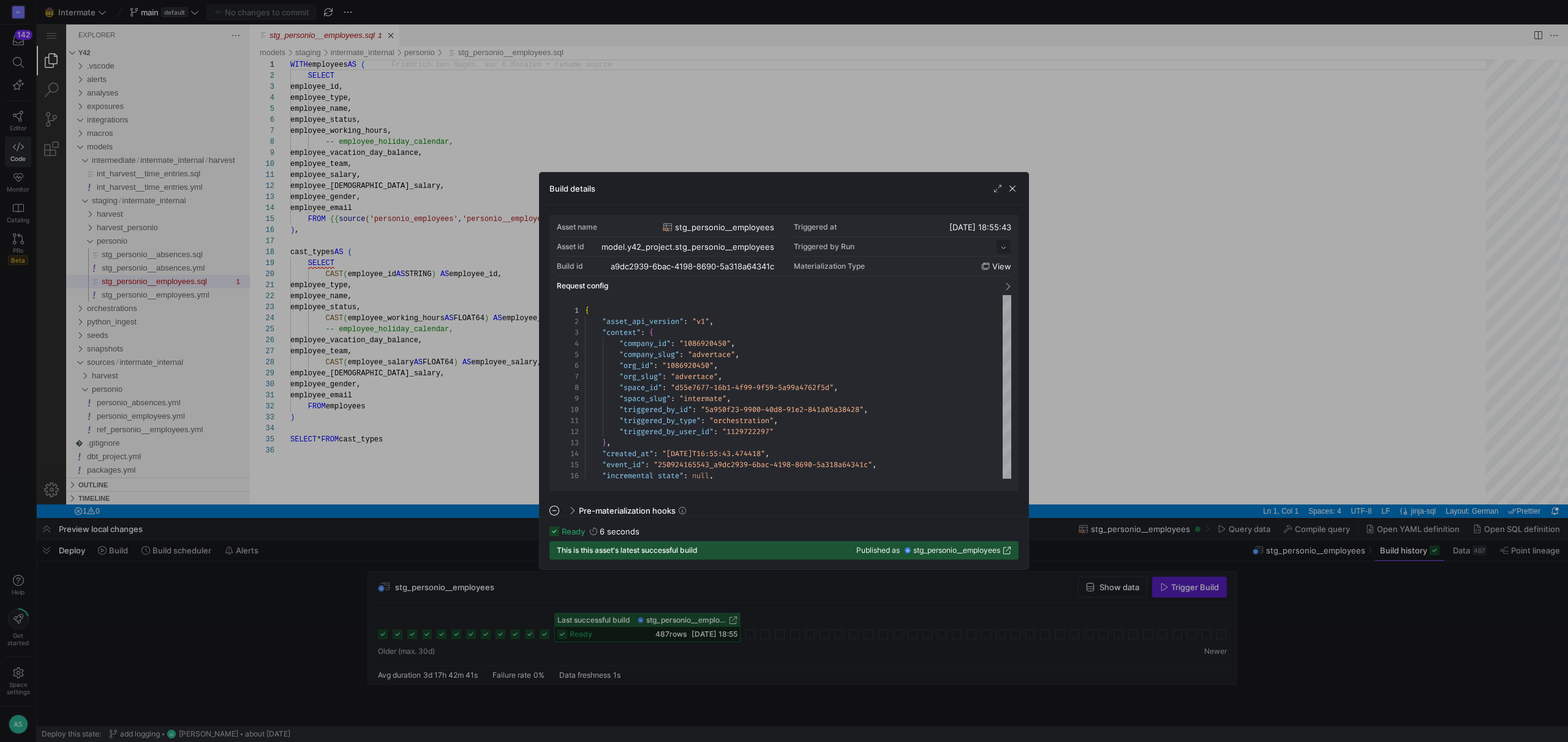
scroll to position [110, 0]
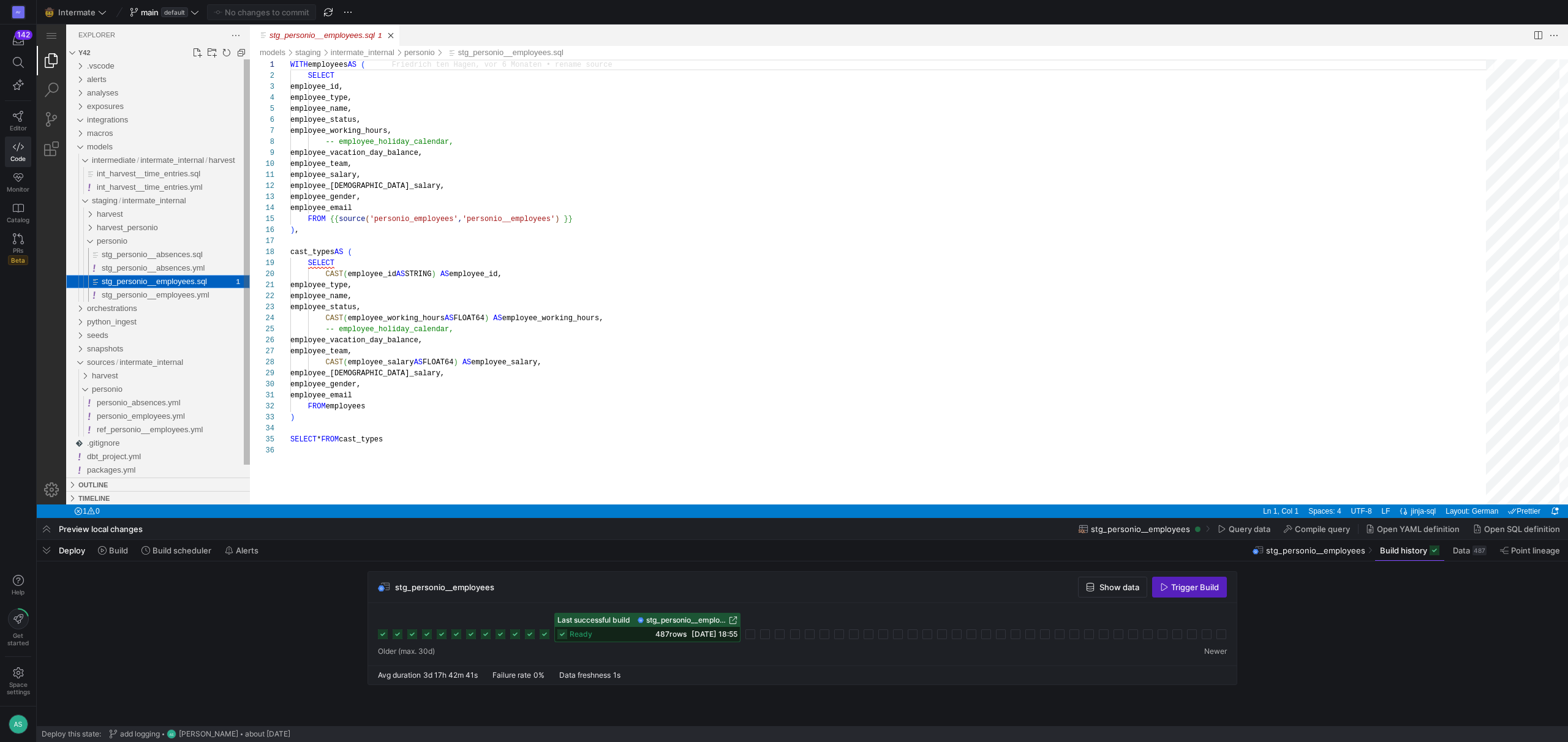
click at [183, 285] on span "stg_personio__employees.sql" at bounding box center [154, 281] width 105 height 9
click at [90, 230] on div "harvest_personio" at bounding box center [84, 228] width 28 height 14
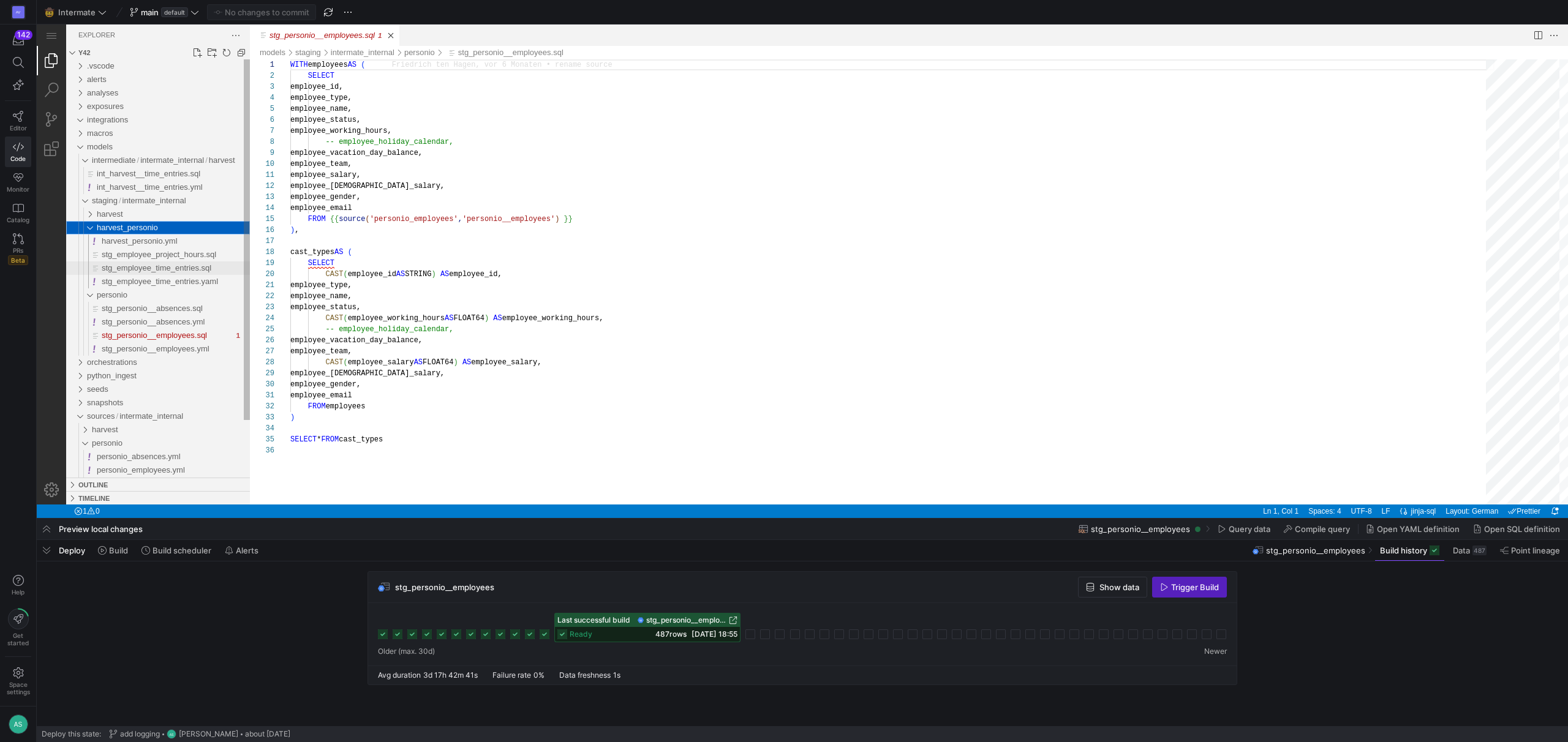
click at [194, 270] on span "stg_employee_time_entries.sql" at bounding box center [157, 267] width 110 height 9
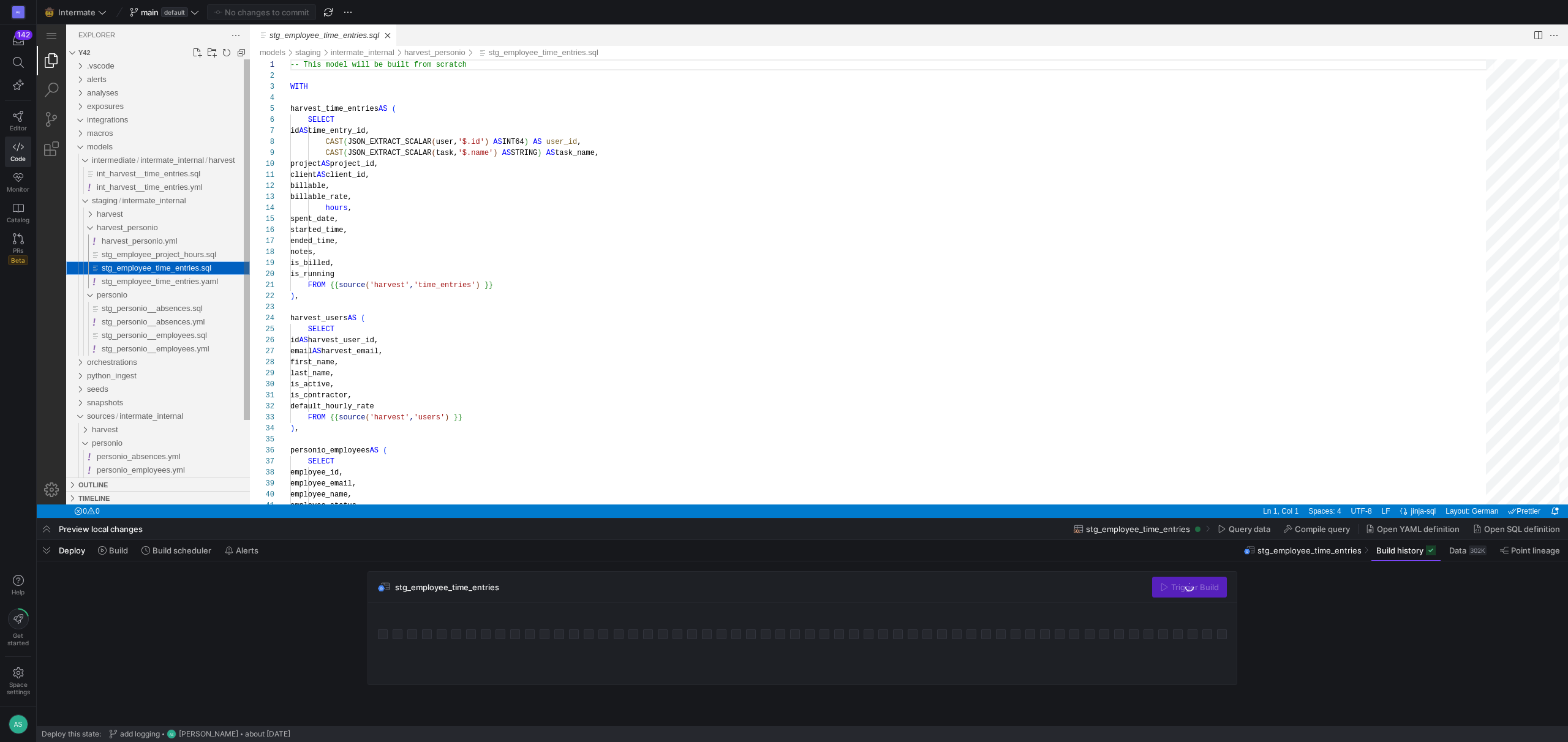
scroll to position [110, 0]
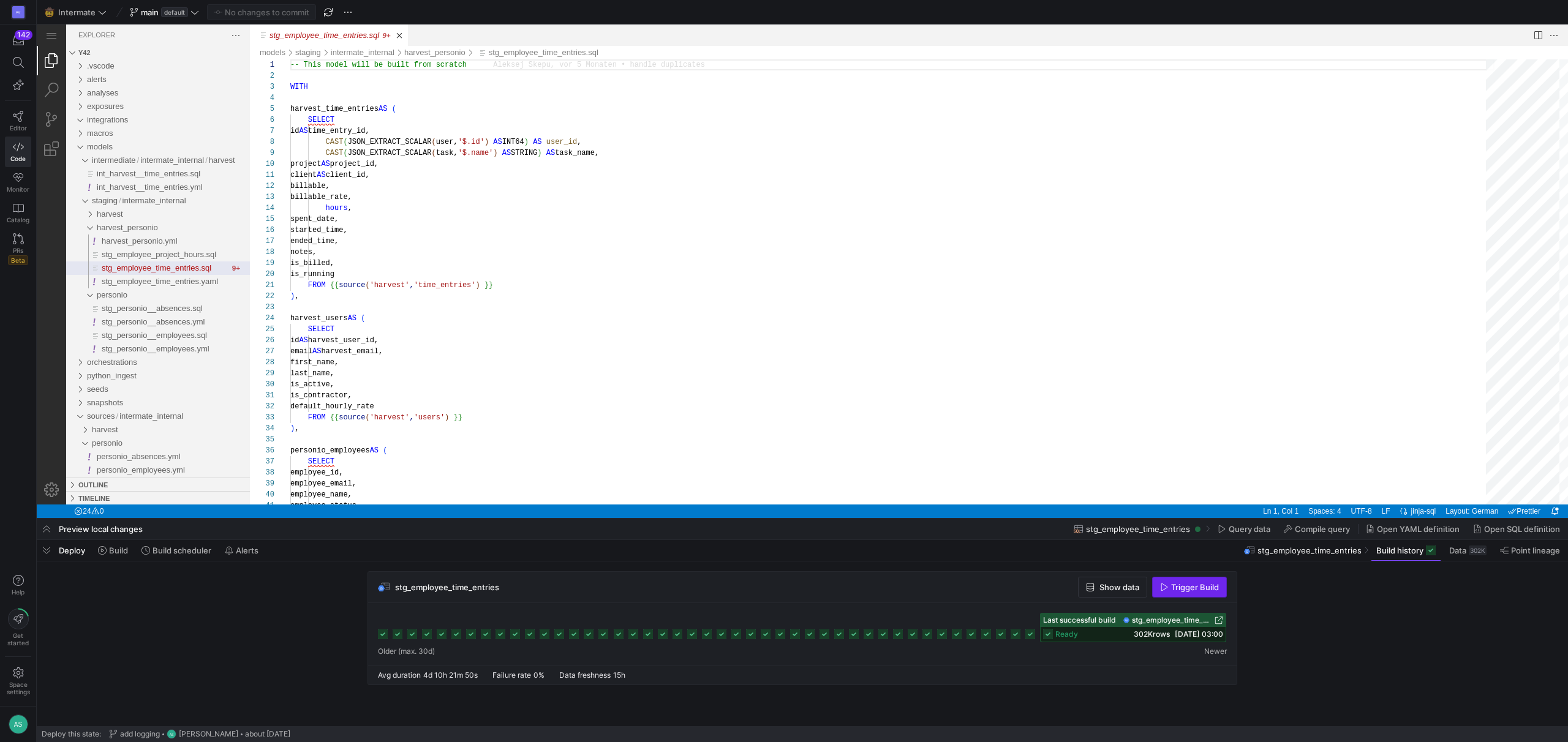
click at [1209, 583] on span "Trigger Build" at bounding box center [1195, 587] width 48 height 10
click at [189, 548] on span "Build scheduler" at bounding box center [182, 551] width 59 height 10
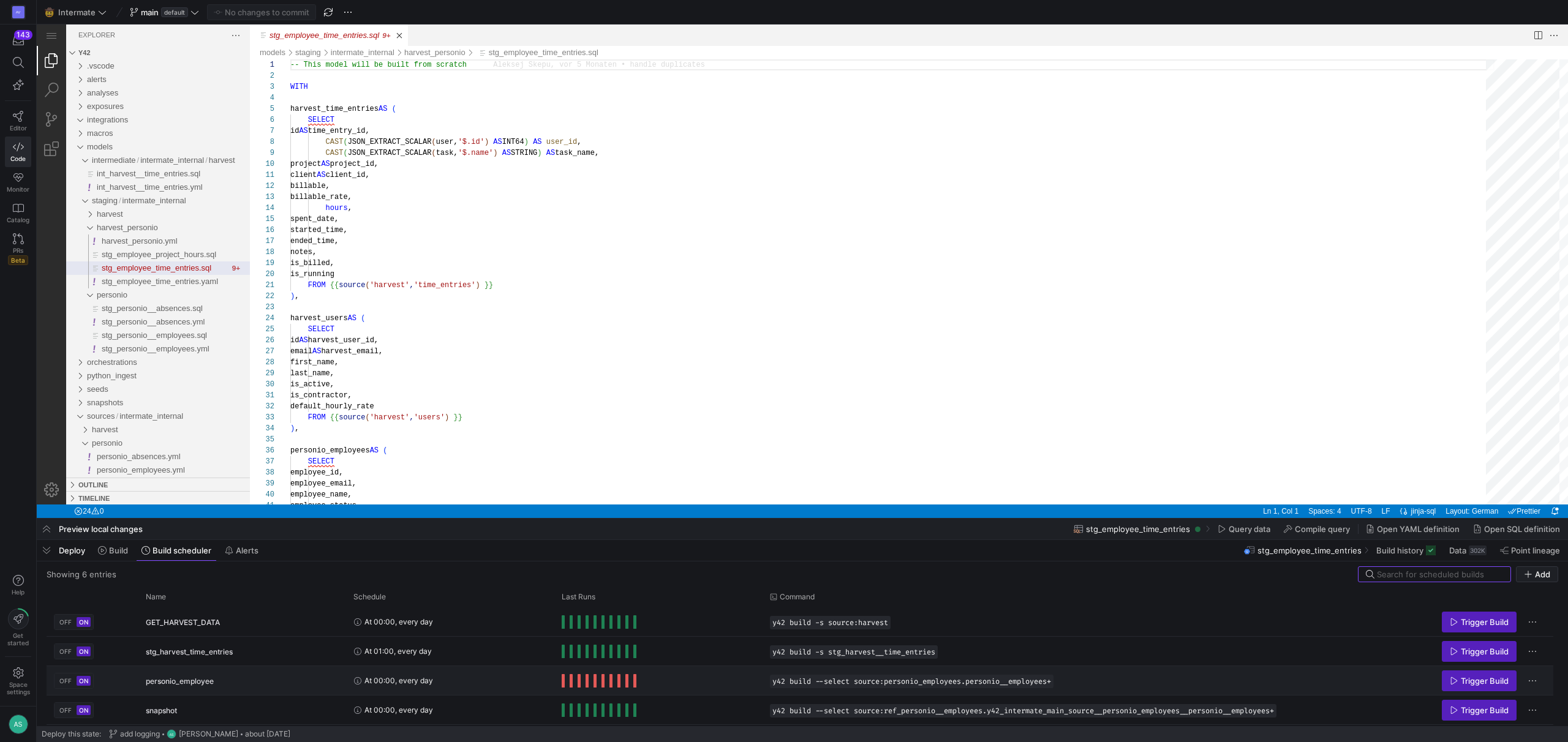
click at [630, 682] on div "Press SPACE to select this row." at bounding box center [599, 681] width 75 height 14
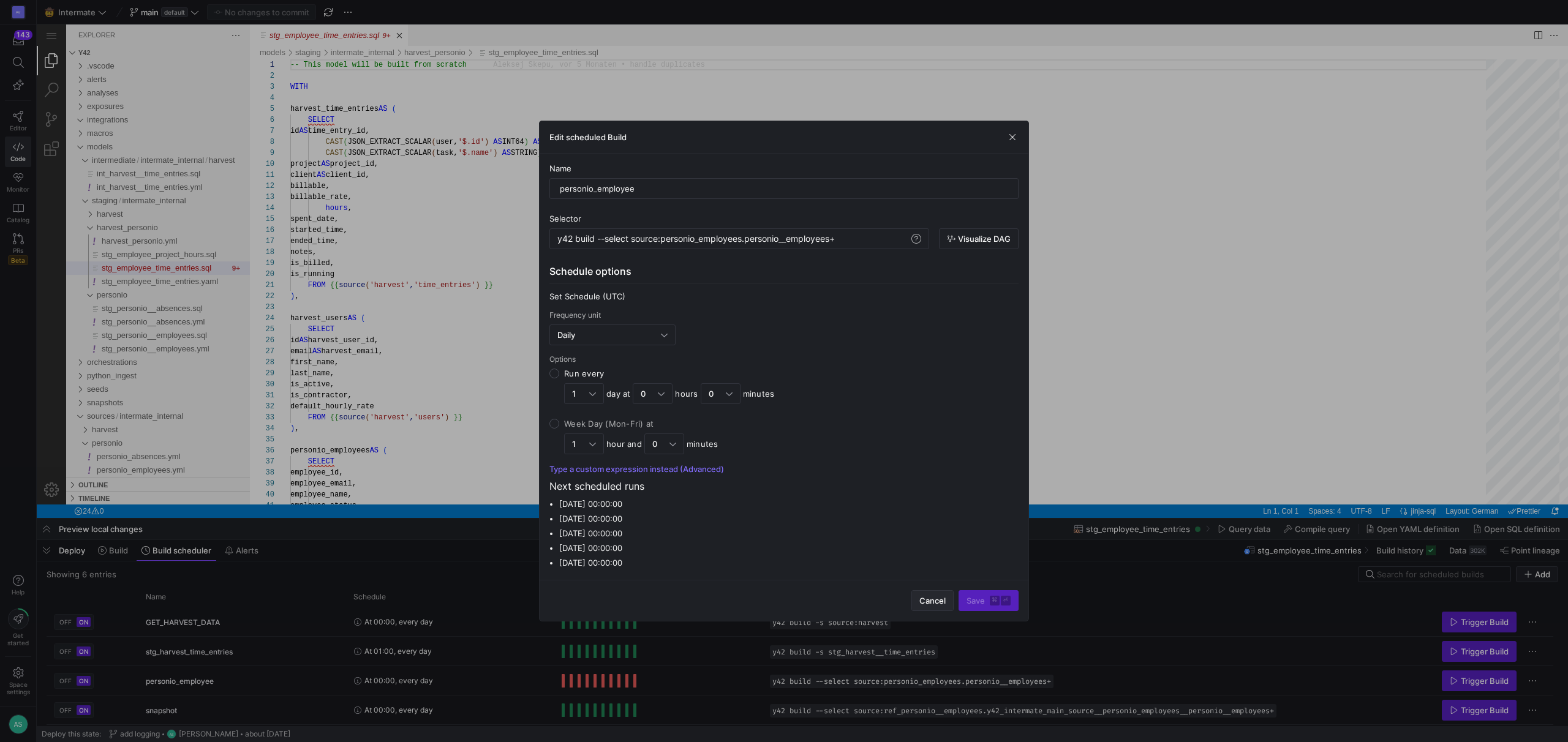
click at [934, 597] on span "Cancel" at bounding box center [933, 601] width 27 height 10
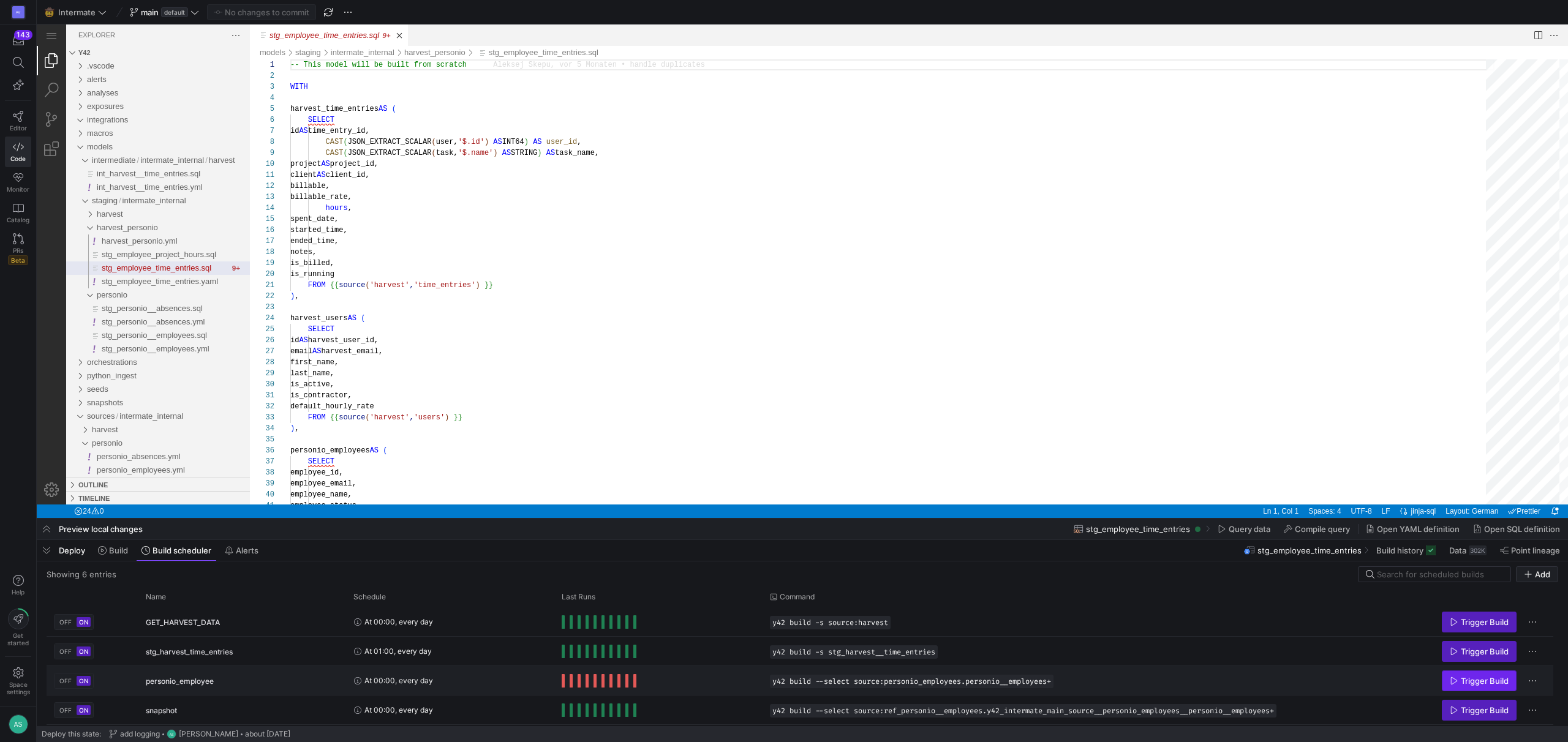
click at [1489, 684] on span "Trigger Build" at bounding box center [1485, 681] width 48 height 10
click at [563, 681] on span "Press SPACE to select this row." at bounding box center [563, 681] width 3 height 14
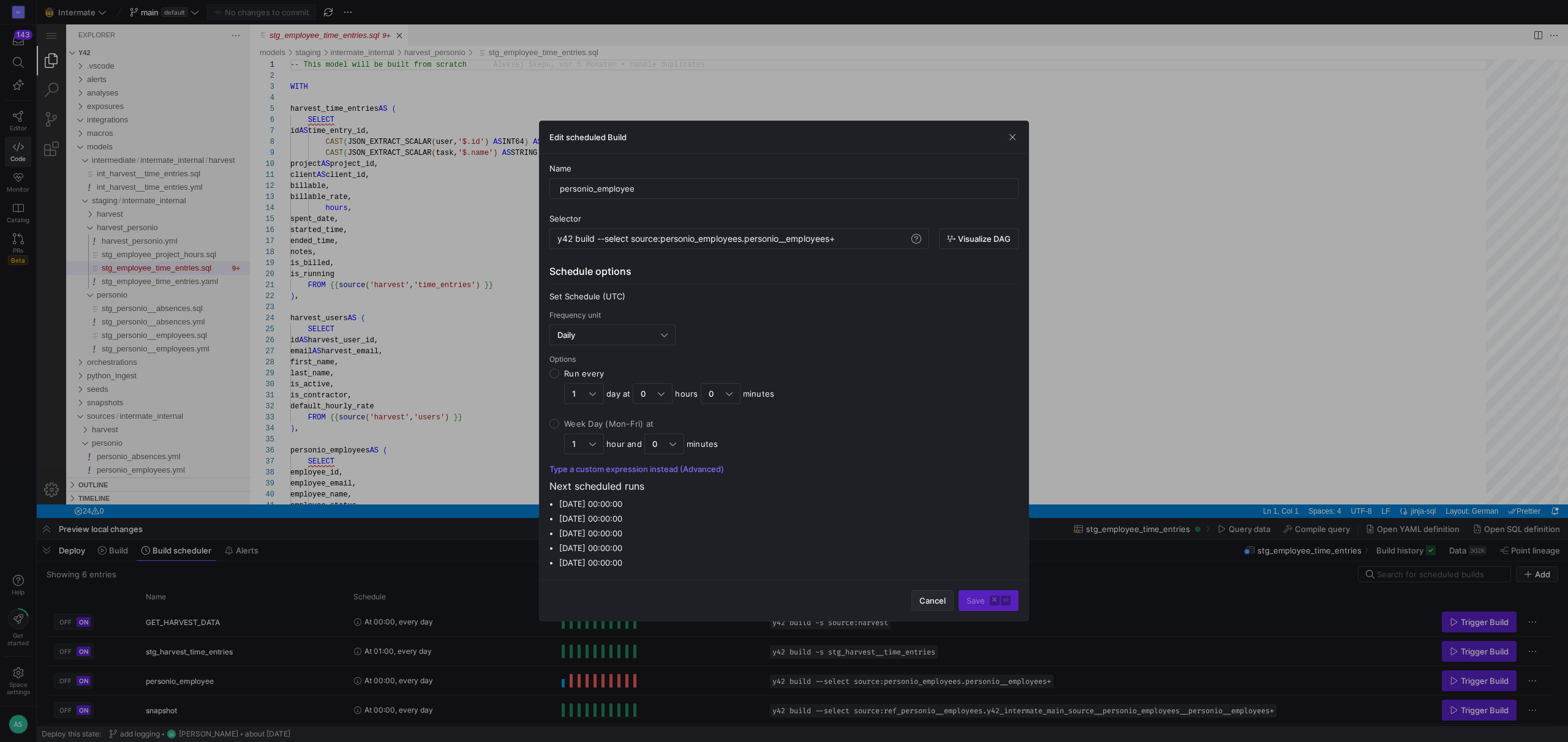
click at [939, 604] on span "Cancel" at bounding box center [933, 601] width 27 height 10
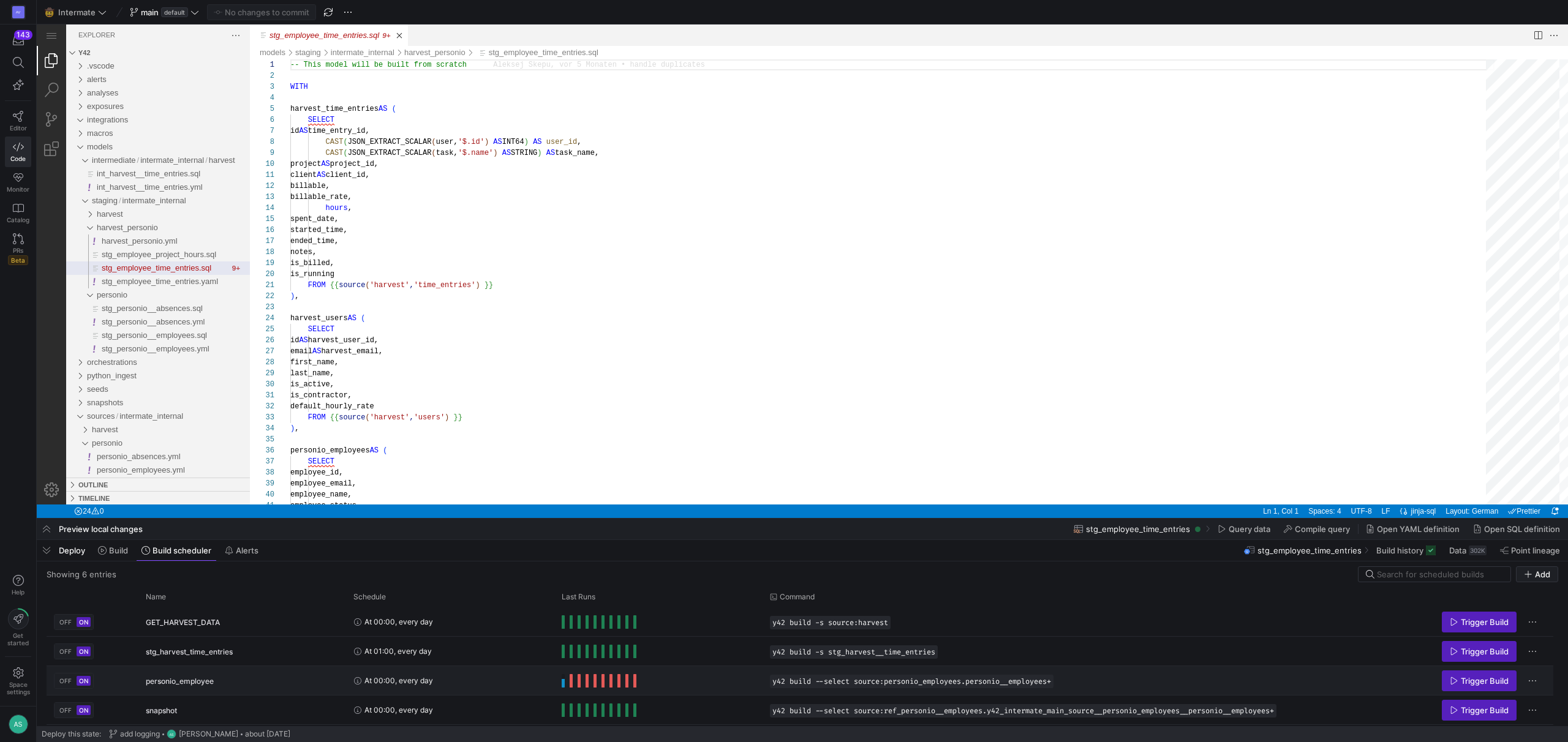
click at [563, 682] on span "Press SPACE to select this row." at bounding box center [563, 681] width 3 height 14
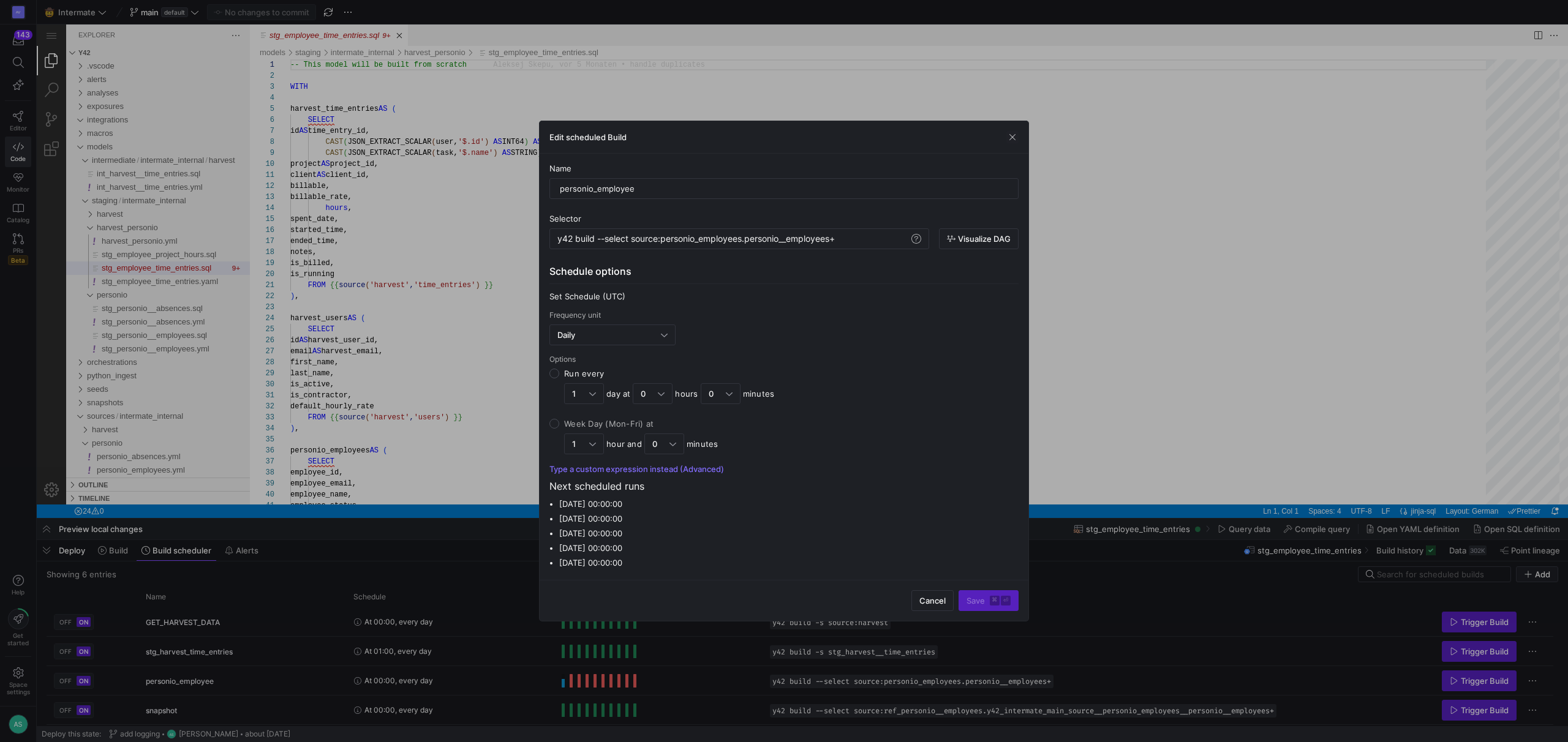
click at [571, 686] on div at bounding box center [784, 371] width 1568 height 742
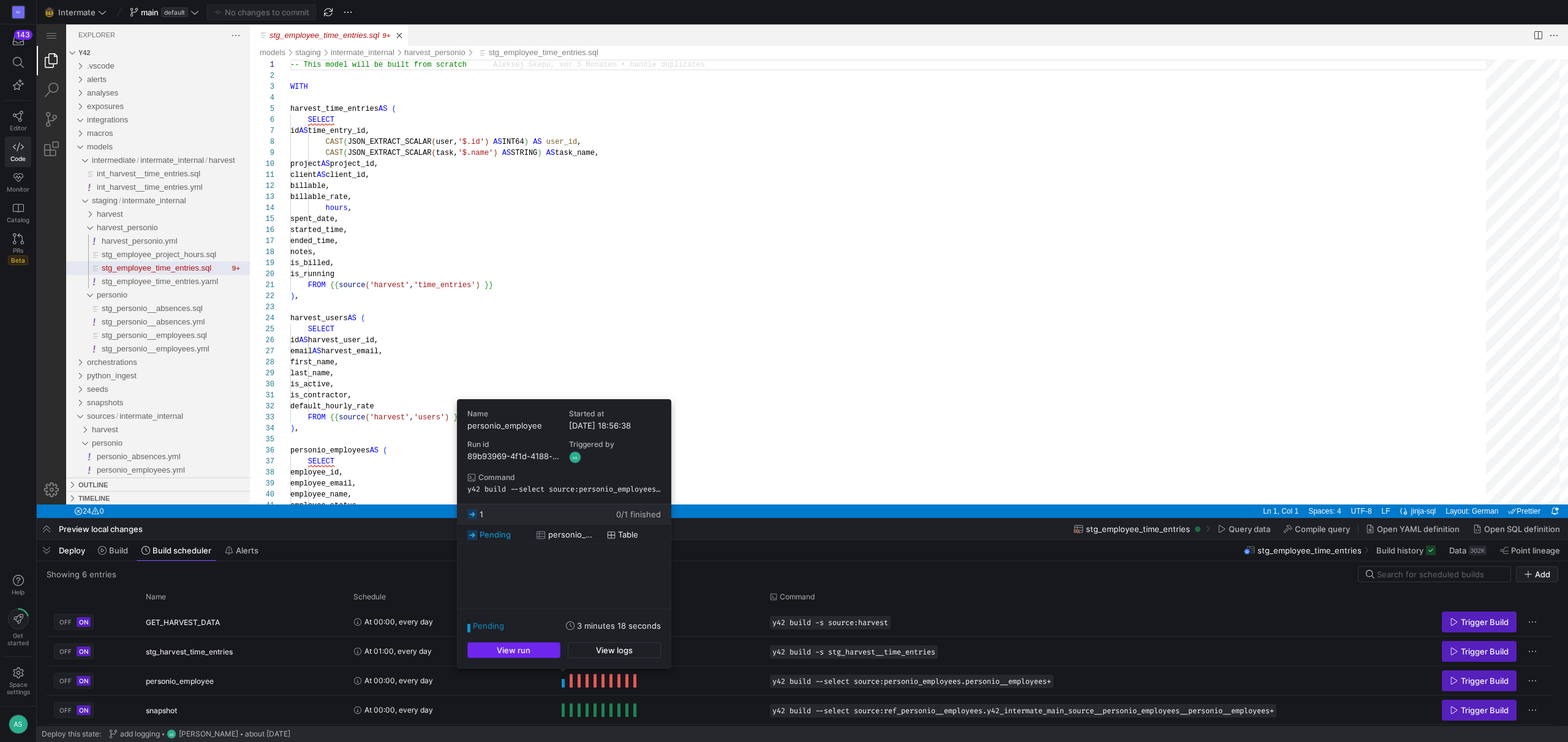
click at [546, 657] on span "button" at bounding box center [514, 650] width 92 height 15
